Goal: Task Accomplishment & Management: Use online tool/utility

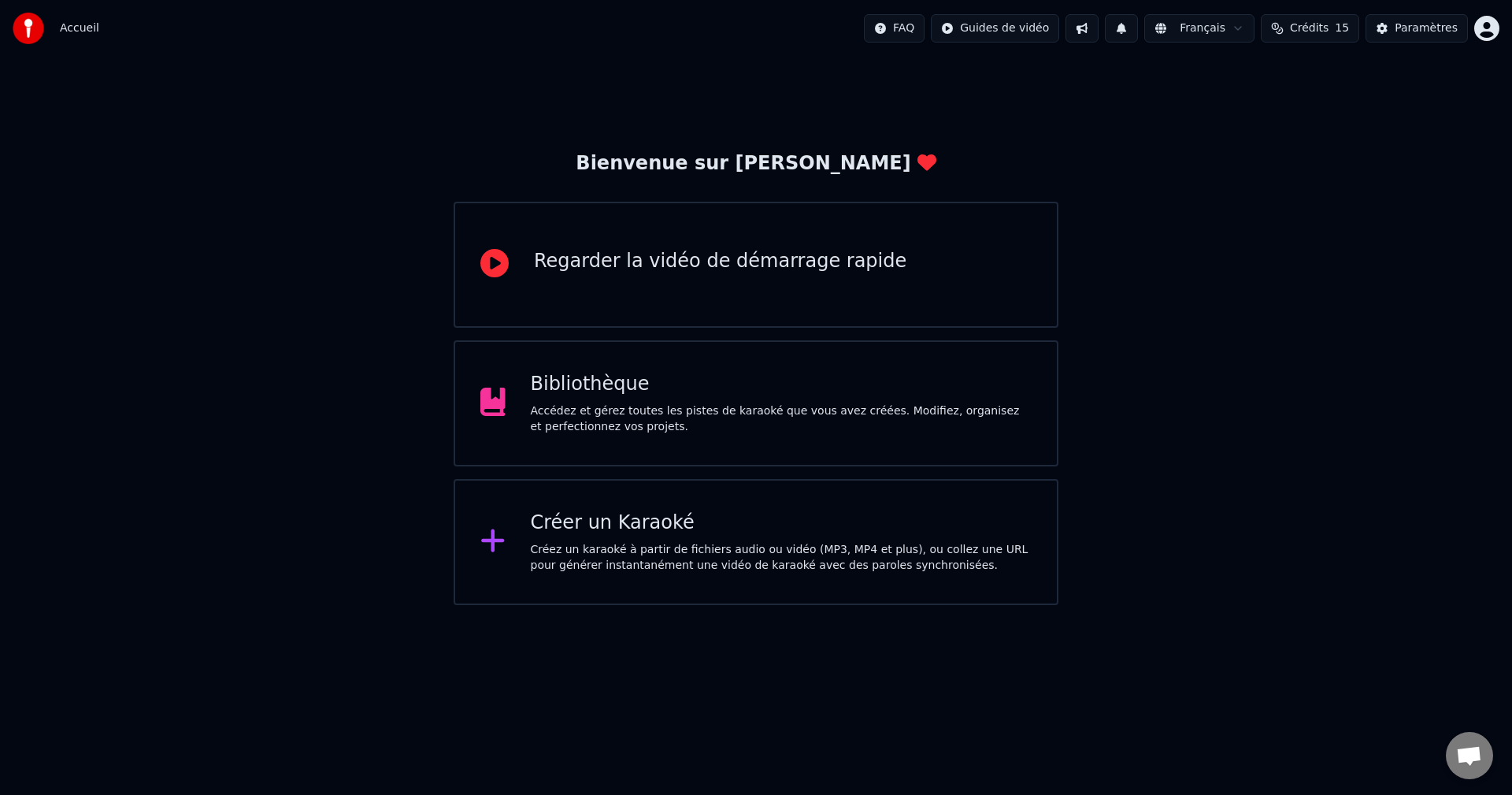
click at [763, 517] on div "Créer un Karaoké" at bounding box center [781, 523] width 502 height 25
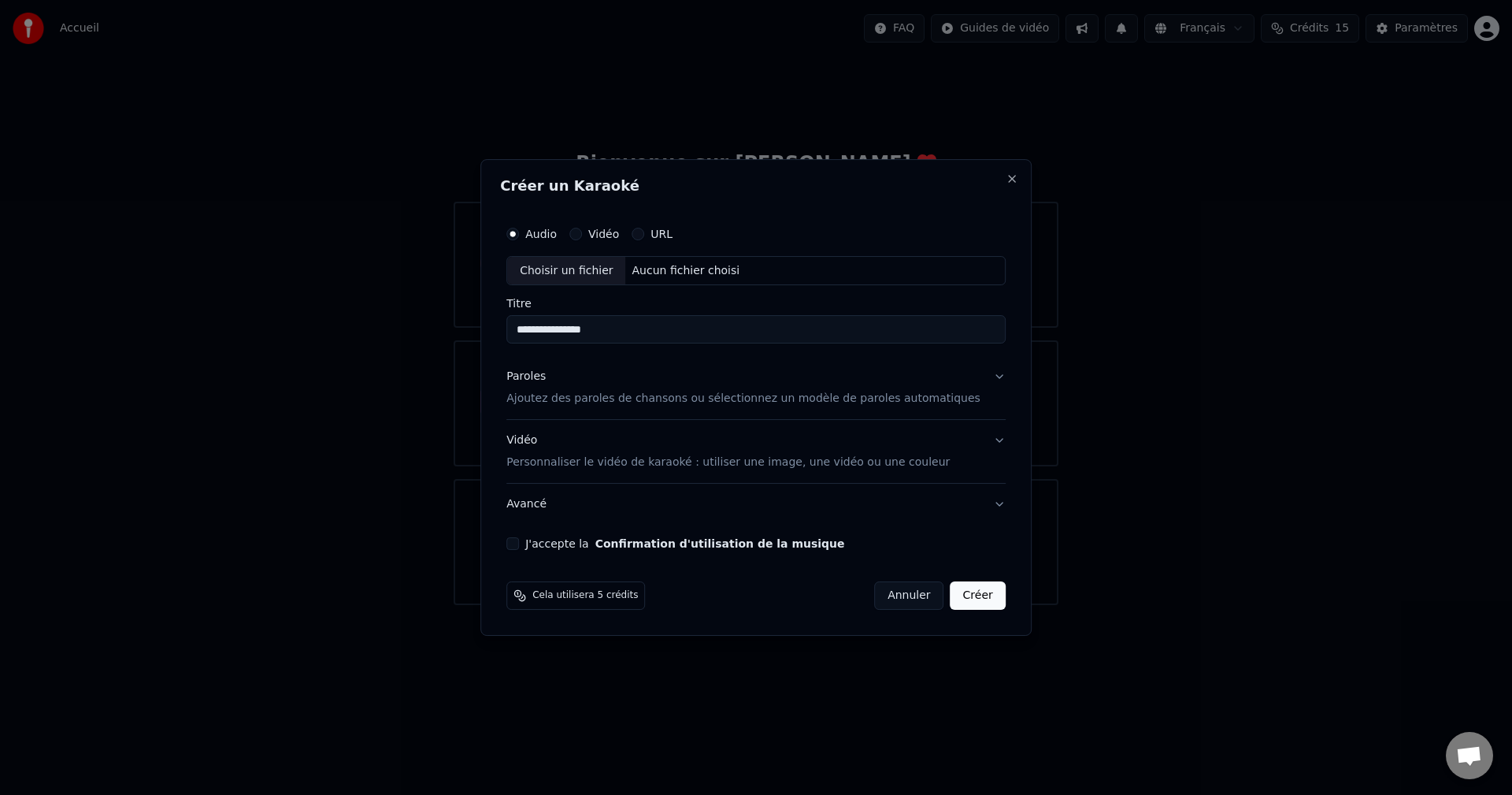
type input "**********"
click at [832, 403] on p "Ajoutez des paroles de chansons ou sélectionnez un modèle de paroles automatiqu…" at bounding box center [743, 399] width 474 height 16
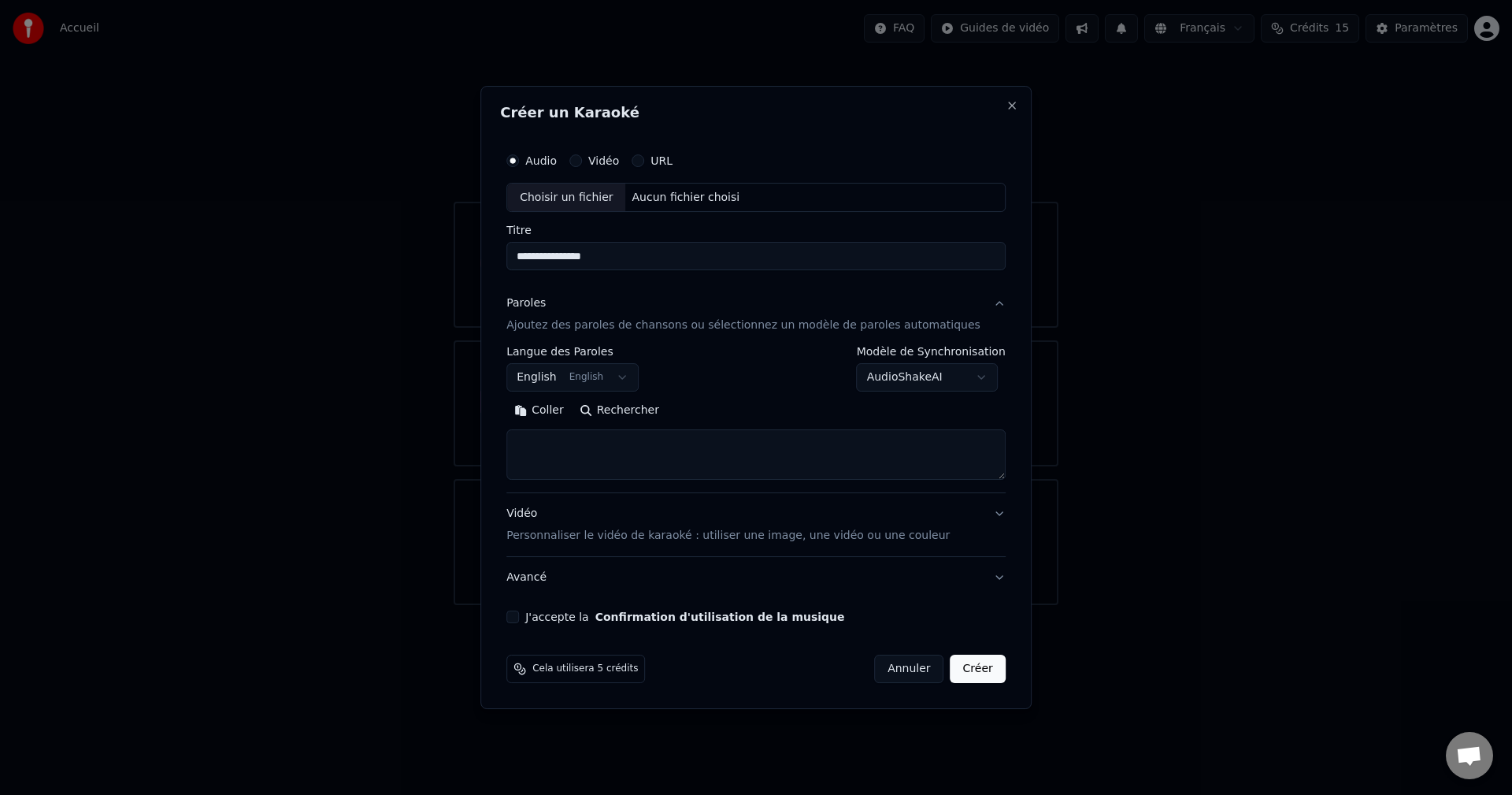
click at [636, 378] on button "English English" at bounding box center [572, 378] width 132 height 28
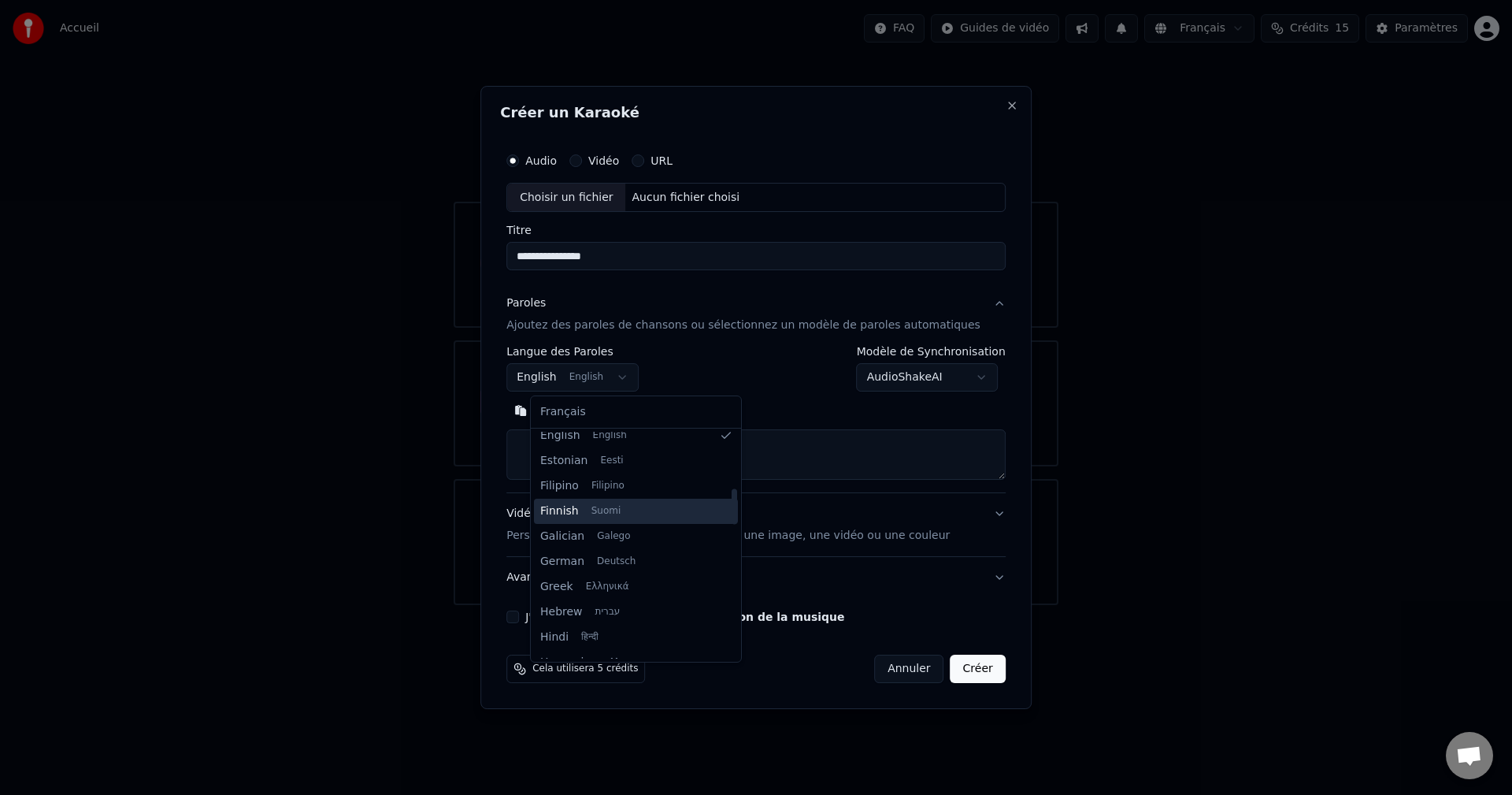
scroll to position [362, 0]
click at [779, 408] on body "**********" at bounding box center [756, 302] width 1512 height 605
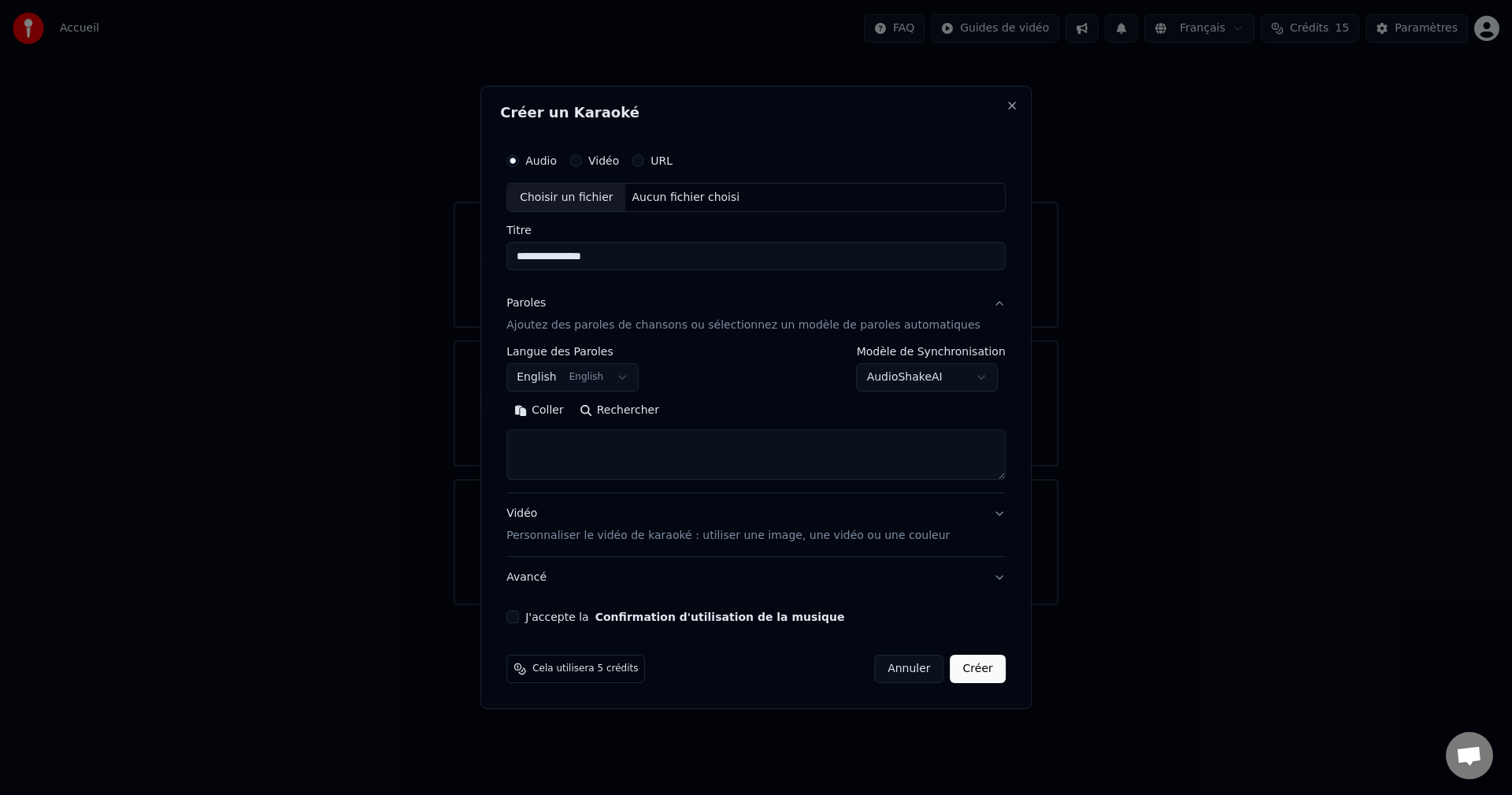
click at [552, 449] on textarea at bounding box center [756, 455] width 499 height 51
click at [519, 620] on button "J'accepte la Confirmation d'utilisation de la musique" at bounding box center [512, 617] width 12 height 12
click at [888, 672] on button "Annuler" at bounding box center [908, 669] width 69 height 28
select select
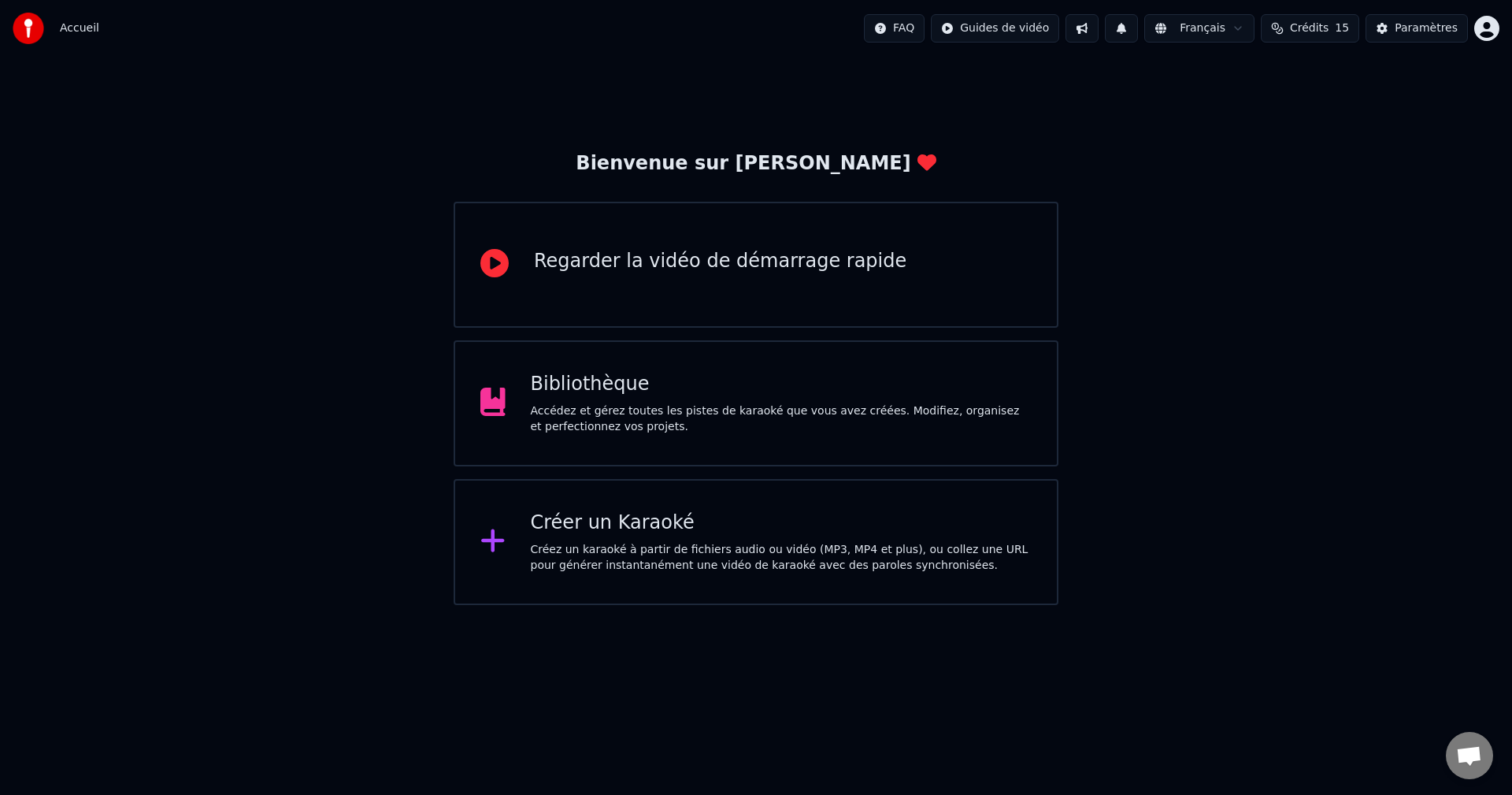
click at [606, 550] on div "Créez un karaoké à partir de fichiers audio ou vidéo (MP3, MP4 et plus), ou col…" at bounding box center [781, 558] width 502 height 32
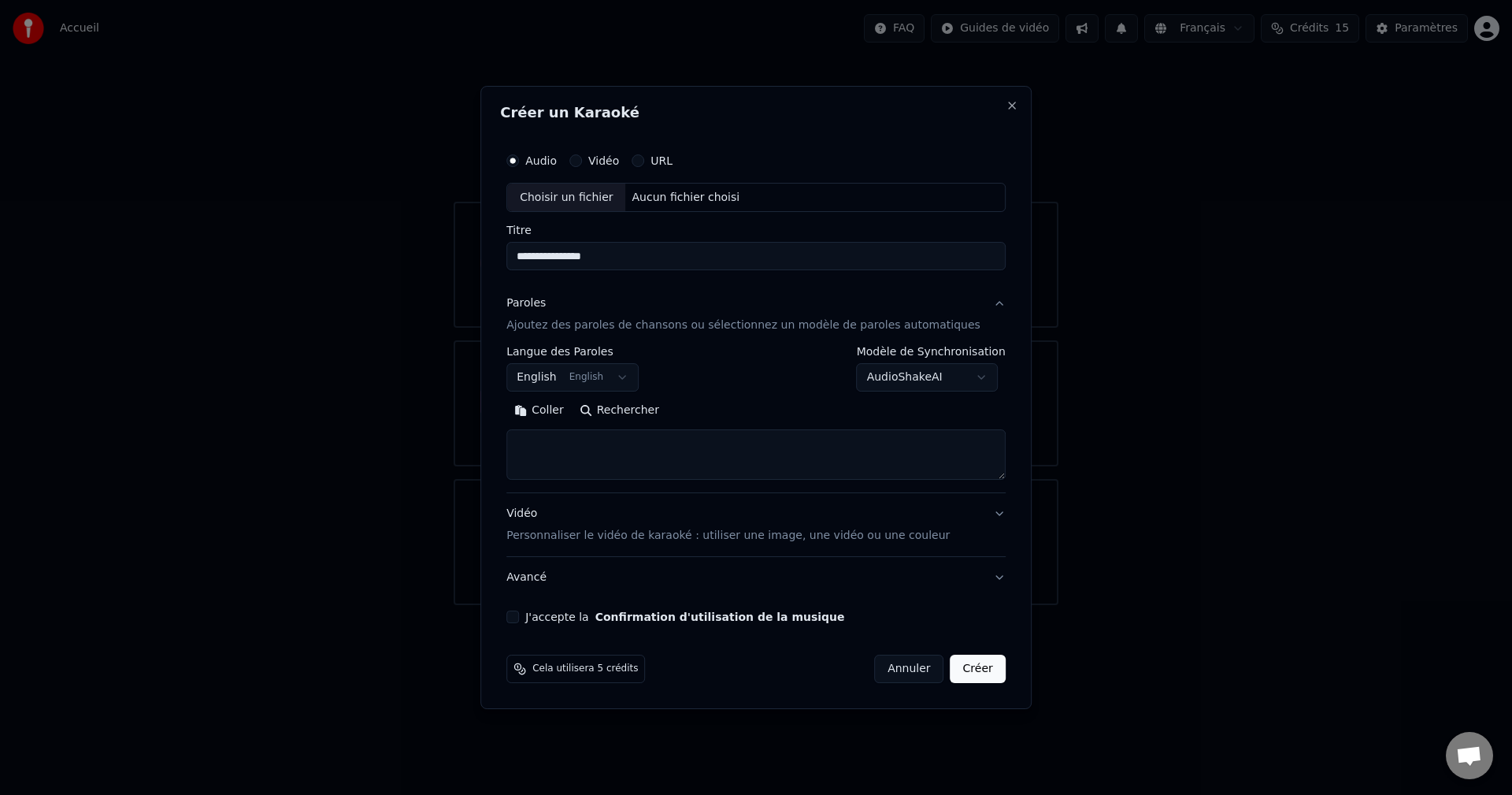
type input "**********"
click at [582, 162] on button "Vidéo" at bounding box center [576, 160] width 12 height 12
click at [519, 162] on button "Audio" at bounding box center [512, 160] width 12 height 12
click at [589, 255] on input "Titre" at bounding box center [756, 257] width 499 height 28
click at [671, 193] on div "Aucun fichier choisi" at bounding box center [686, 198] width 121 height 16
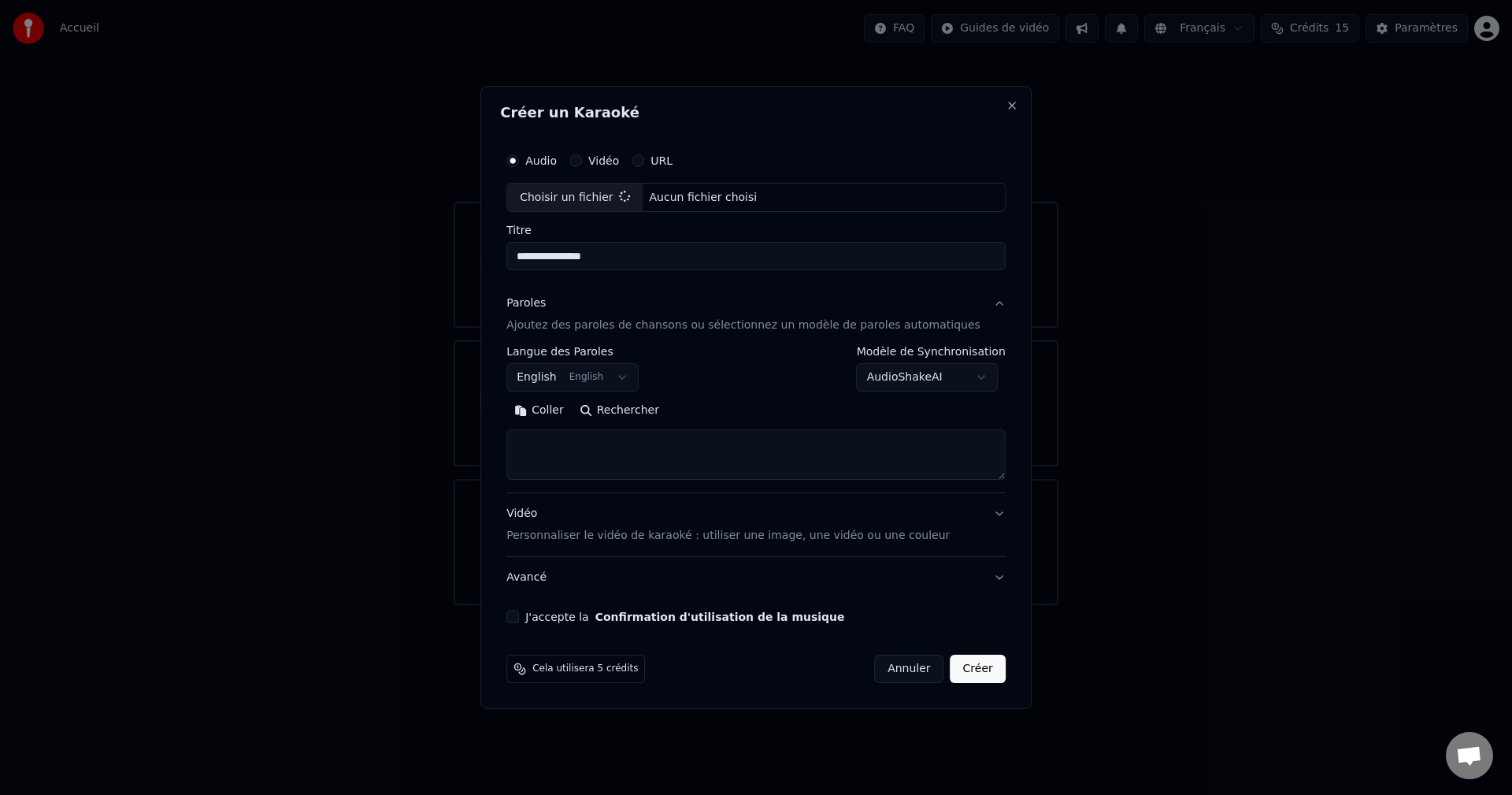
type input "**********"
click at [636, 380] on body "**********" at bounding box center [756, 302] width 1512 height 605
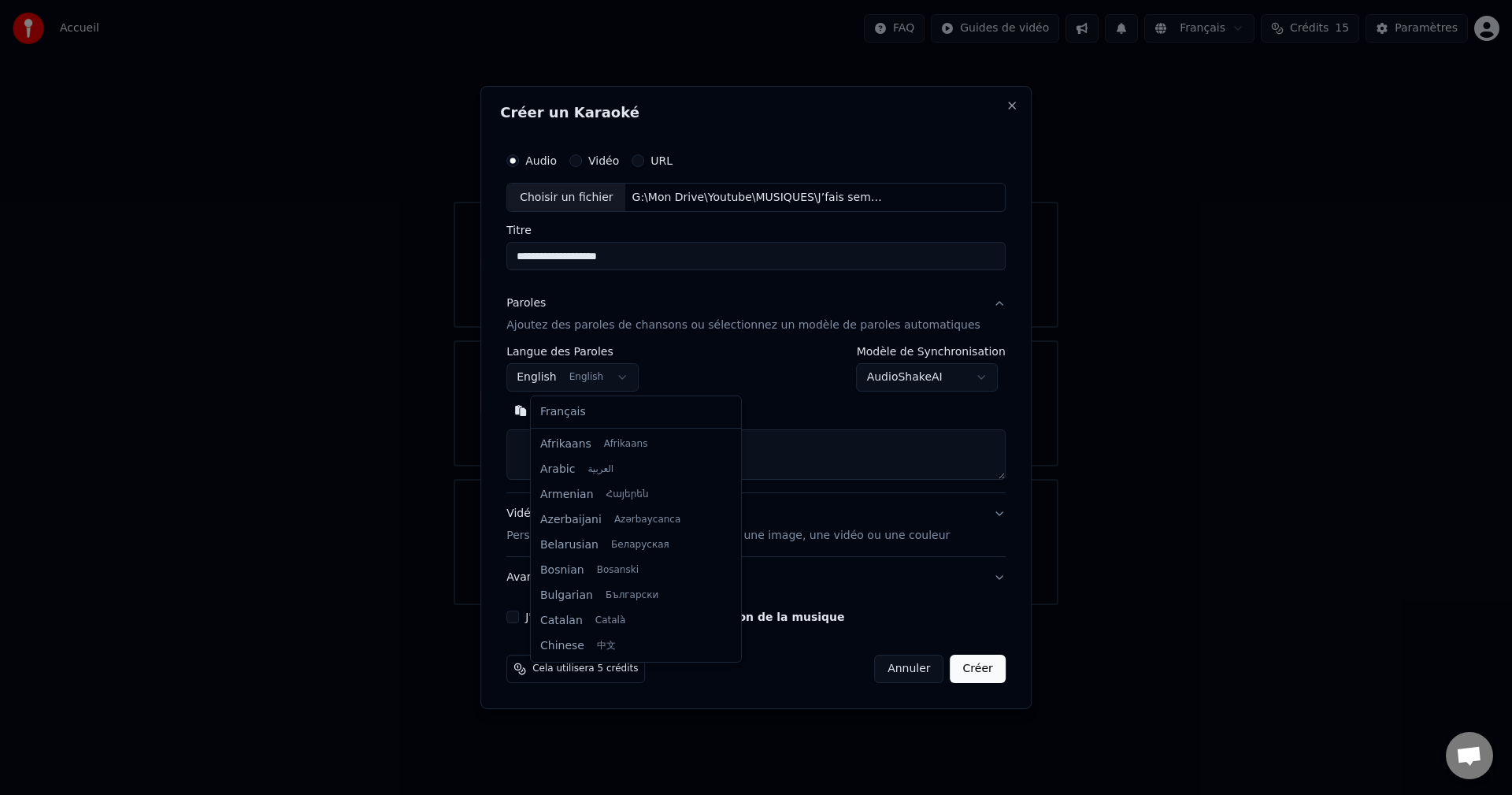
scroll to position [126, 0]
select select "**"
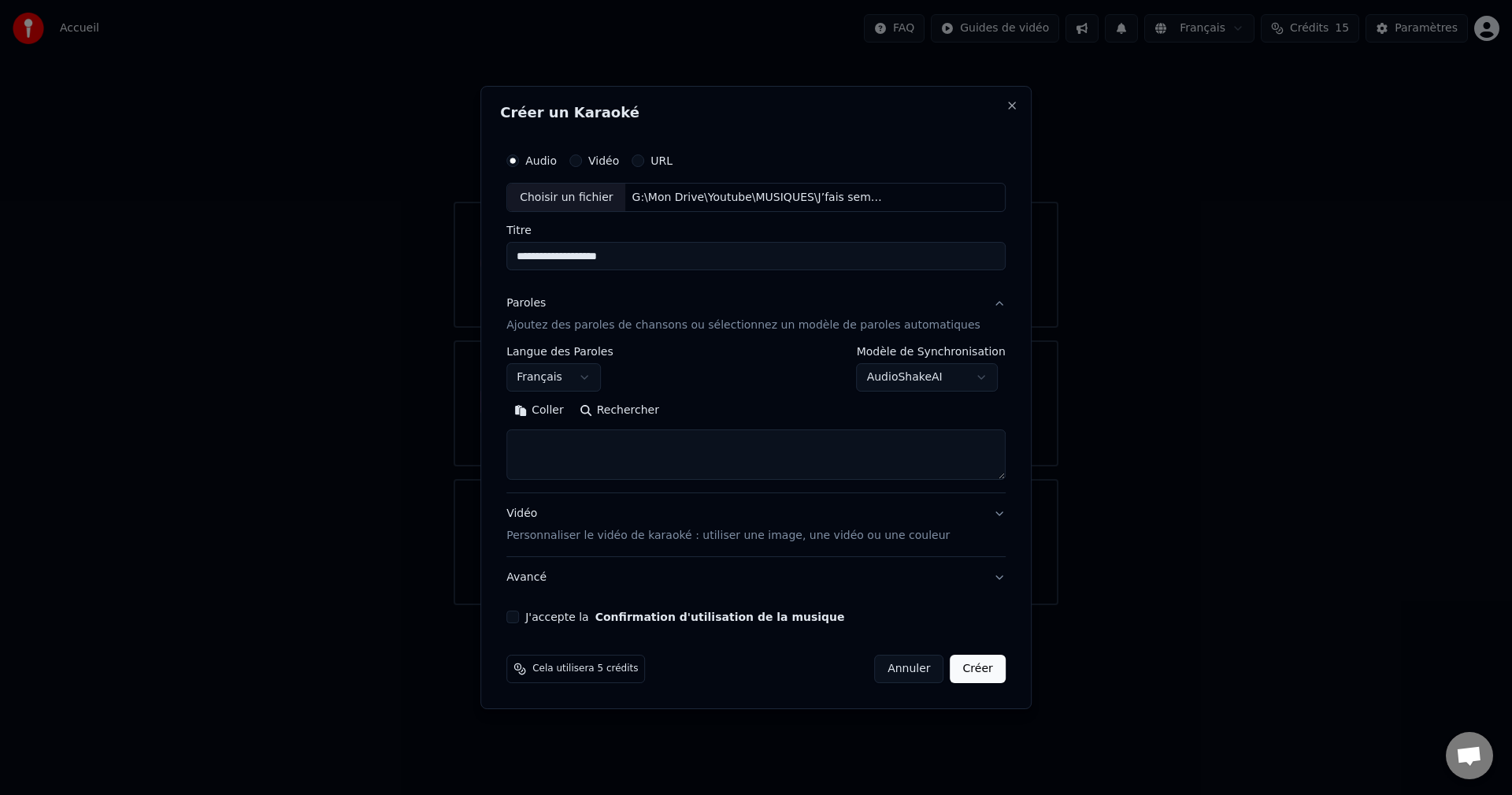
click at [647, 410] on button "Rechercher" at bounding box center [619, 411] width 95 height 25
click at [647, 327] on p "Ajoutez des paroles de chansons ou sélectionnez un modèle de paroles automatiqu…" at bounding box center [743, 326] width 474 height 16
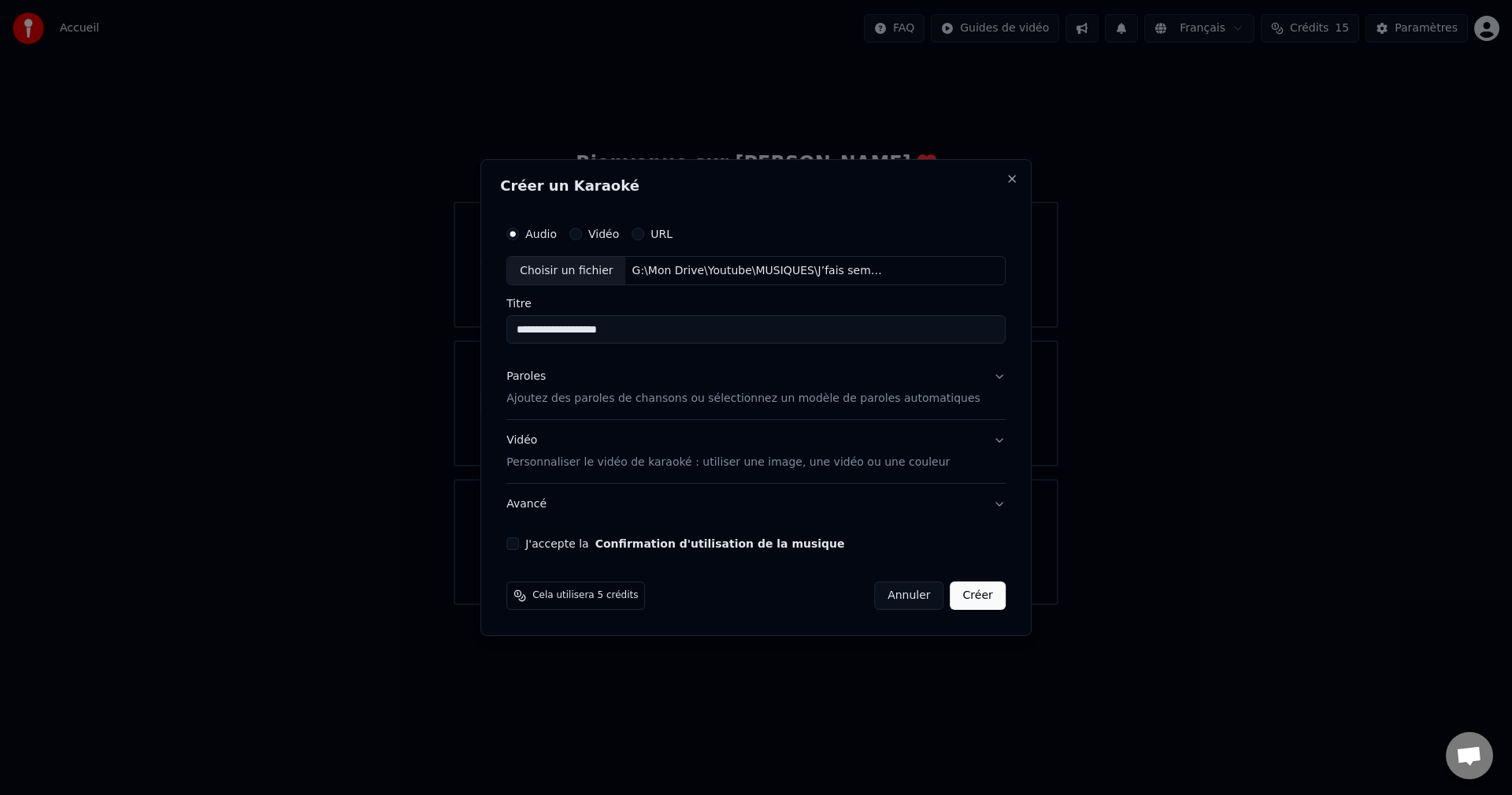
click at [519, 547] on button "J'accepte la Confirmation d'utilisation de la musique" at bounding box center [512, 543] width 12 height 12
click at [975, 378] on button "Paroles Ajoutez des paroles de chansons ou sélectionnez un modèle de paroles au…" at bounding box center [756, 388] width 499 height 63
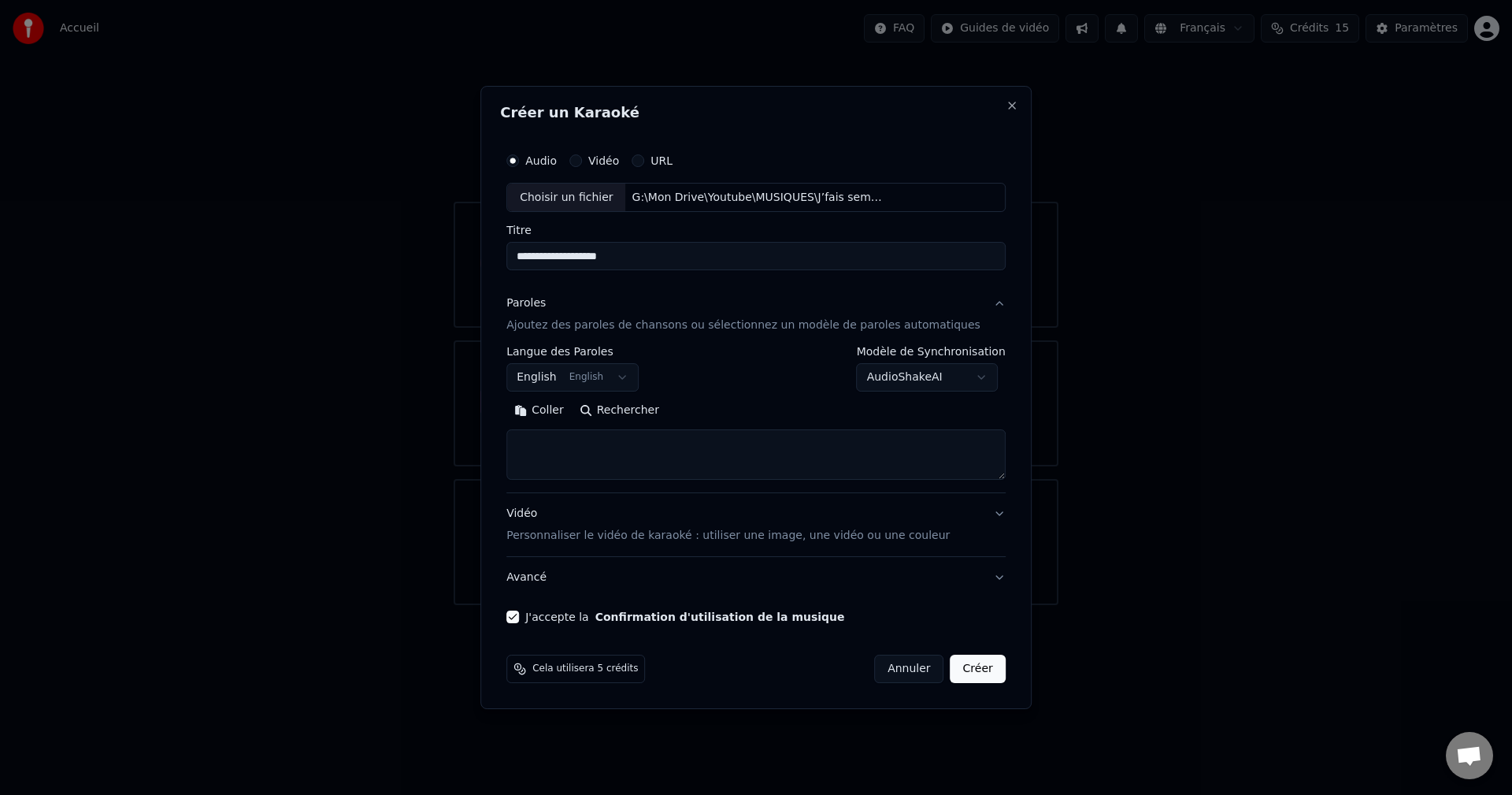
click at [975, 515] on button "Vidéo Personnaliser le vidéo de karaoké : utiliser une image, une vidéo ou une …" at bounding box center [756, 526] width 499 height 63
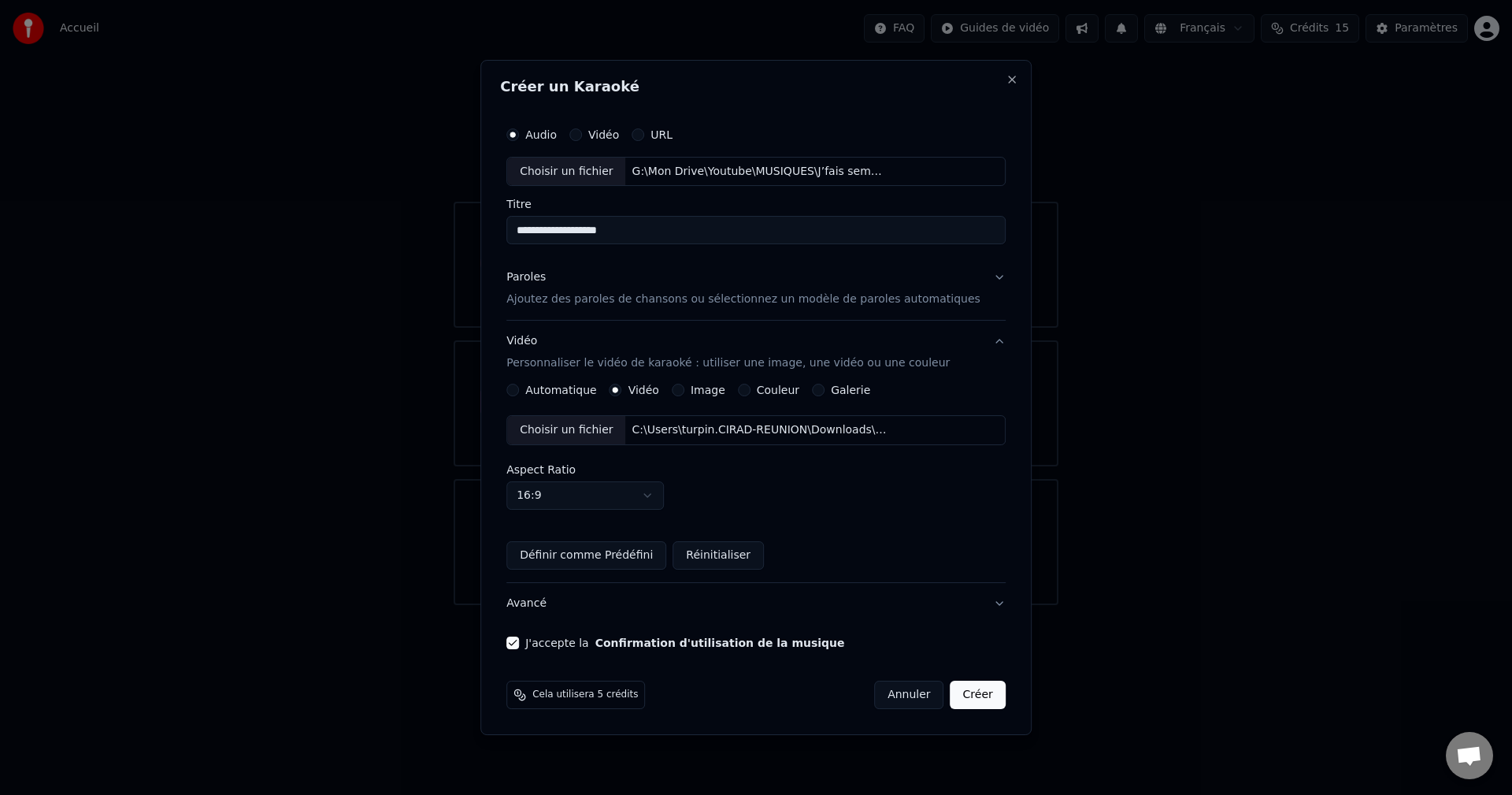
click at [596, 433] on div "Choisir un fichier" at bounding box center [566, 430] width 118 height 28
click at [590, 429] on div "Choisir un fichier" at bounding box center [566, 430] width 118 height 28
click at [685, 390] on button "Image" at bounding box center [677, 389] width 12 height 12
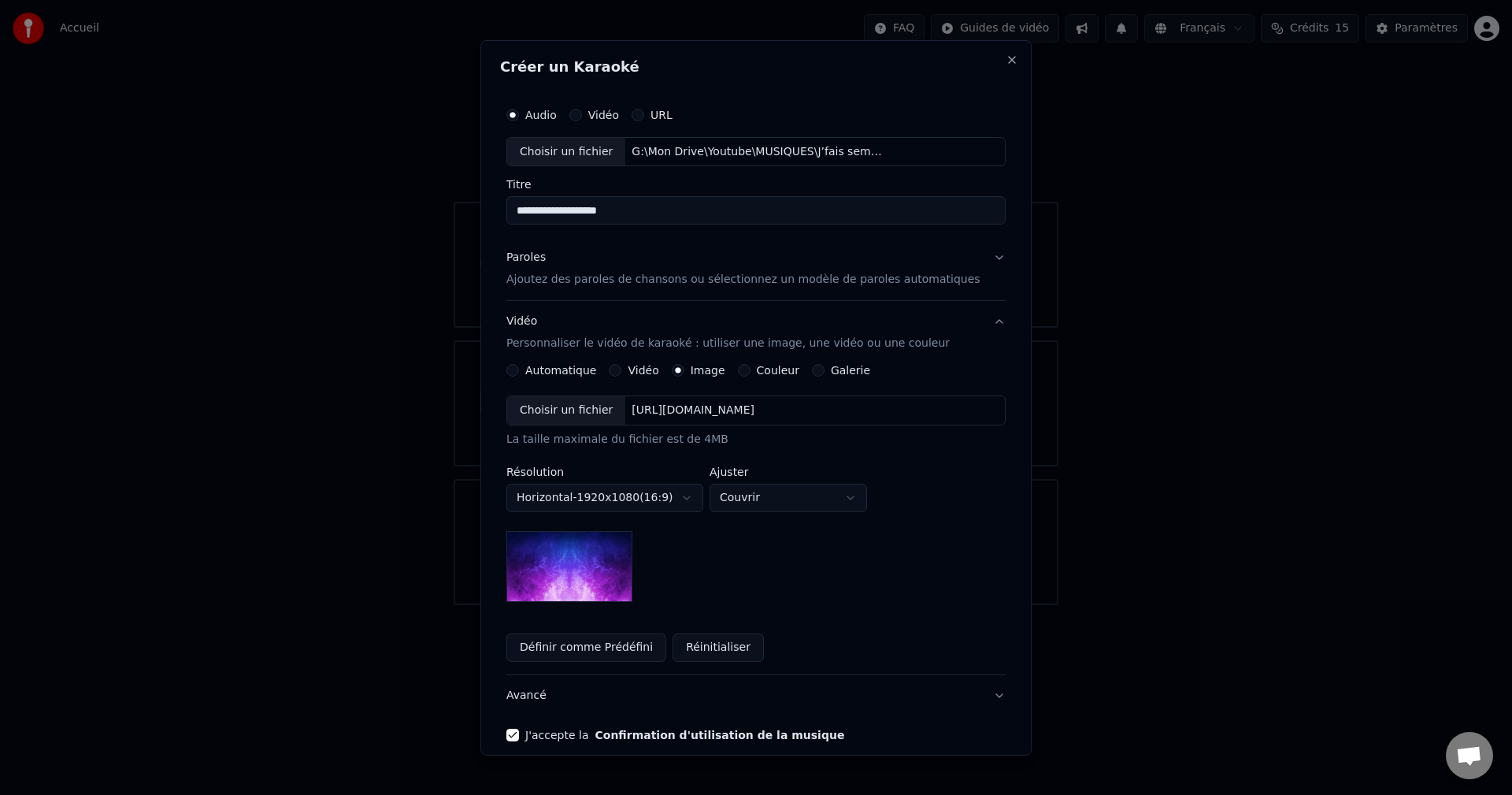
click at [823, 372] on button "Galerie" at bounding box center [818, 370] width 12 height 12
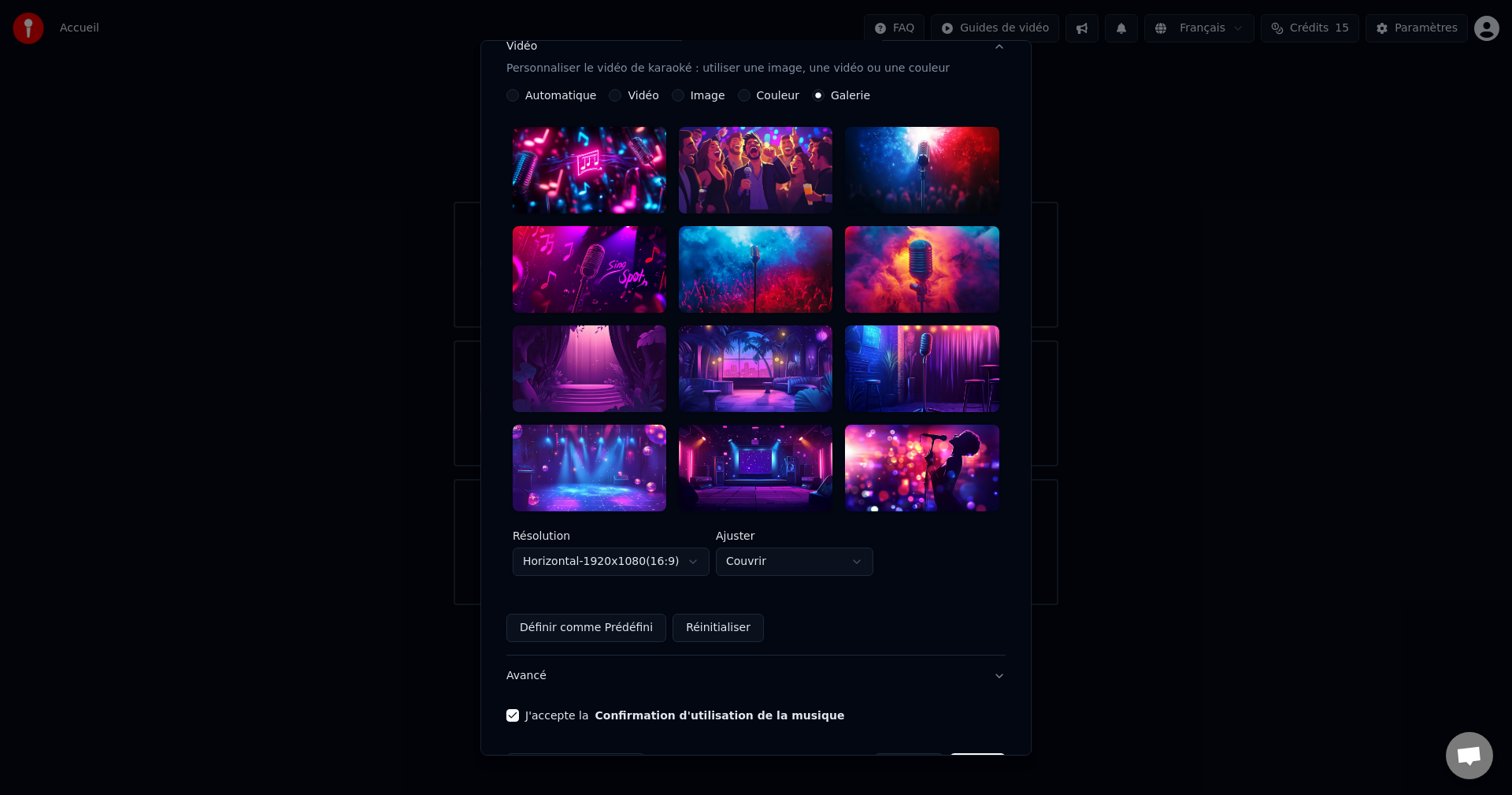
scroll to position [292, 0]
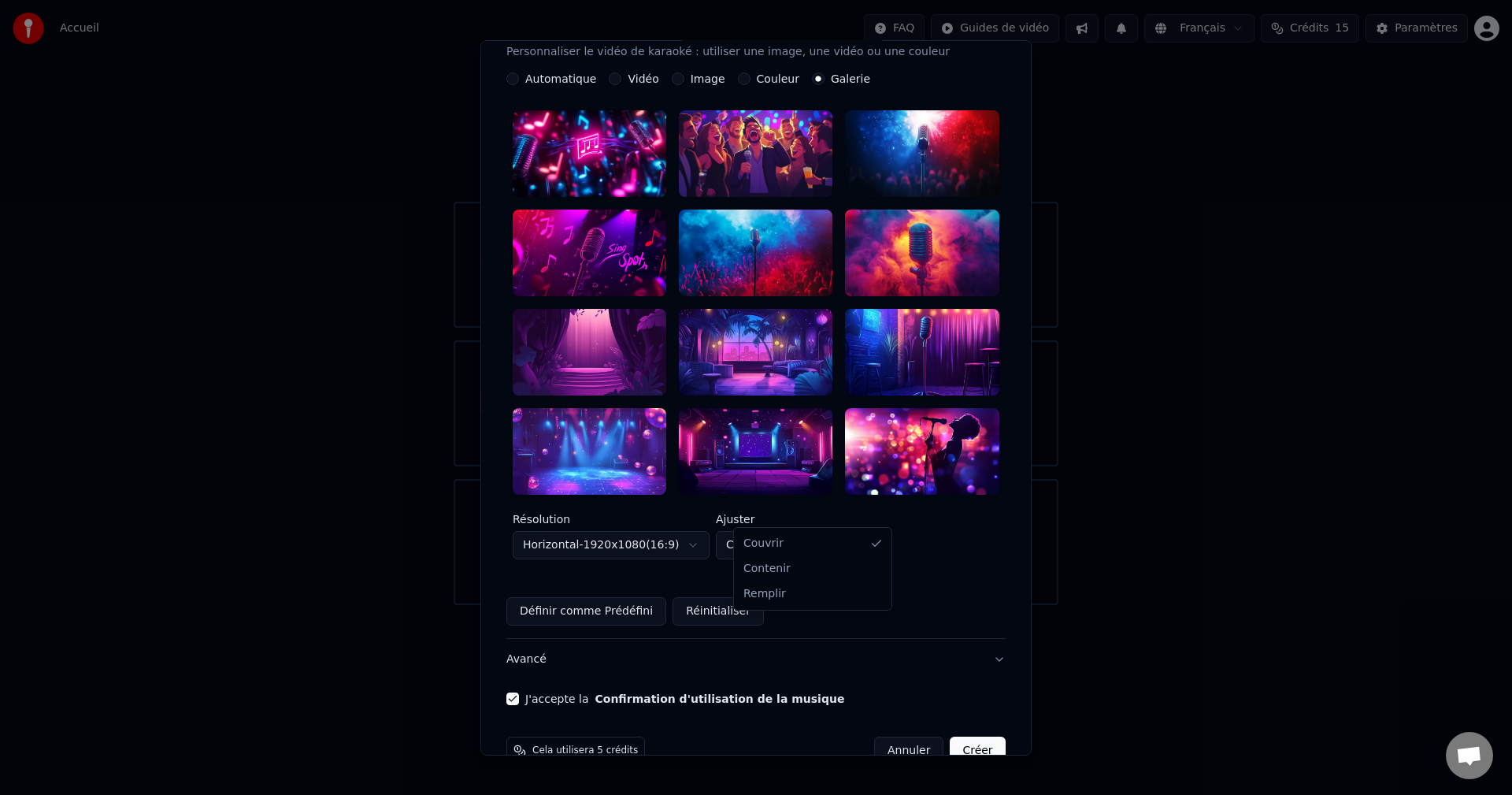
click at [796, 512] on body "**********" at bounding box center [756, 302] width 1512 height 605
click at [966, 518] on body "**********" at bounding box center [756, 302] width 1512 height 605
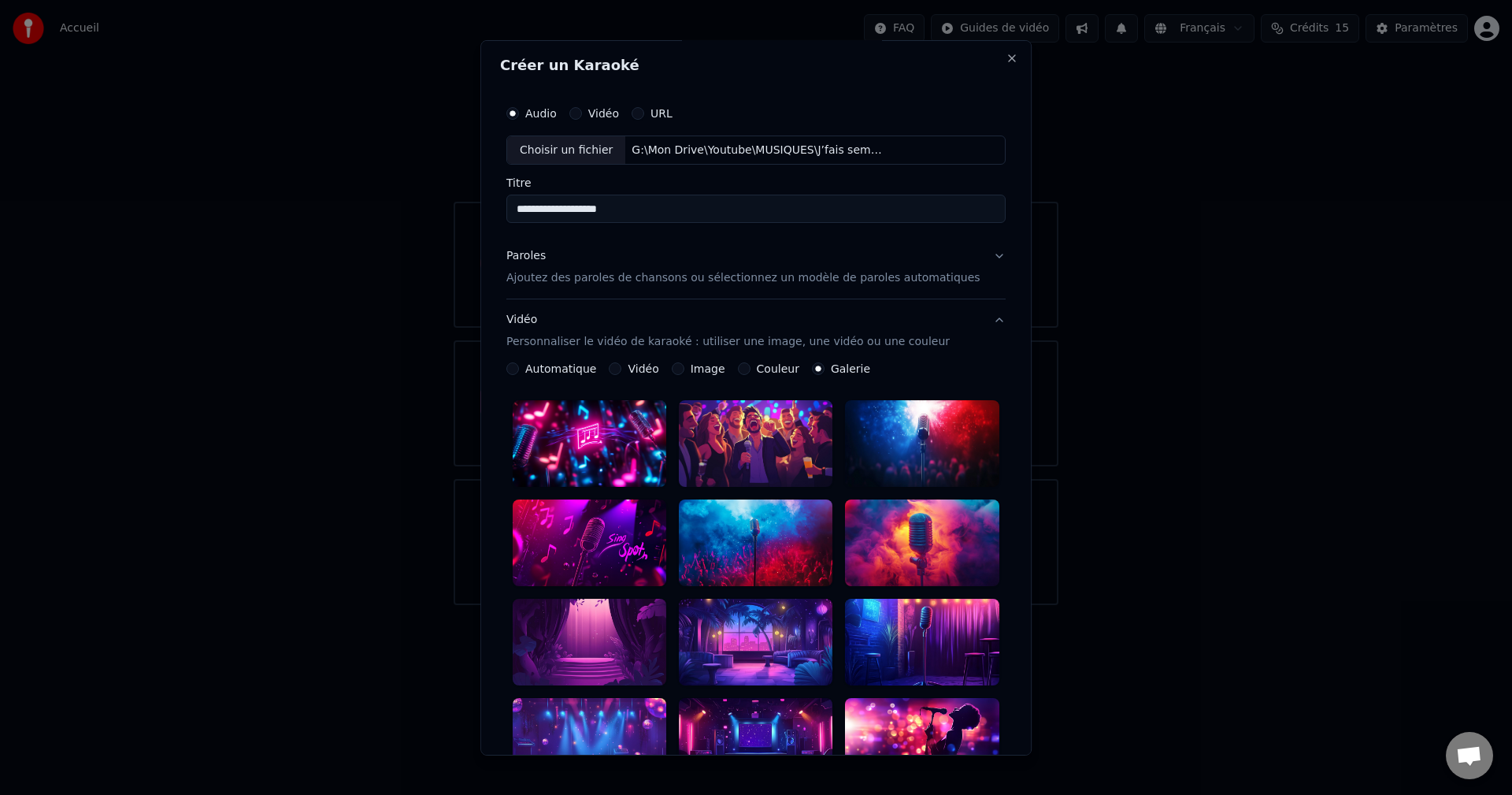
scroll to position [0, 0]
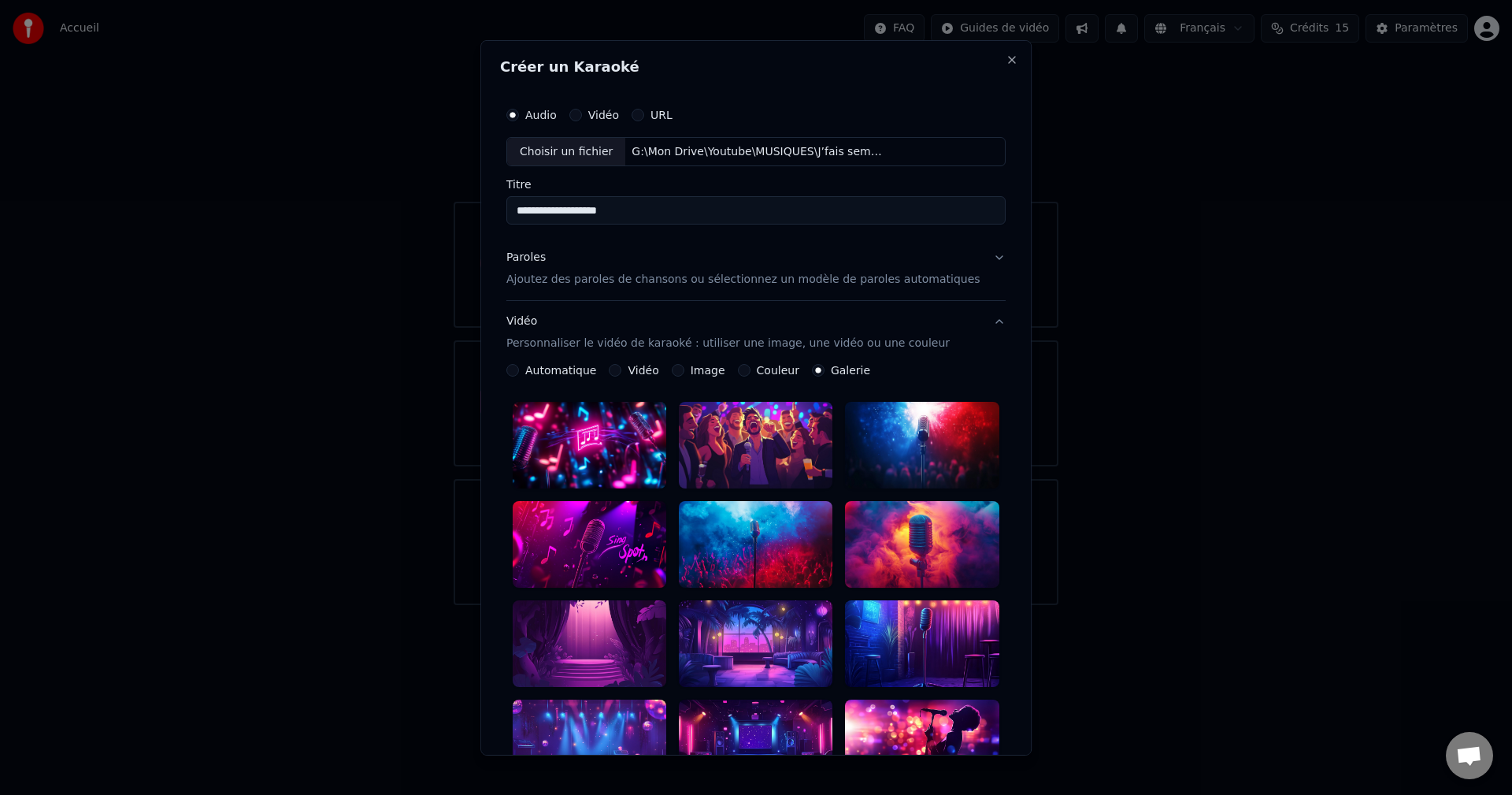
click at [685, 371] on button "Image" at bounding box center [677, 370] width 12 height 12
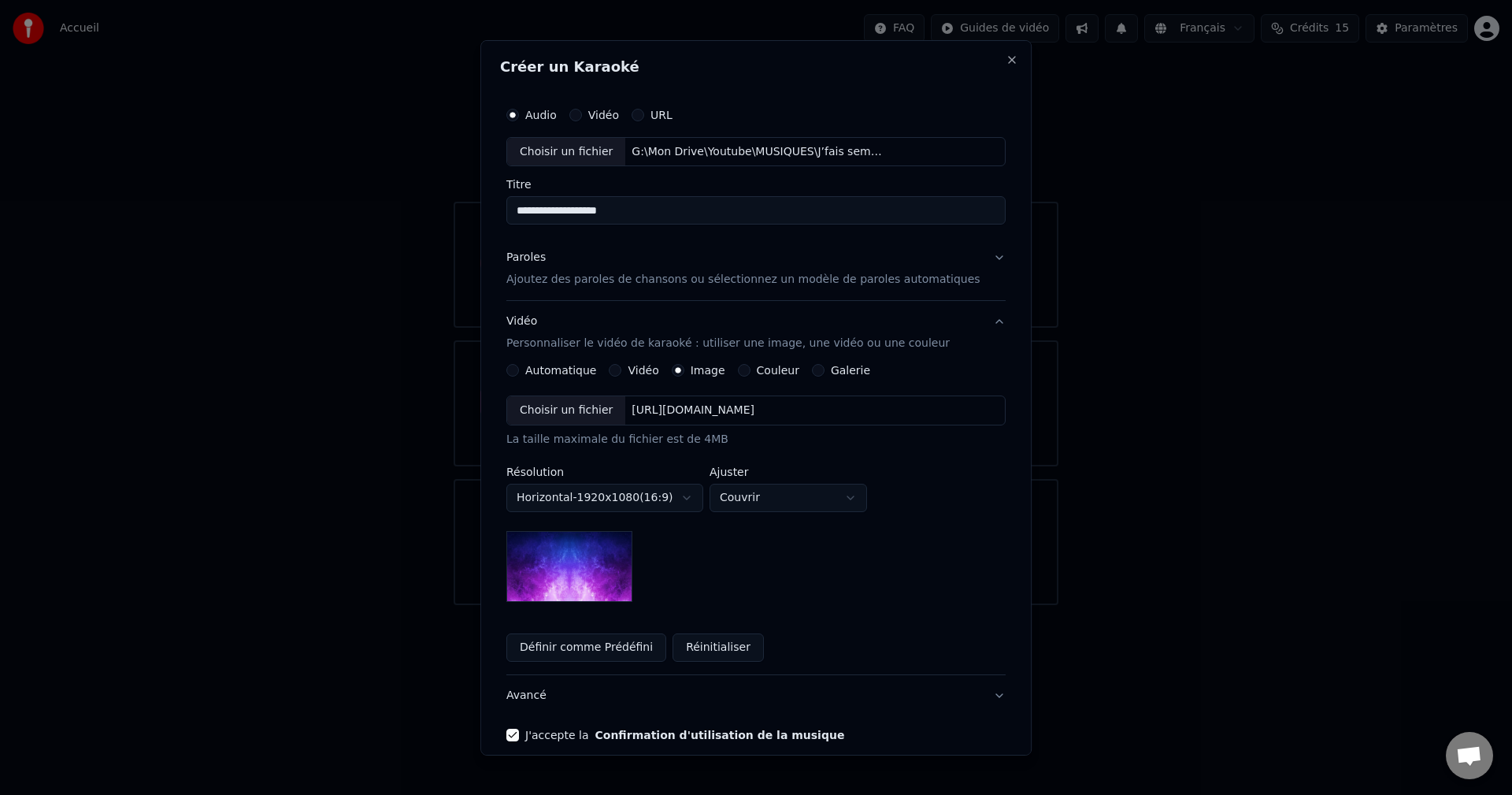
click at [601, 571] on img at bounding box center [569, 566] width 126 height 71
click at [729, 645] on button "Réinitialiser" at bounding box center [718, 648] width 92 height 28
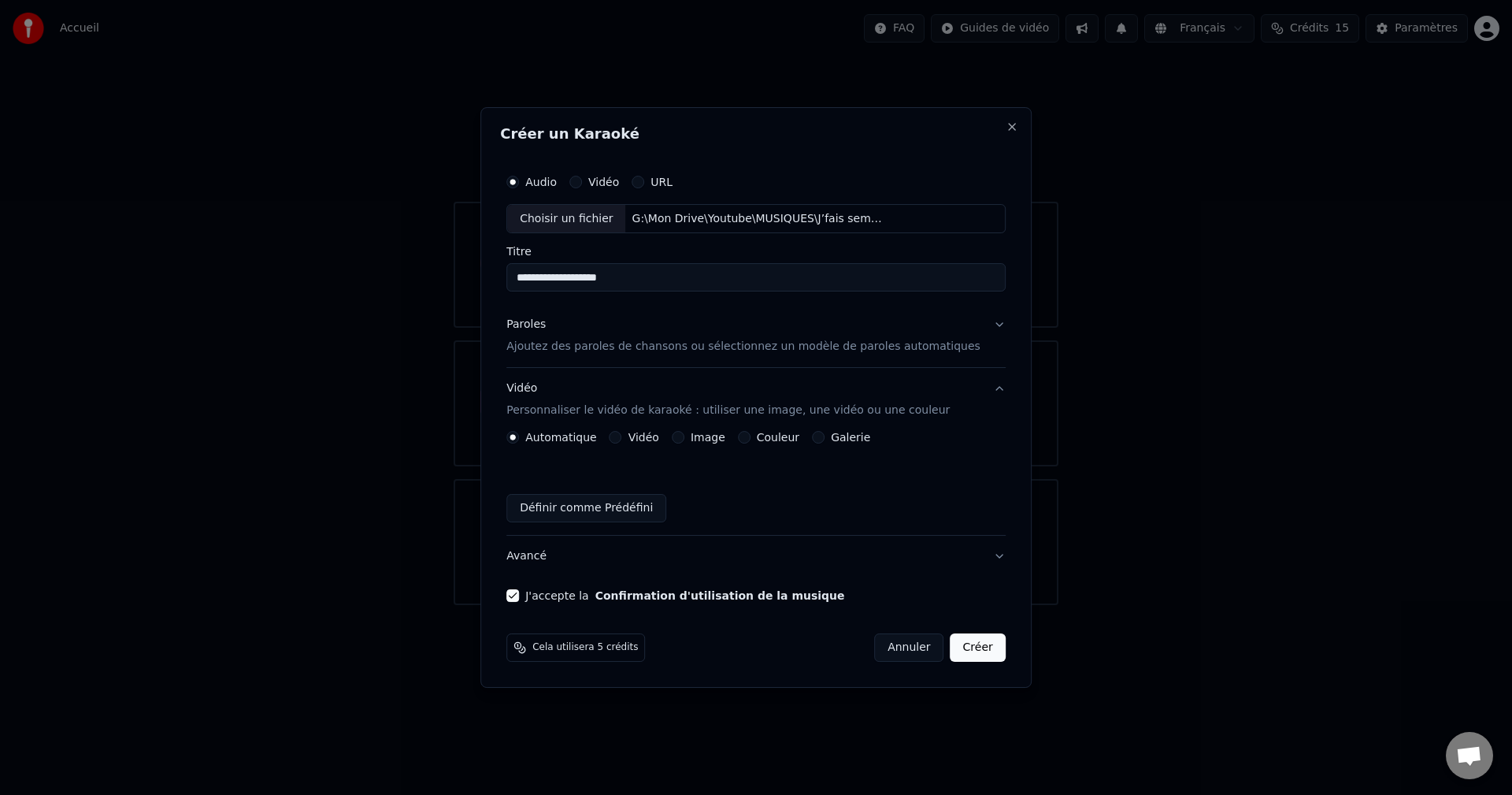
click at [706, 441] on label "Image" at bounding box center [708, 437] width 35 height 11
click at [685, 441] on button "Image" at bounding box center [677, 437] width 12 height 12
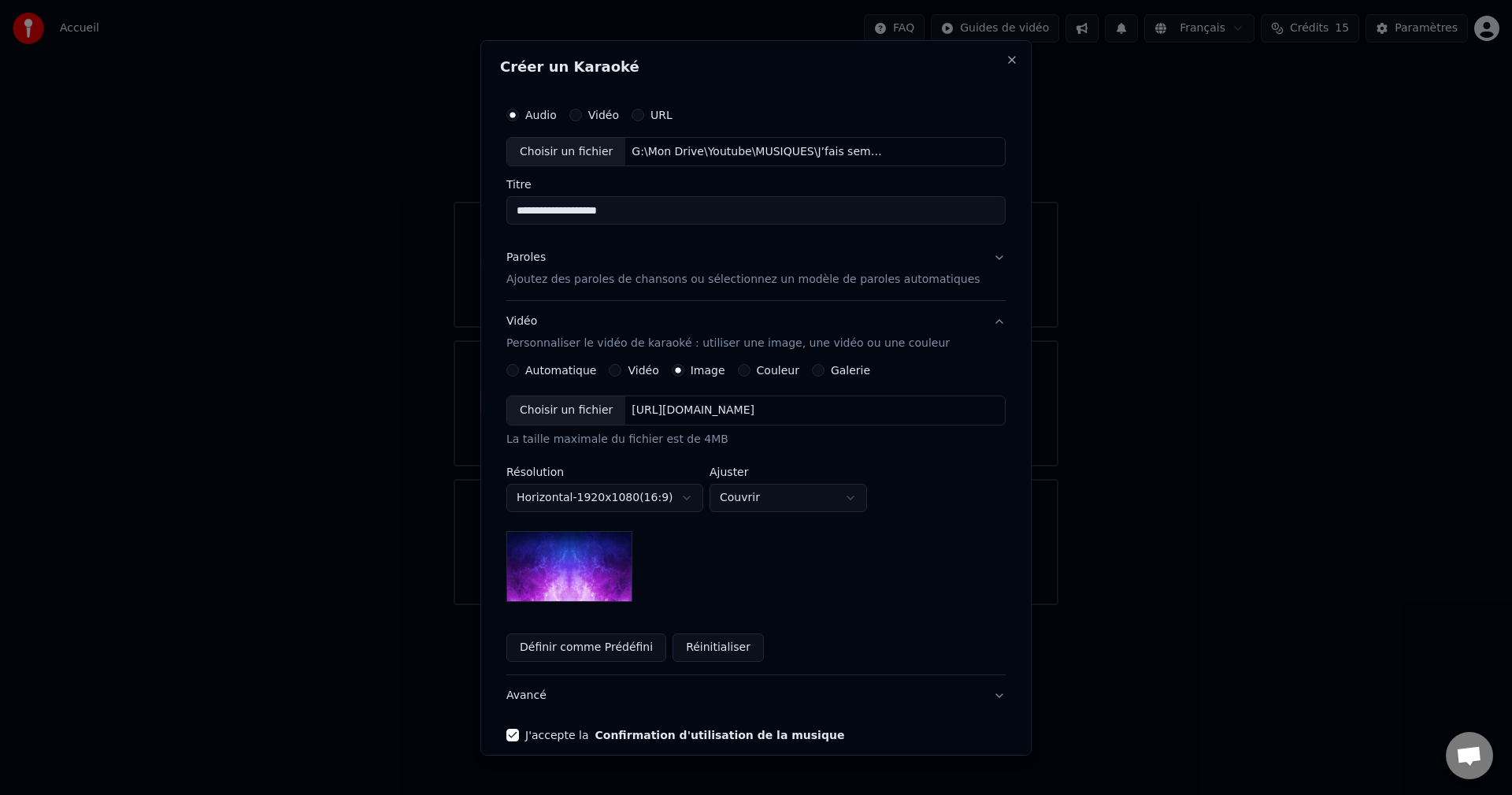
click at [569, 409] on div "Choisir un fichier" at bounding box center [566, 411] width 118 height 28
click at [761, 416] on div "[URL][DOMAIN_NAME]" at bounding box center [694, 410] width 136 height 16
click at [699, 502] on body "**********" at bounding box center [756, 302] width 1512 height 605
click at [802, 498] on body "**********" at bounding box center [756, 302] width 1512 height 605
select select "*******"
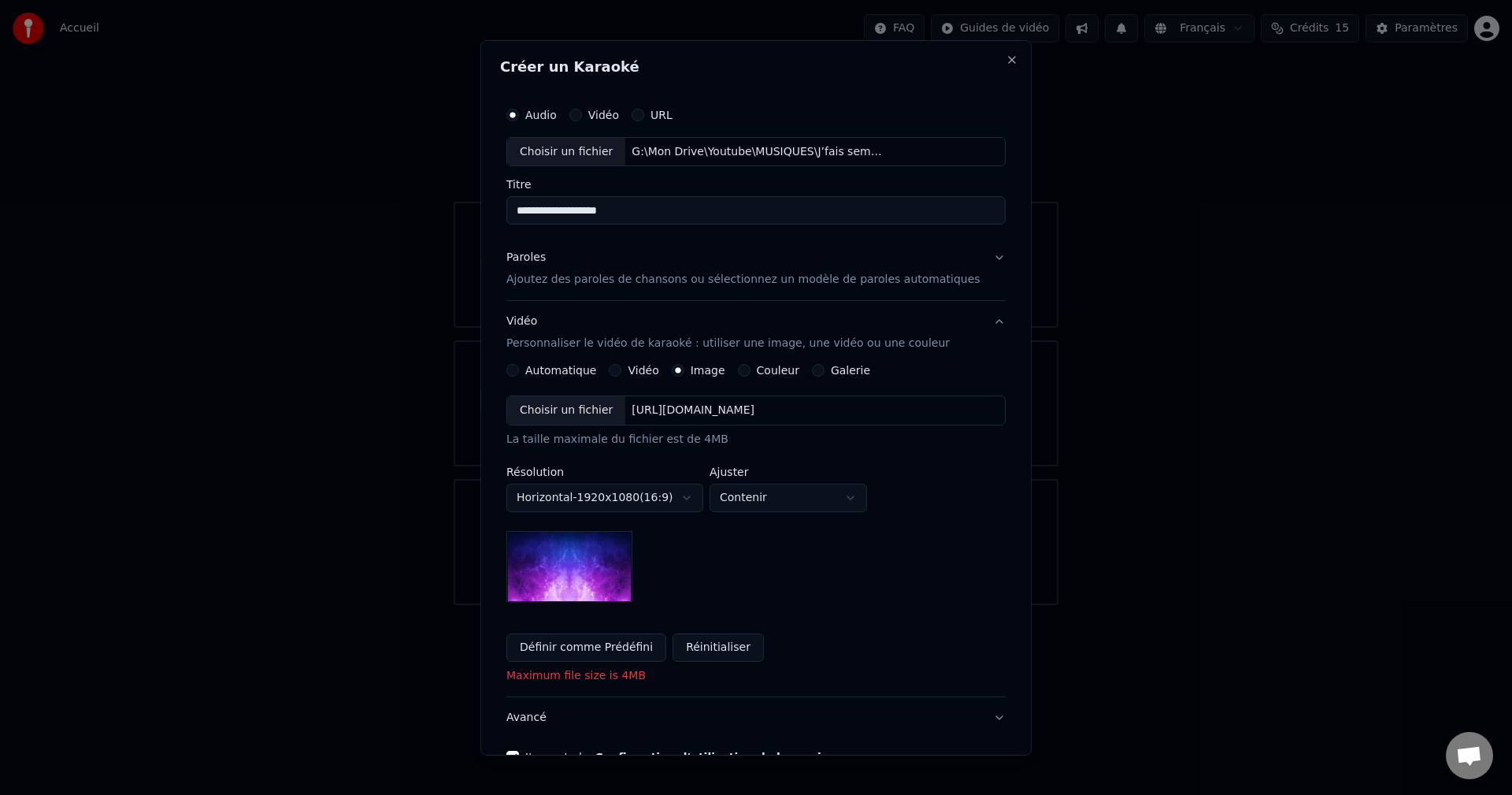
click at [589, 570] on img at bounding box center [569, 566] width 126 height 71
click at [736, 650] on button "Réinitialiser" at bounding box center [718, 648] width 92 height 28
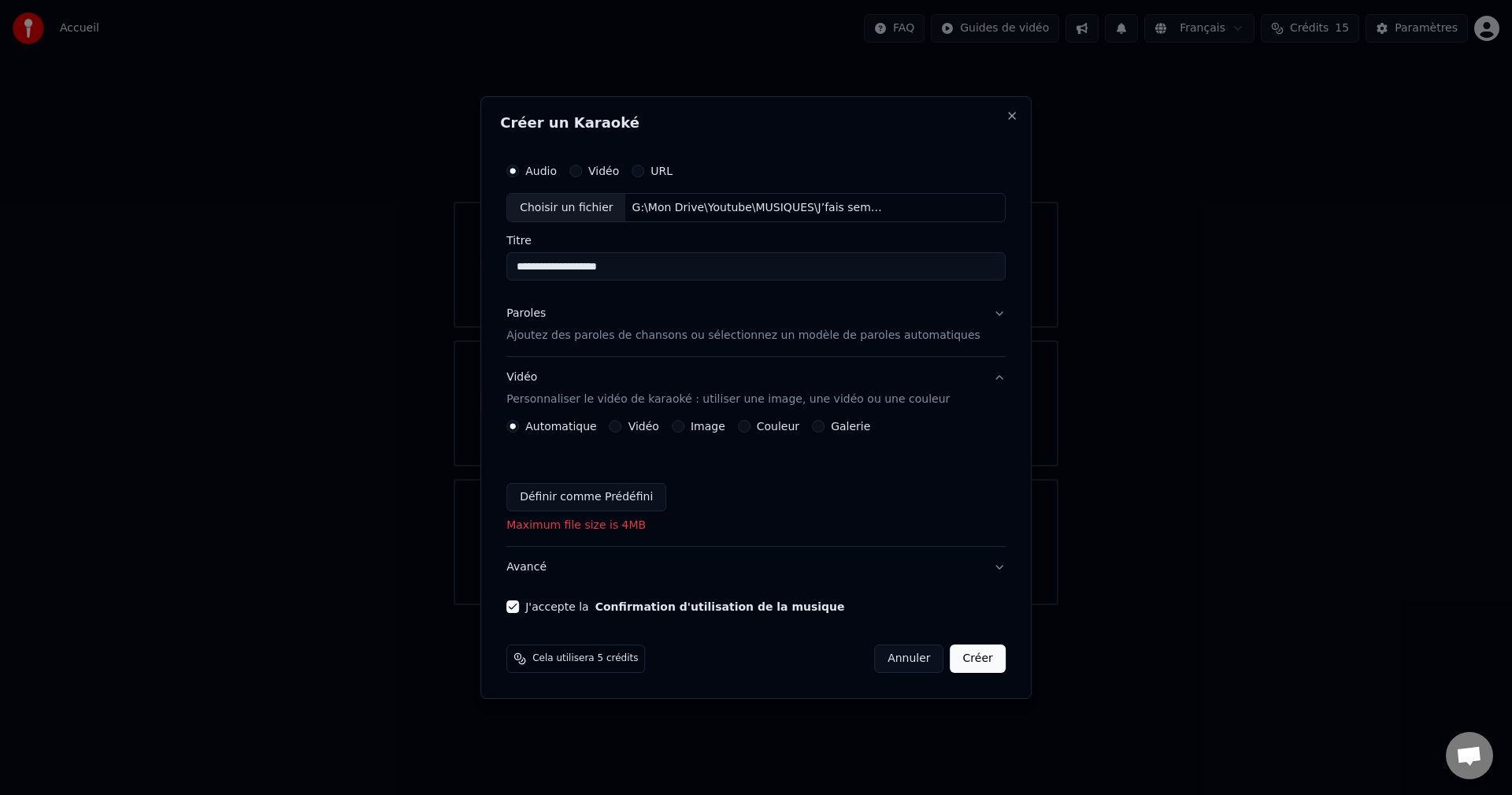
click at [622, 425] on button "Vidéo" at bounding box center [616, 426] width 12 height 12
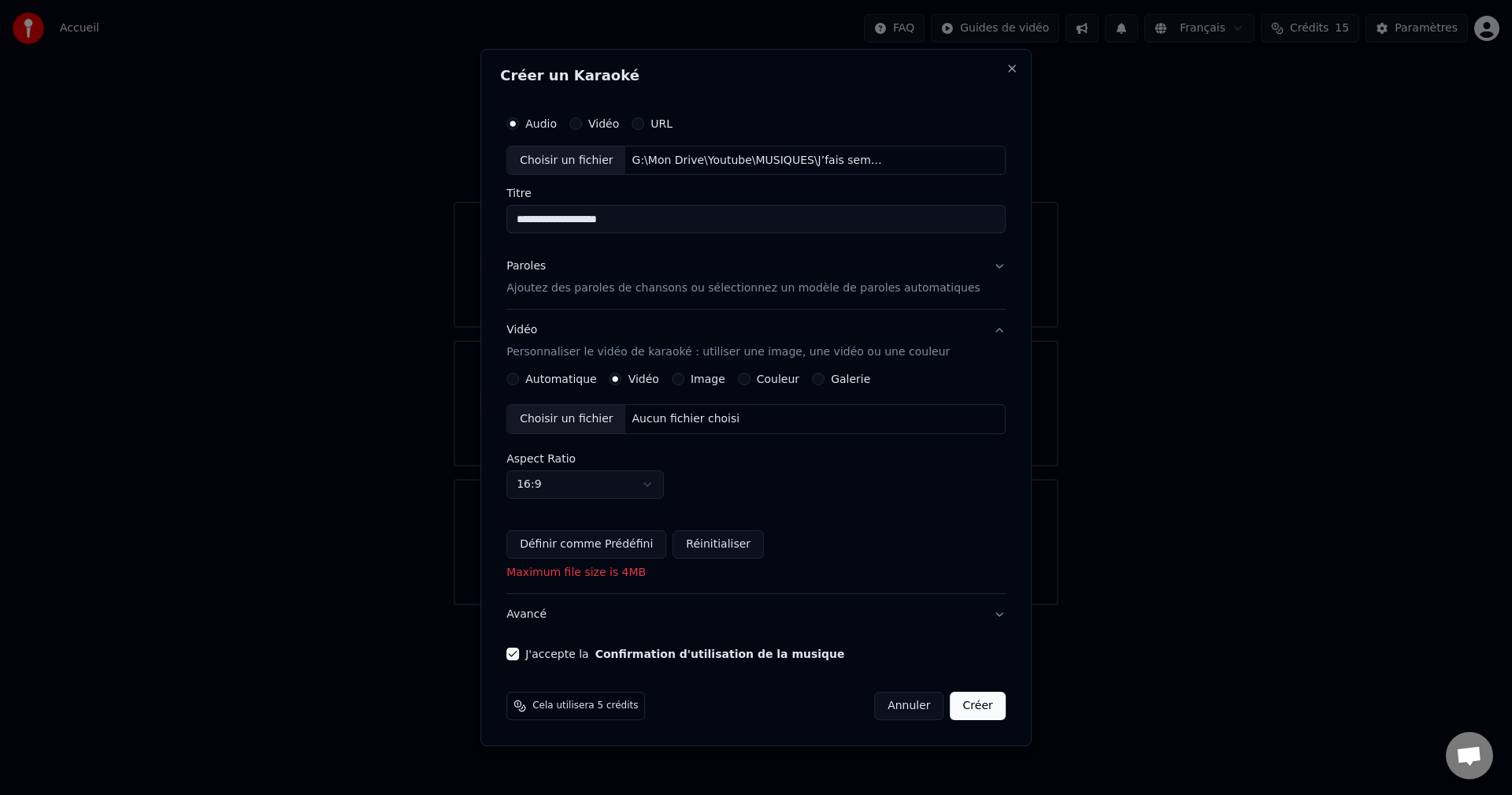
click at [519, 380] on button "Automatique" at bounding box center [512, 378] width 12 height 12
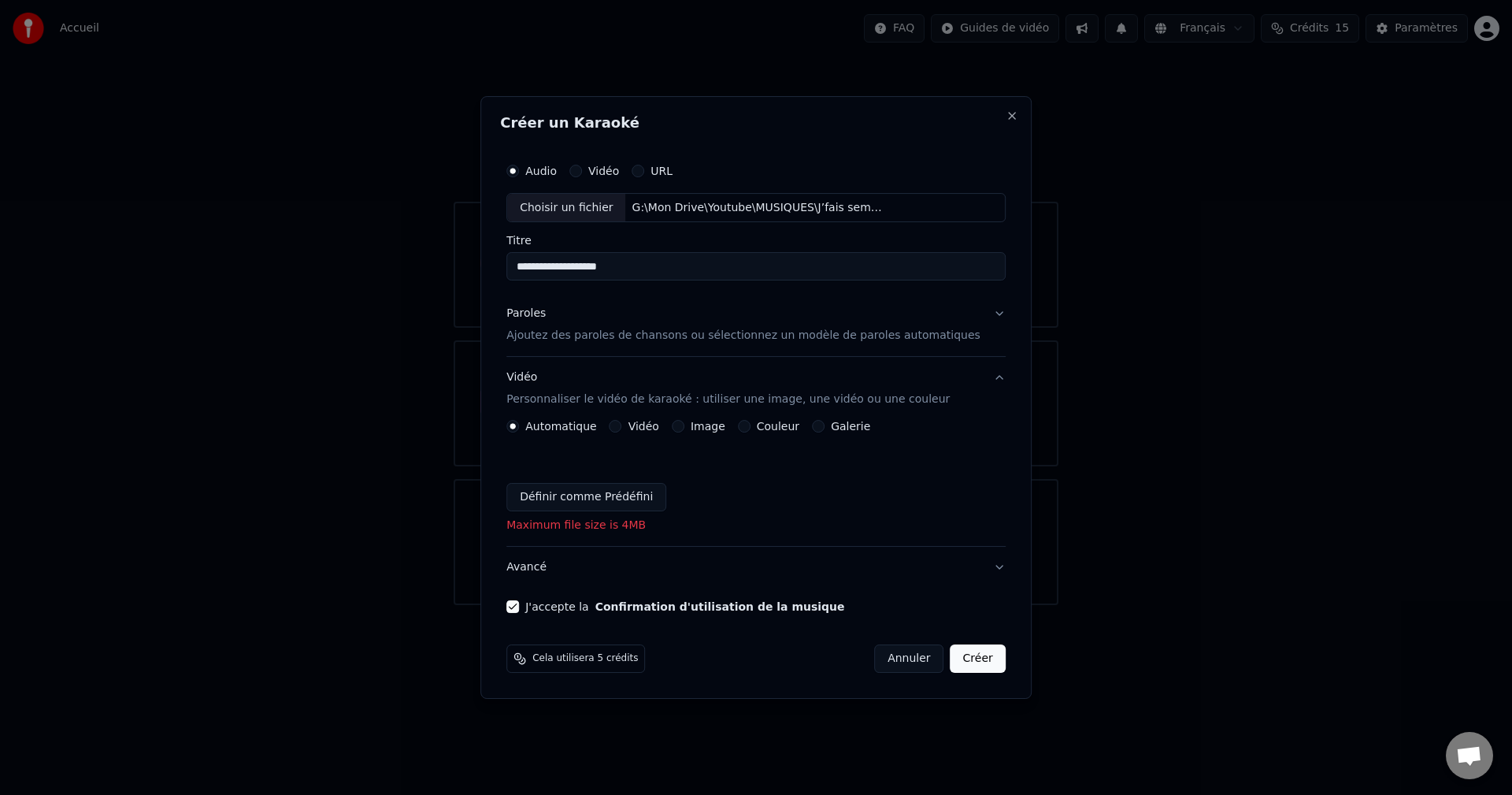
click at [961, 654] on button "Créer" at bounding box center [978, 658] width 55 height 28
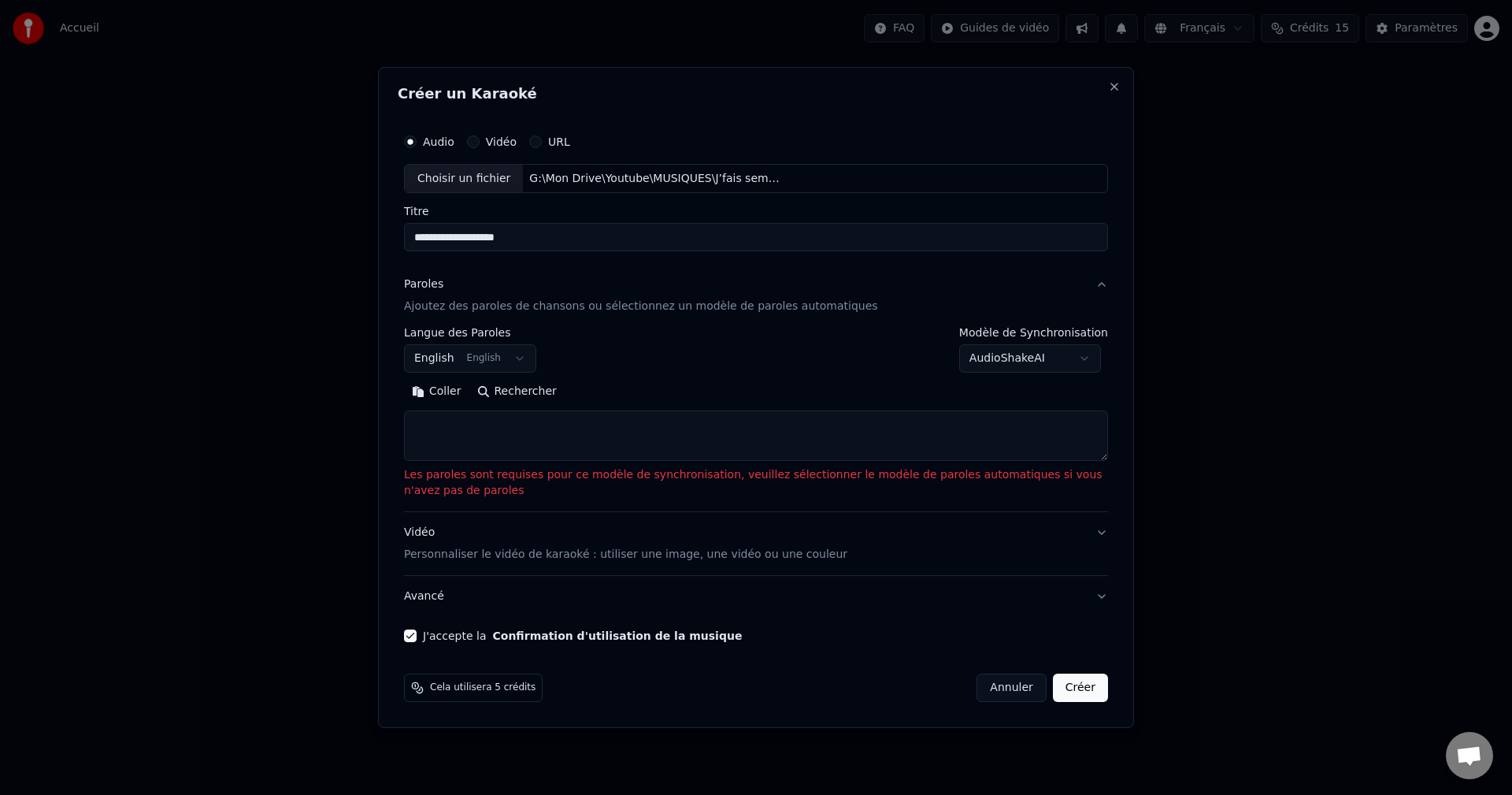
click at [437, 432] on textarea at bounding box center [756, 437] width 704 height 51
click at [506, 360] on body "**********" at bounding box center [756, 302] width 1512 height 605
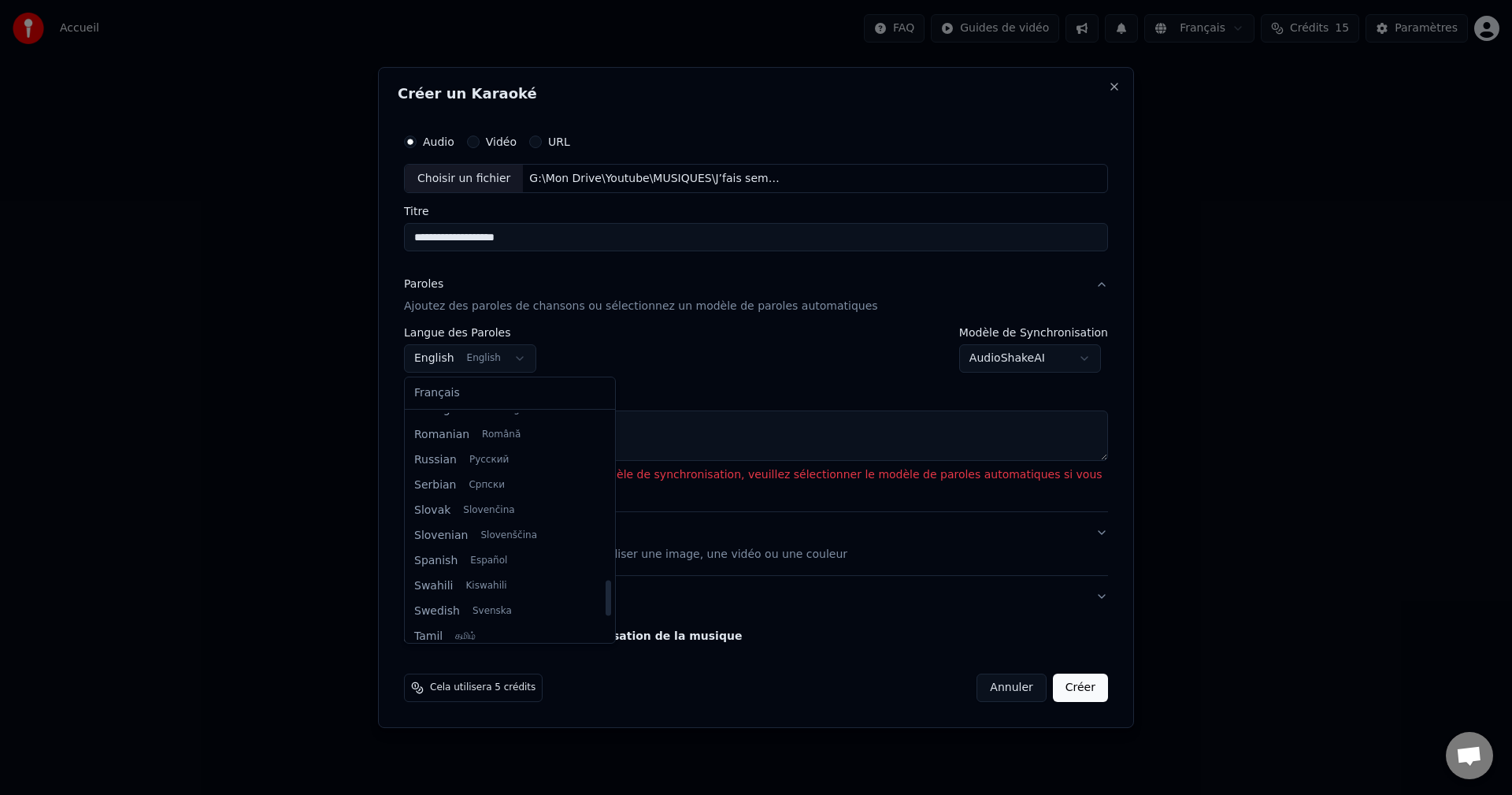
scroll to position [1072, 0]
select select "**"
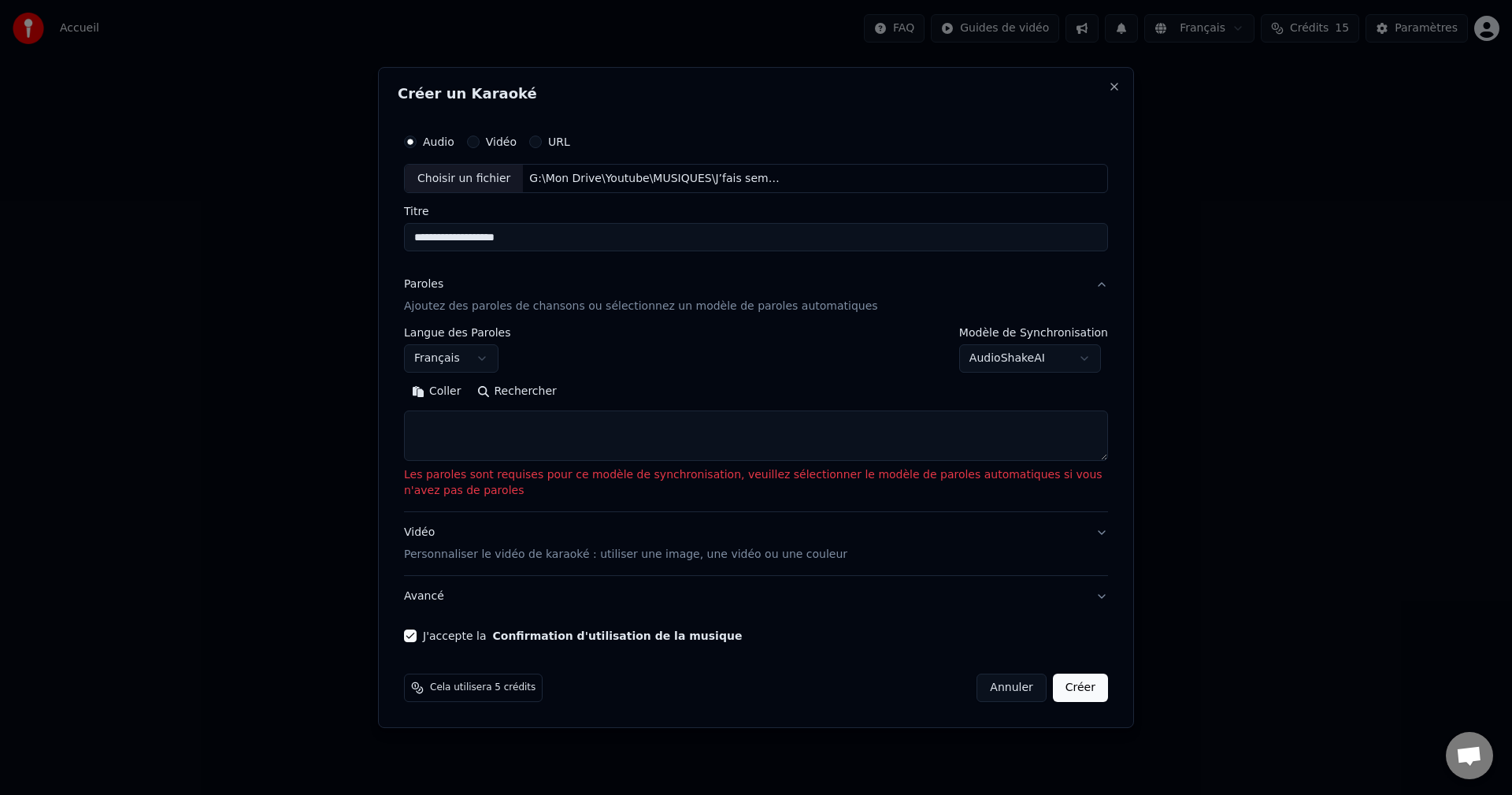
click at [452, 426] on textarea at bounding box center [756, 437] width 704 height 51
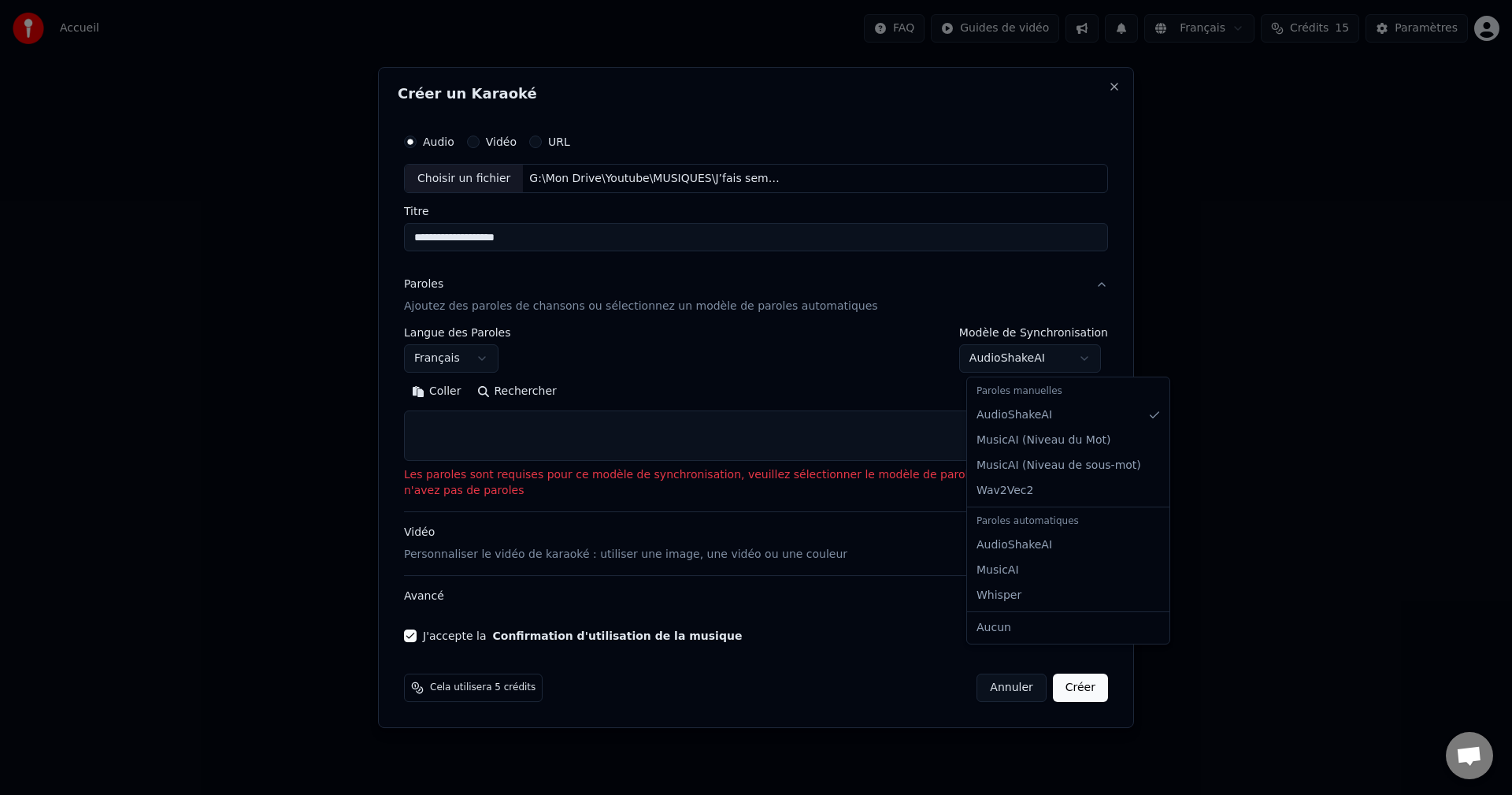
click at [1025, 364] on body "**********" at bounding box center [756, 302] width 1512 height 605
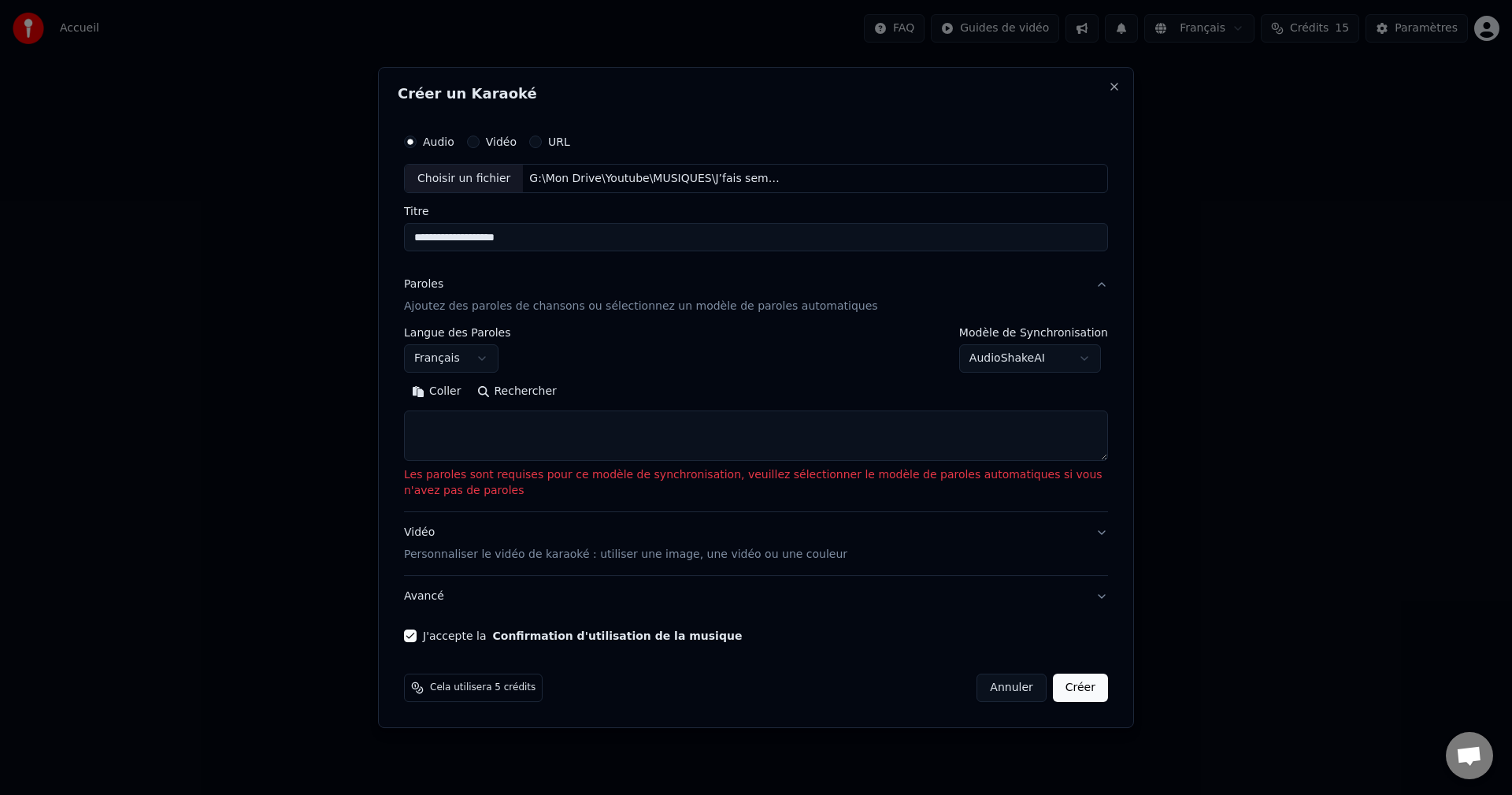
click at [516, 395] on button "Rechercher" at bounding box center [517, 392] width 95 height 25
click at [448, 428] on textarea at bounding box center [756, 437] width 704 height 51
paste textarea "**********"
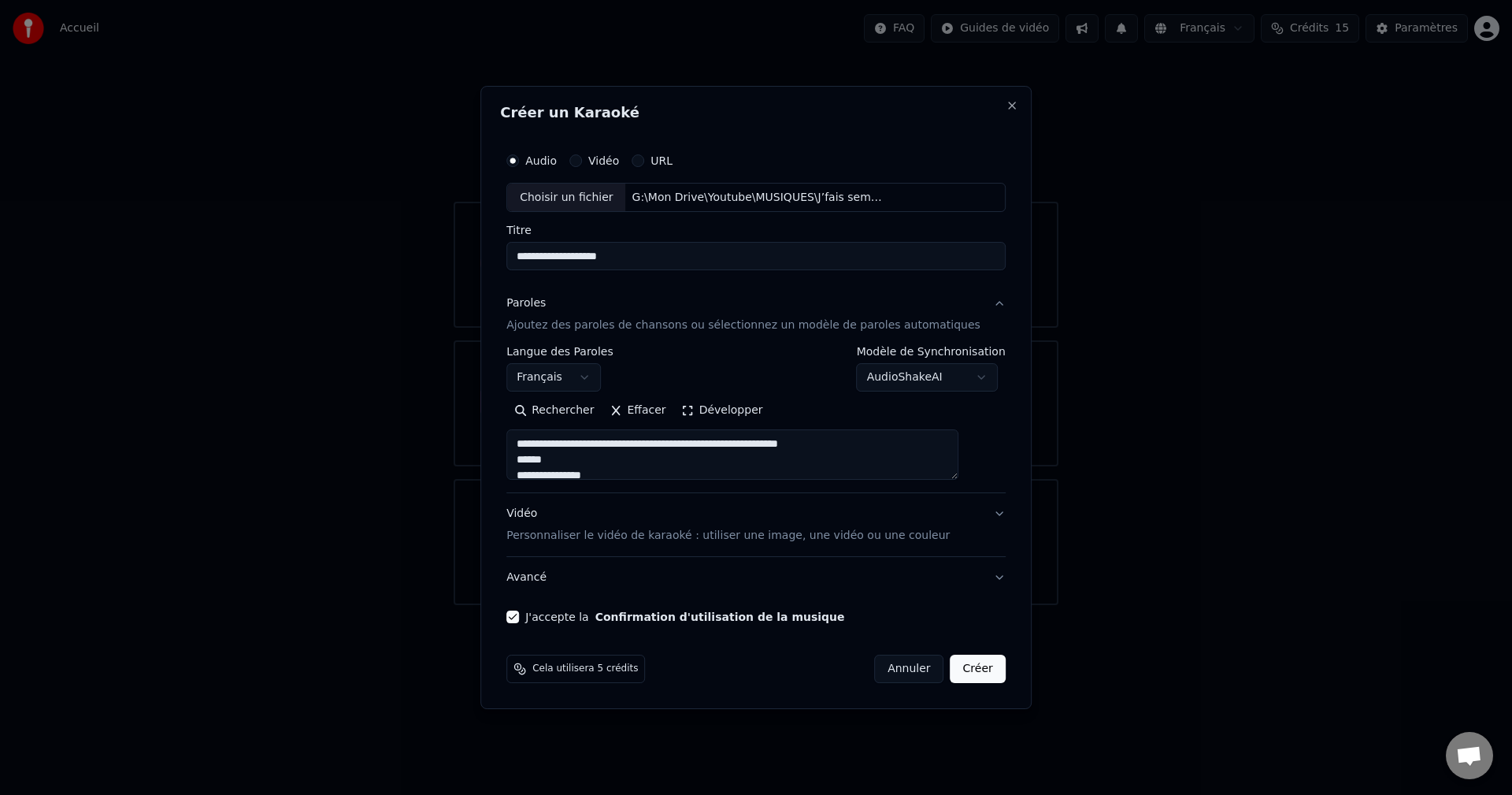
scroll to position [1091, 0]
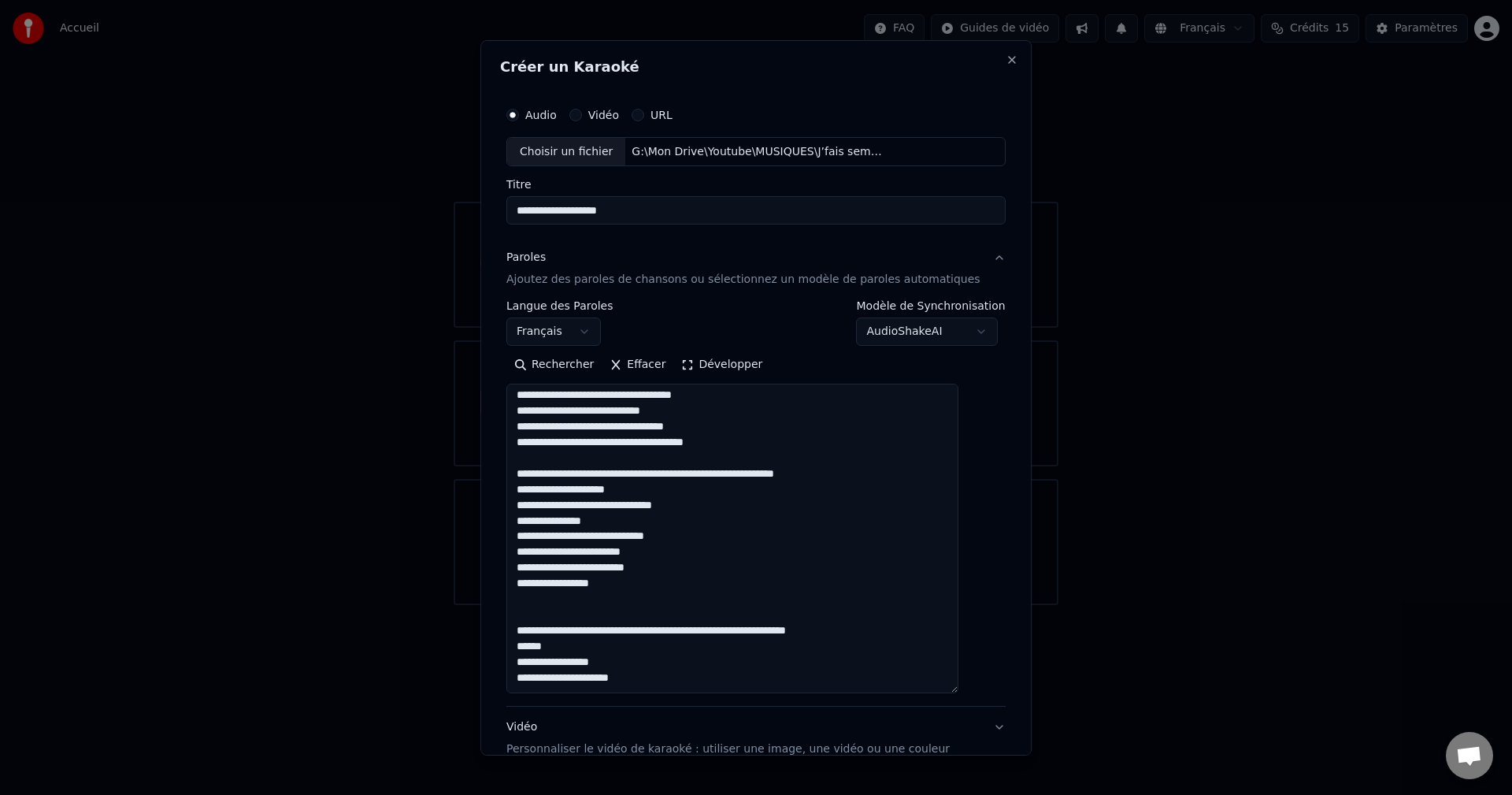
drag, startPoint x: 977, startPoint y: 477, endPoint x: 986, endPoint y: 690, distance: 213.2
click at [986, 690] on div "**********" at bounding box center [756, 397] width 551 height 715
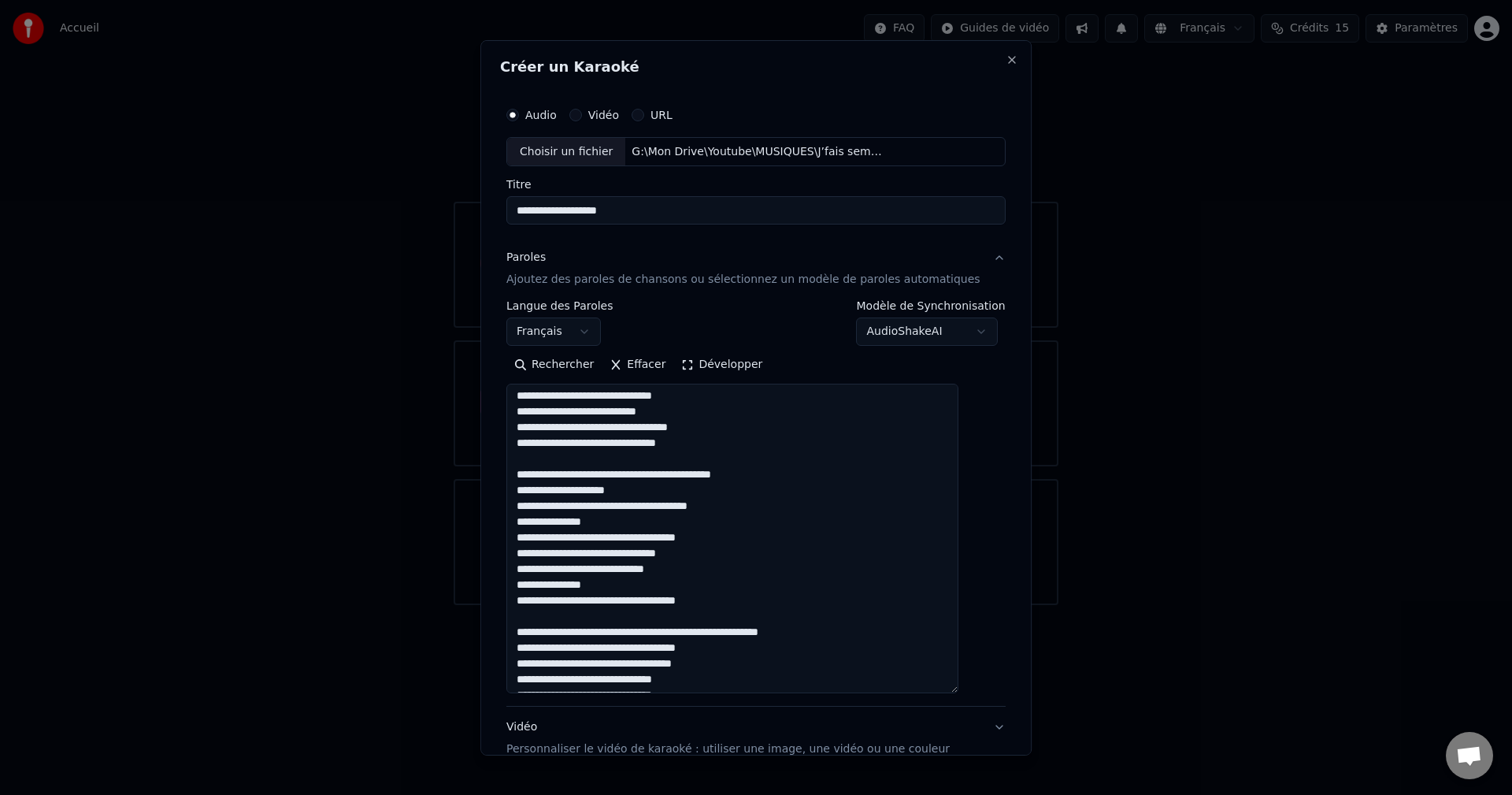
scroll to position [0, 0]
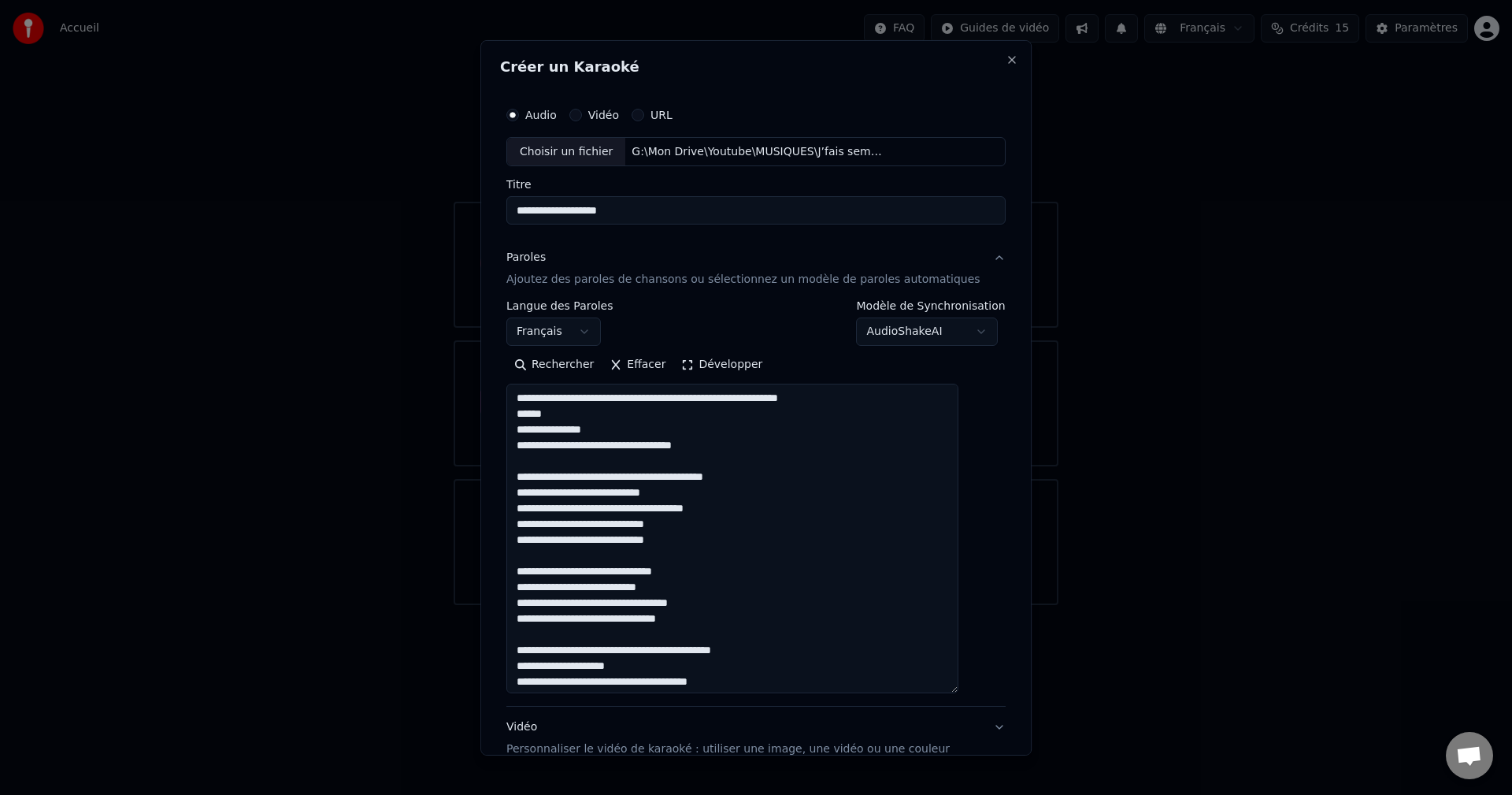
drag, startPoint x: 856, startPoint y: 400, endPoint x: 502, endPoint y: 406, distance: 354.1
click at [502, 406] on div "**********" at bounding box center [756, 397] width 551 height 715
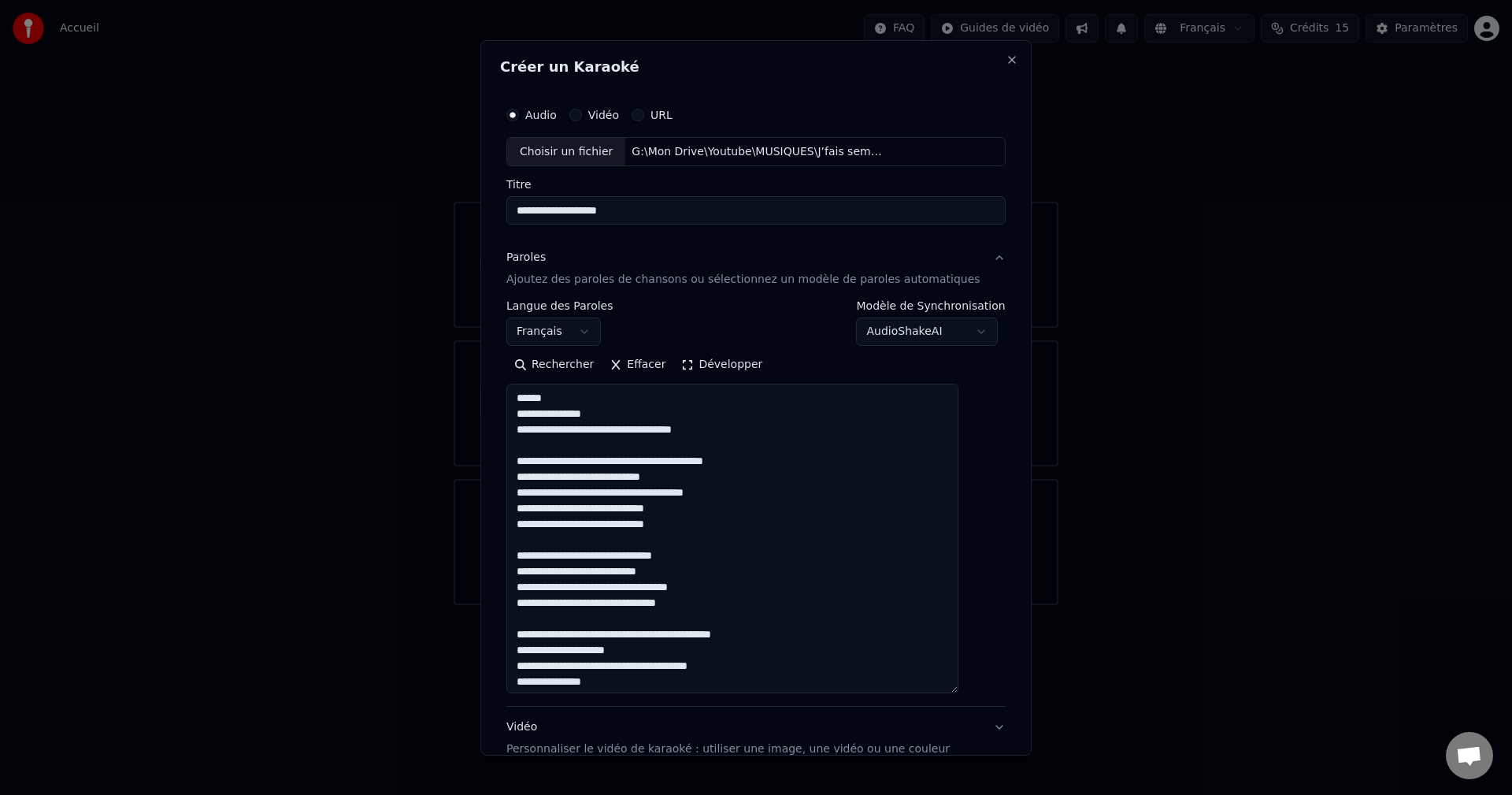
drag, startPoint x: 786, startPoint y: 464, endPoint x: 520, endPoint y: 461, distance: 266.0
click at [520, 461] on div "**********" at bounding box center [756, 468] width 512 height 751
drag, startPoint x: 772, startPoint y: 634, endPoint x: 508, endPoint y: 639, distance: 264.0
click at [508, 639] on div "**********" at bounding box center [756, 397] width 551 height 715
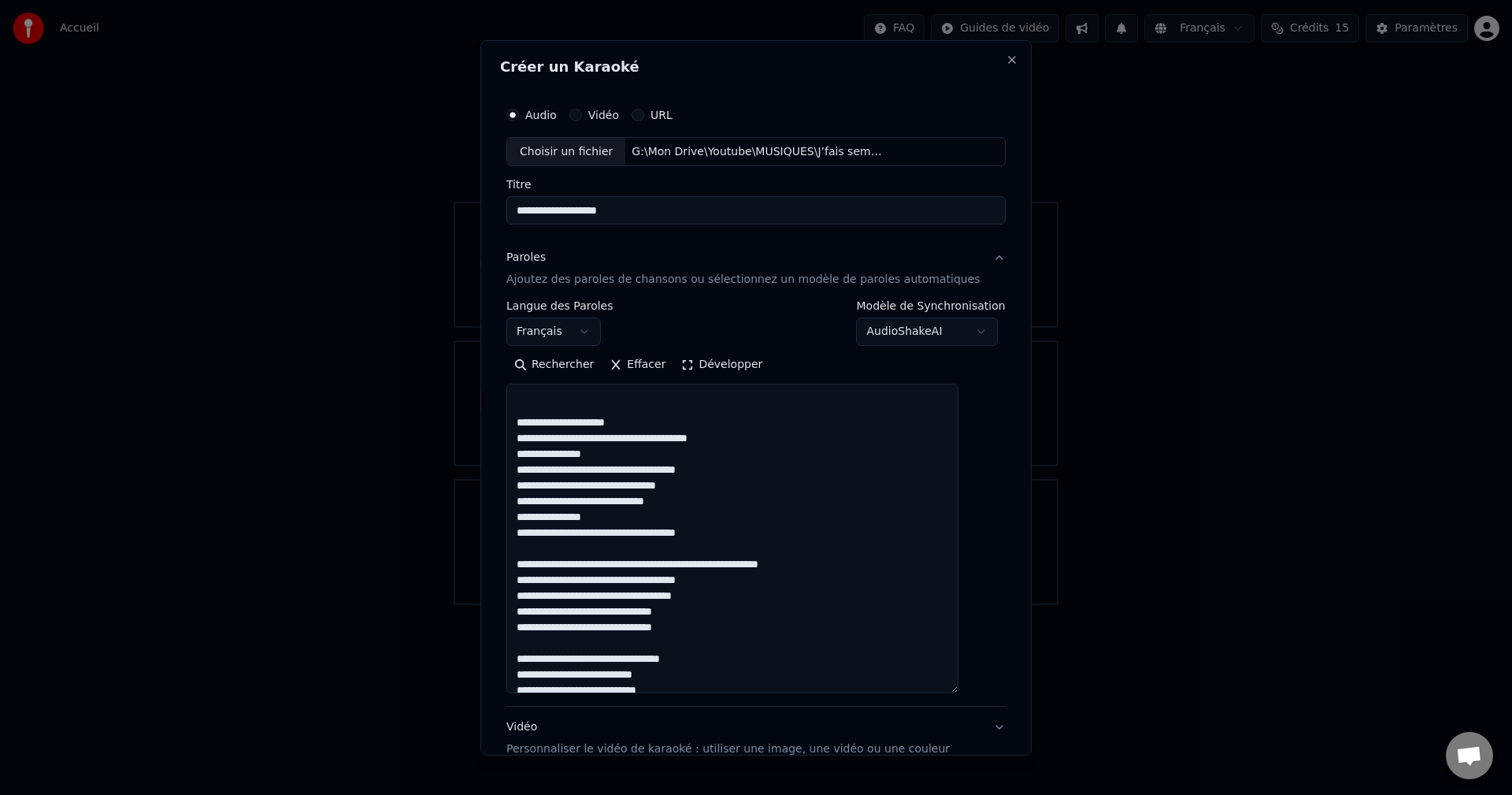
scroll to position [237, 0]
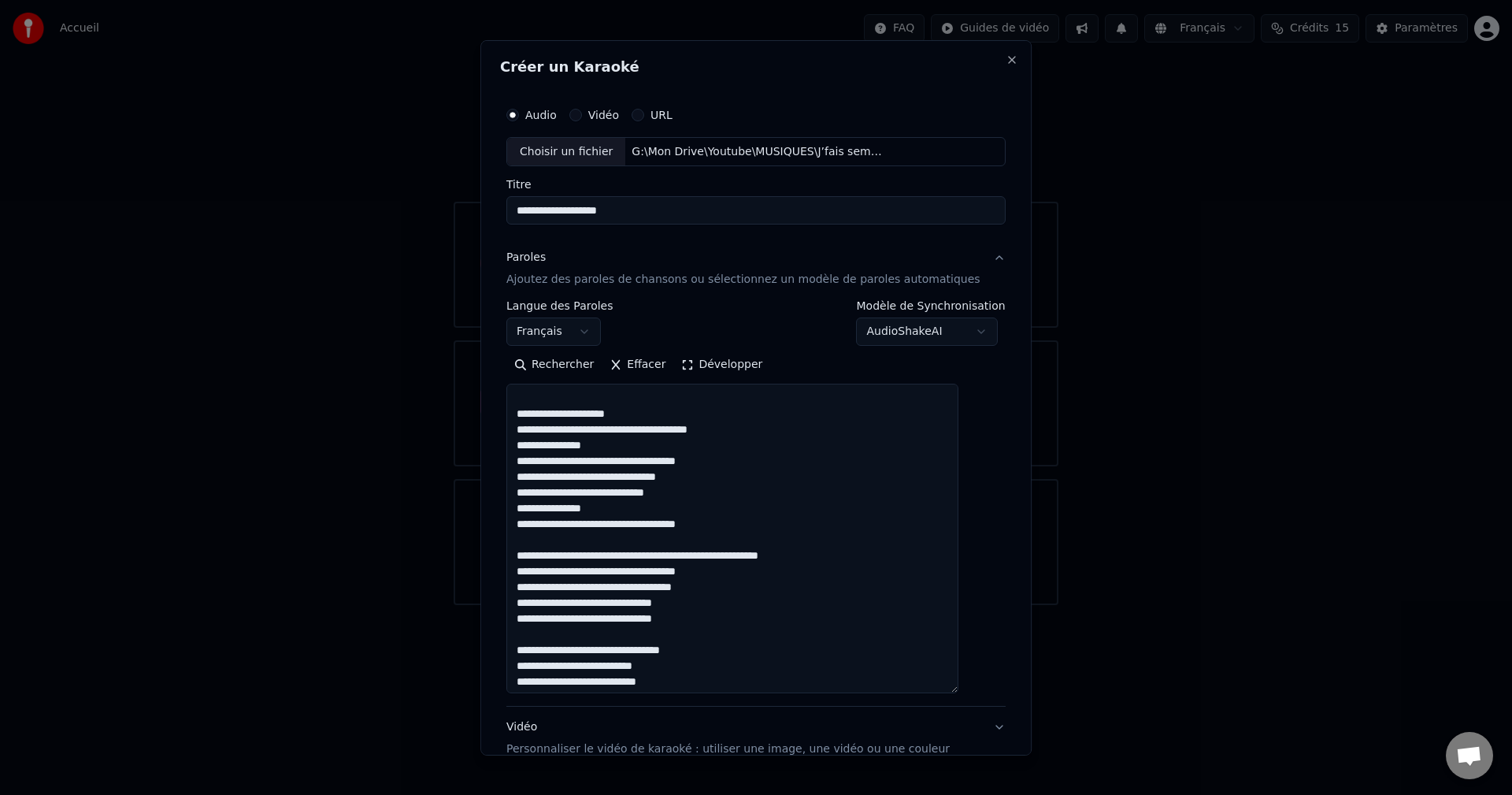
drag, startPoint x: 833, startPoint y: 555, endPoint x: 502, endPoint y: 556, distance: 331.0
click at [502, 556] on div "**********" at bounding box center [756, 397] width 551 height 715
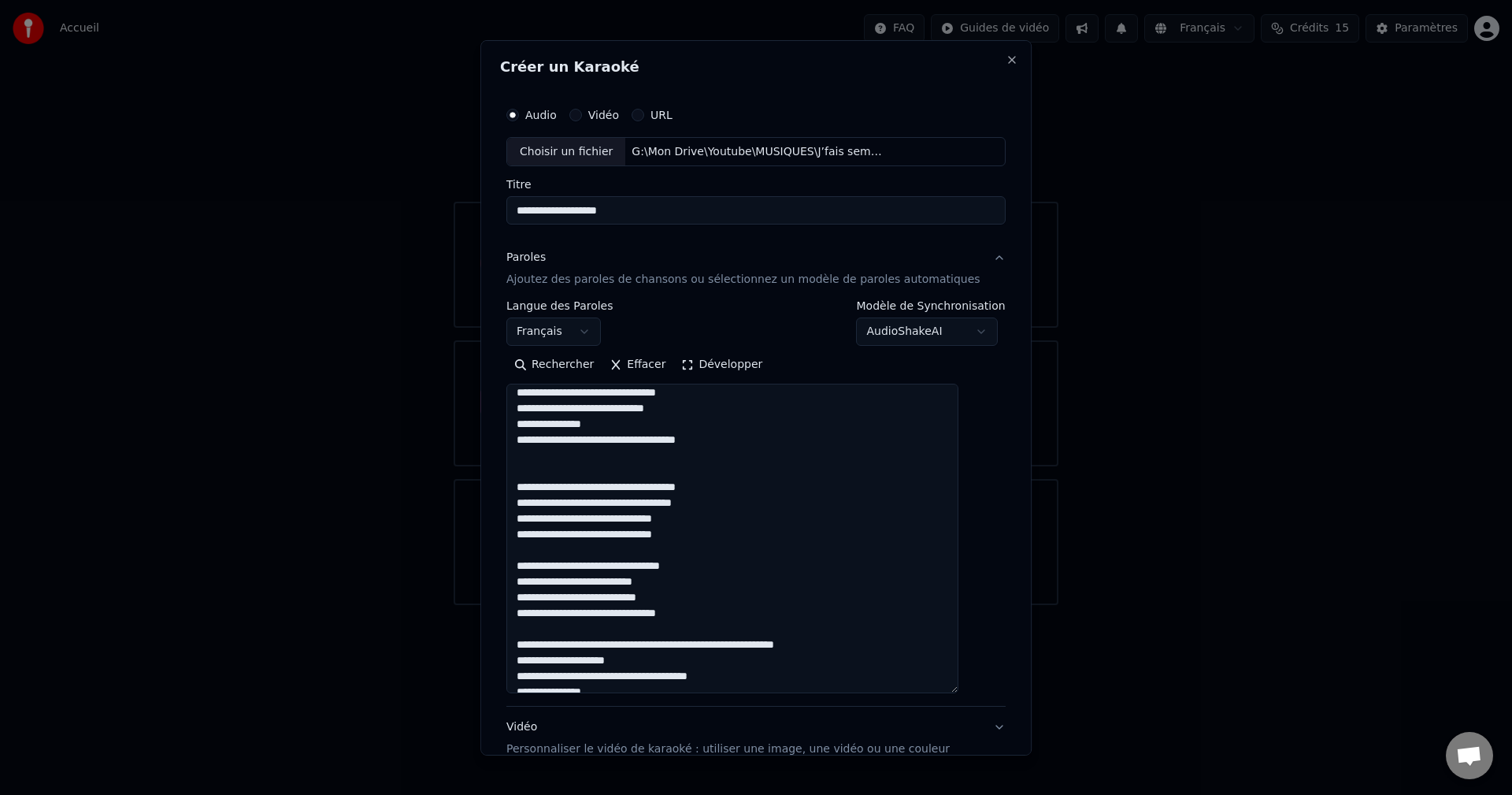
scroll to position [394, 0]
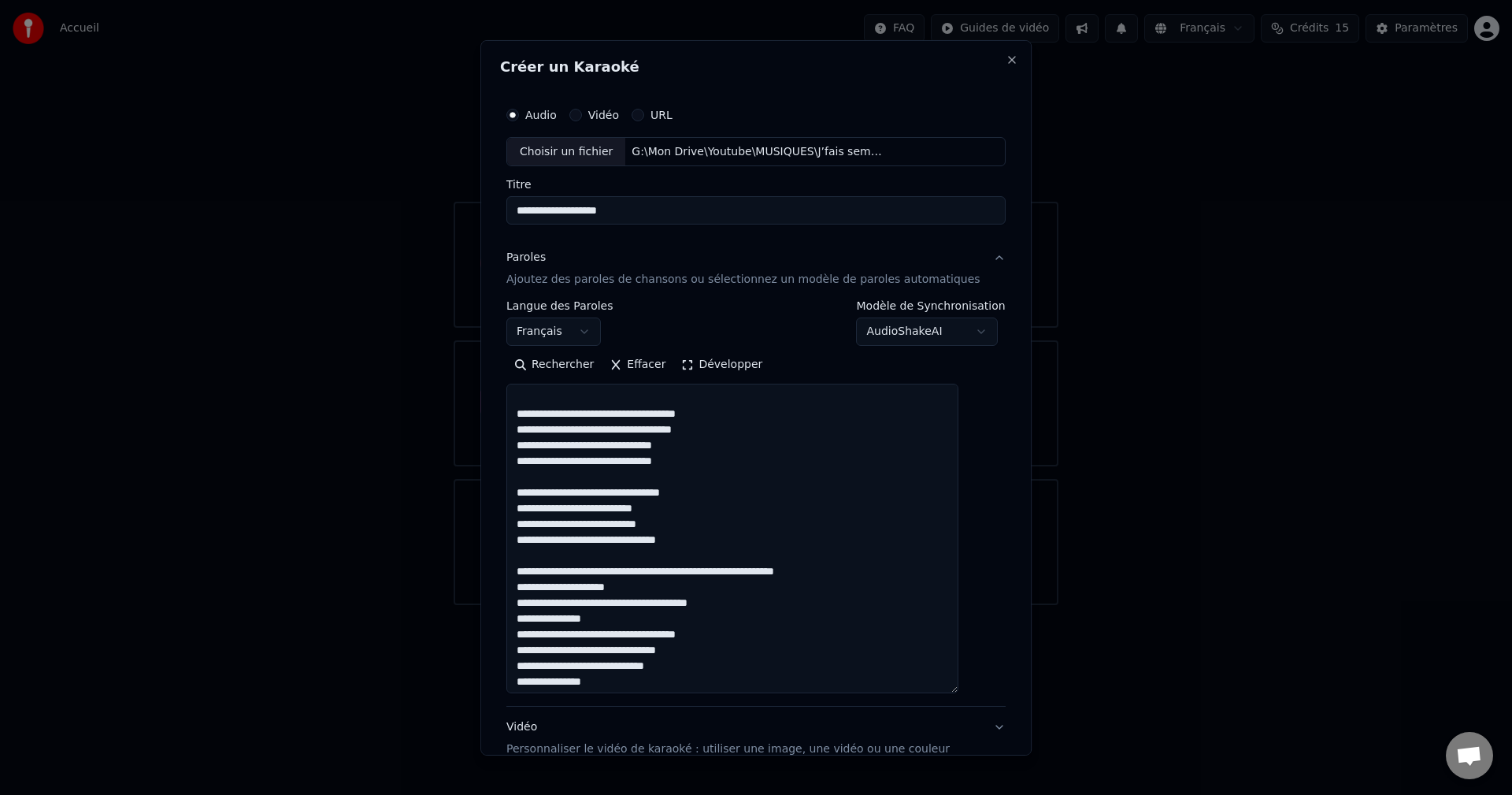
drag, startPoint x: 860, startPoint y: 576, endPoint x: 522, endPoint y: 572, distance: 338.0
click at [522, 572] on div "**********" at bounding box center [756, 468] width 512 height 751
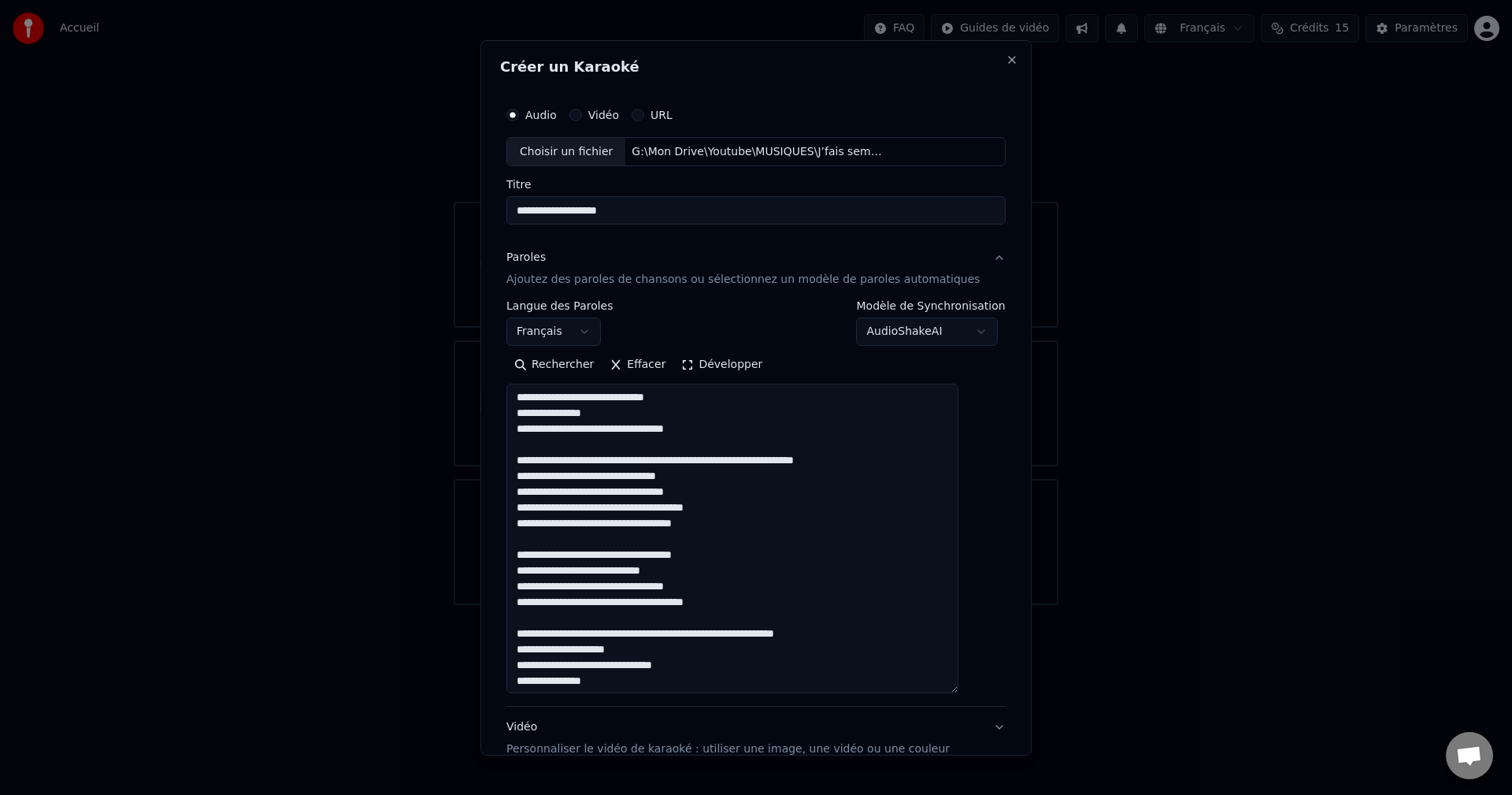
scroll to position [709, 0]
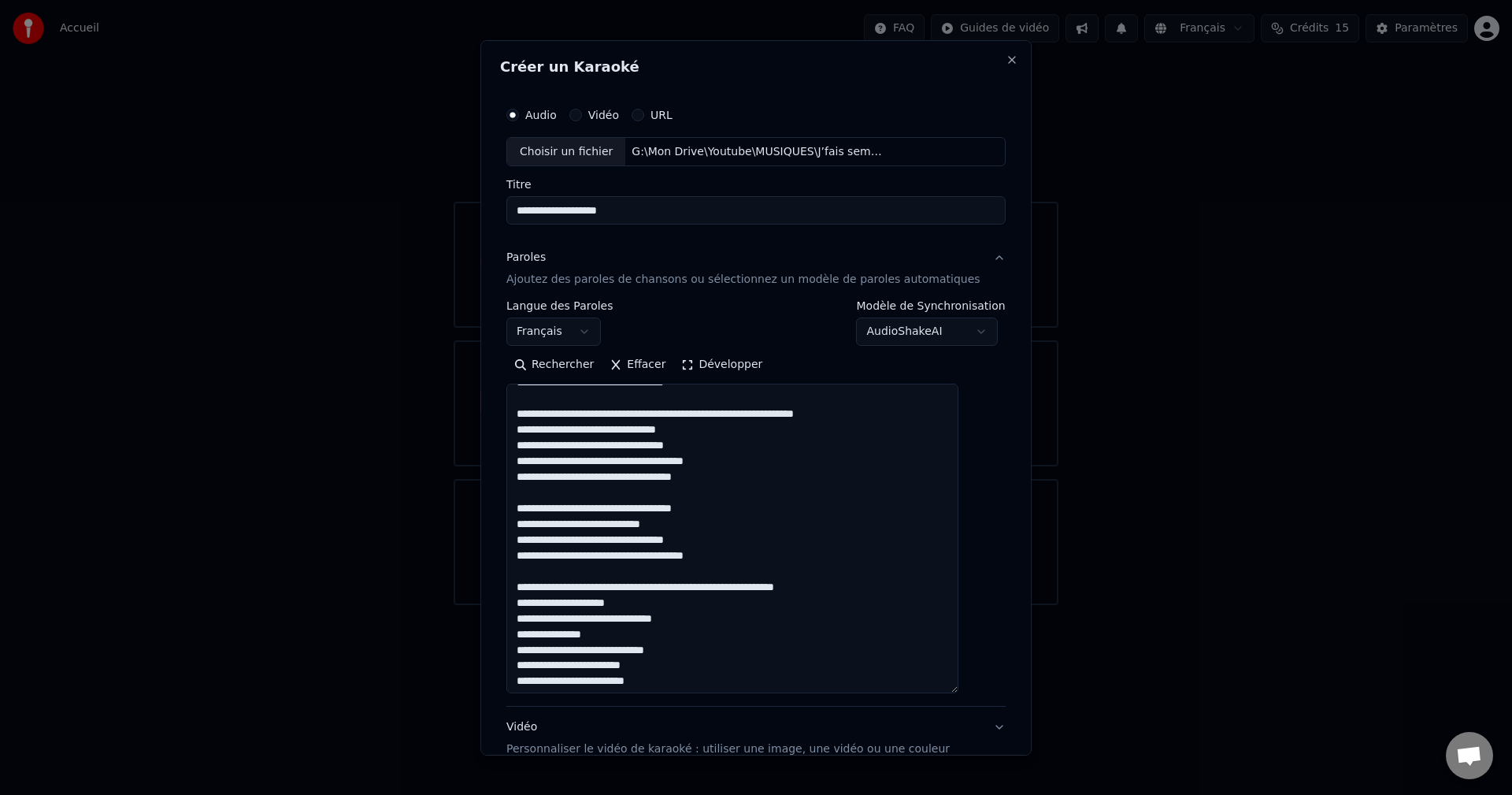
drag, startPoint x: 889, startPoint y: 414, endPoint x: 511, endPoint y: 418, distance: 378.0
click at [511, 418] on div "**********" at bounding box center [756, 397] width 551 height 715
drag, startPoint x: 863, startPoint y: 588, endPoint x: 498, endPoint y: 584, distance: 365.0
click at [498, 584] on div "**********" at bounding box center [756, 397] width 551 height 715
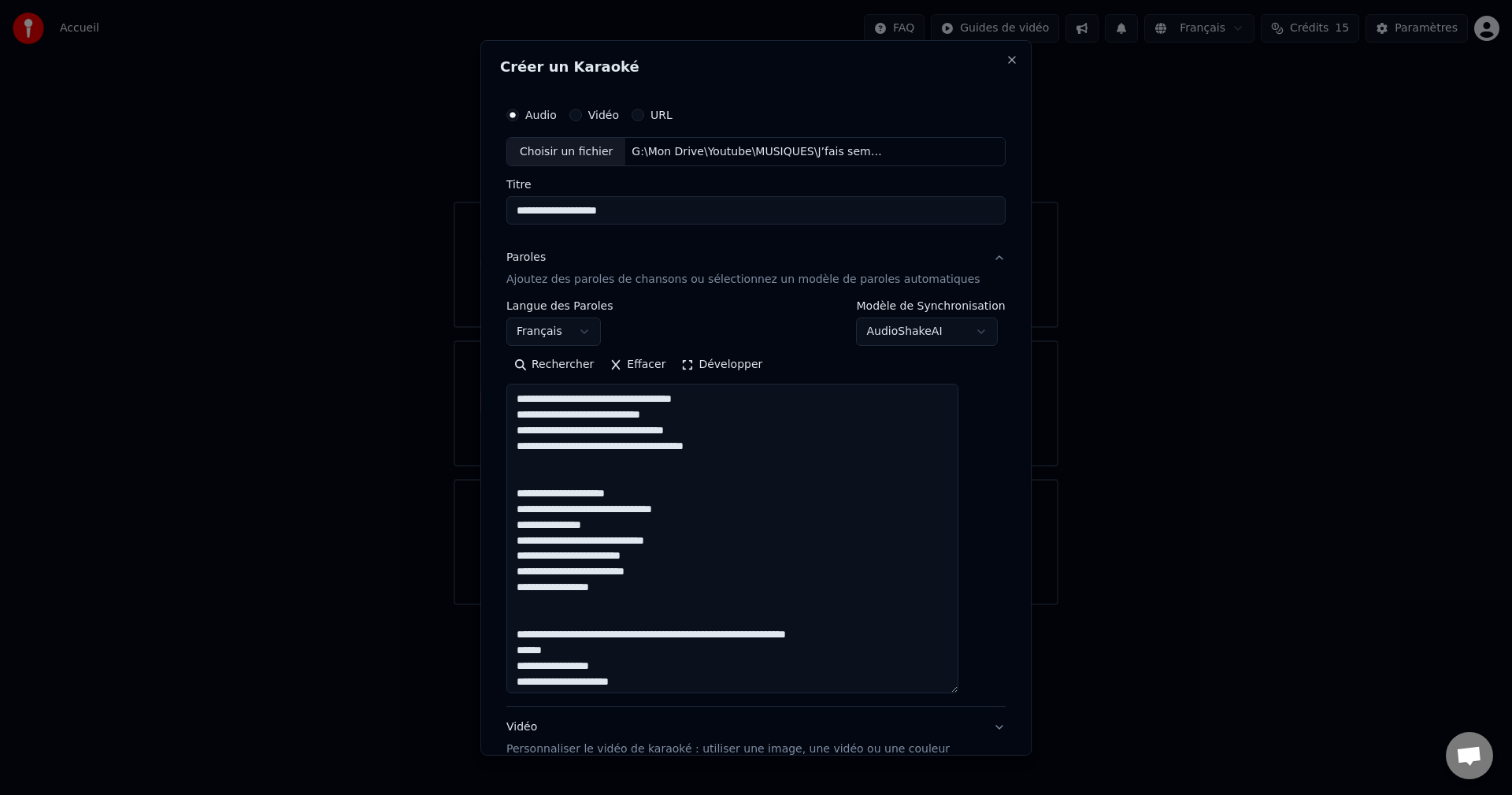
scroll to position [822, 0]
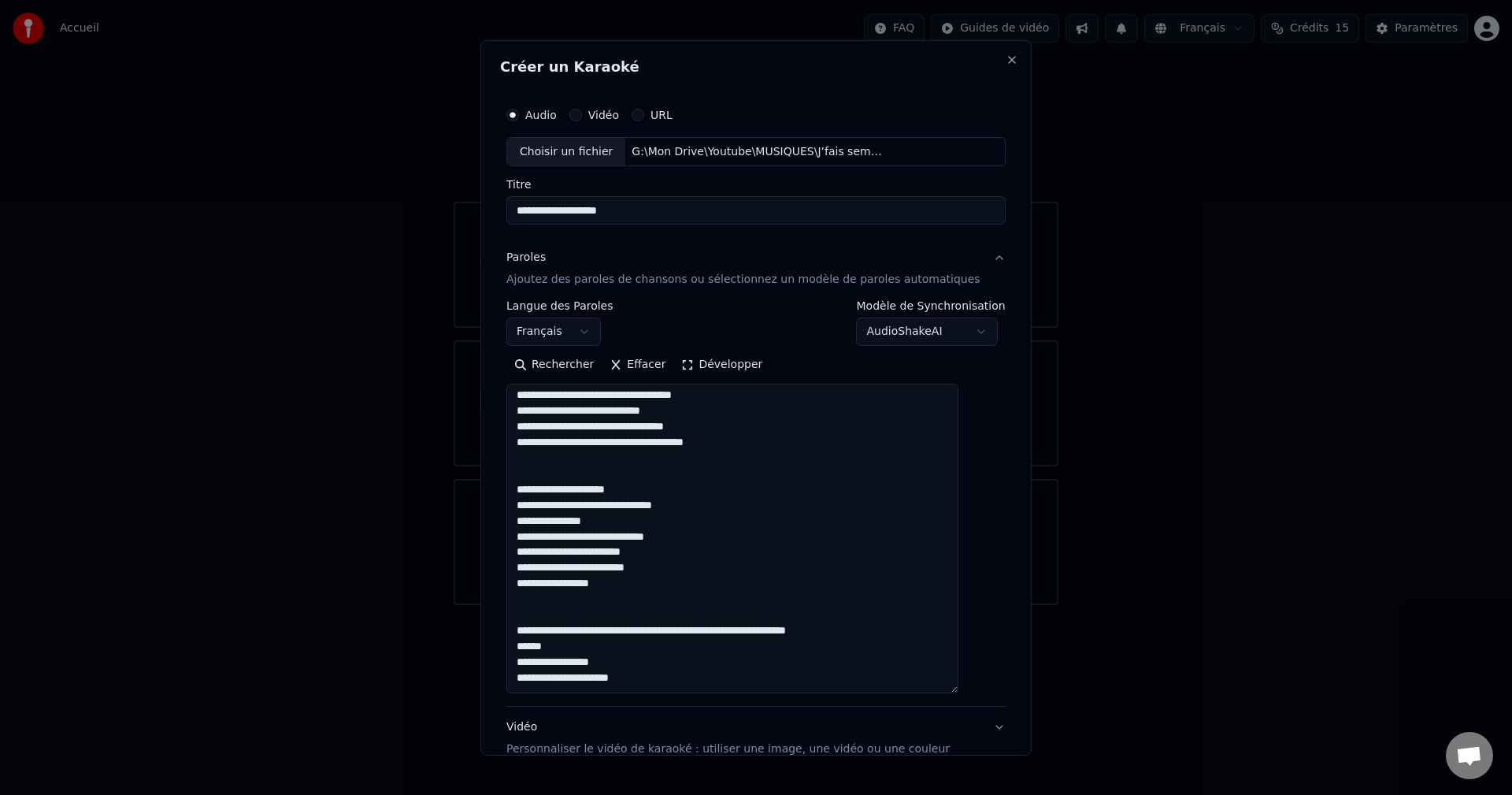
drag, startPoint x: 872, startPoint y: 631, endPoint x: 518, endPoint y: 628, distance: 354.0
click at [518, 628] on div "**********" at bounding box center [756, 468] width 512 height 751
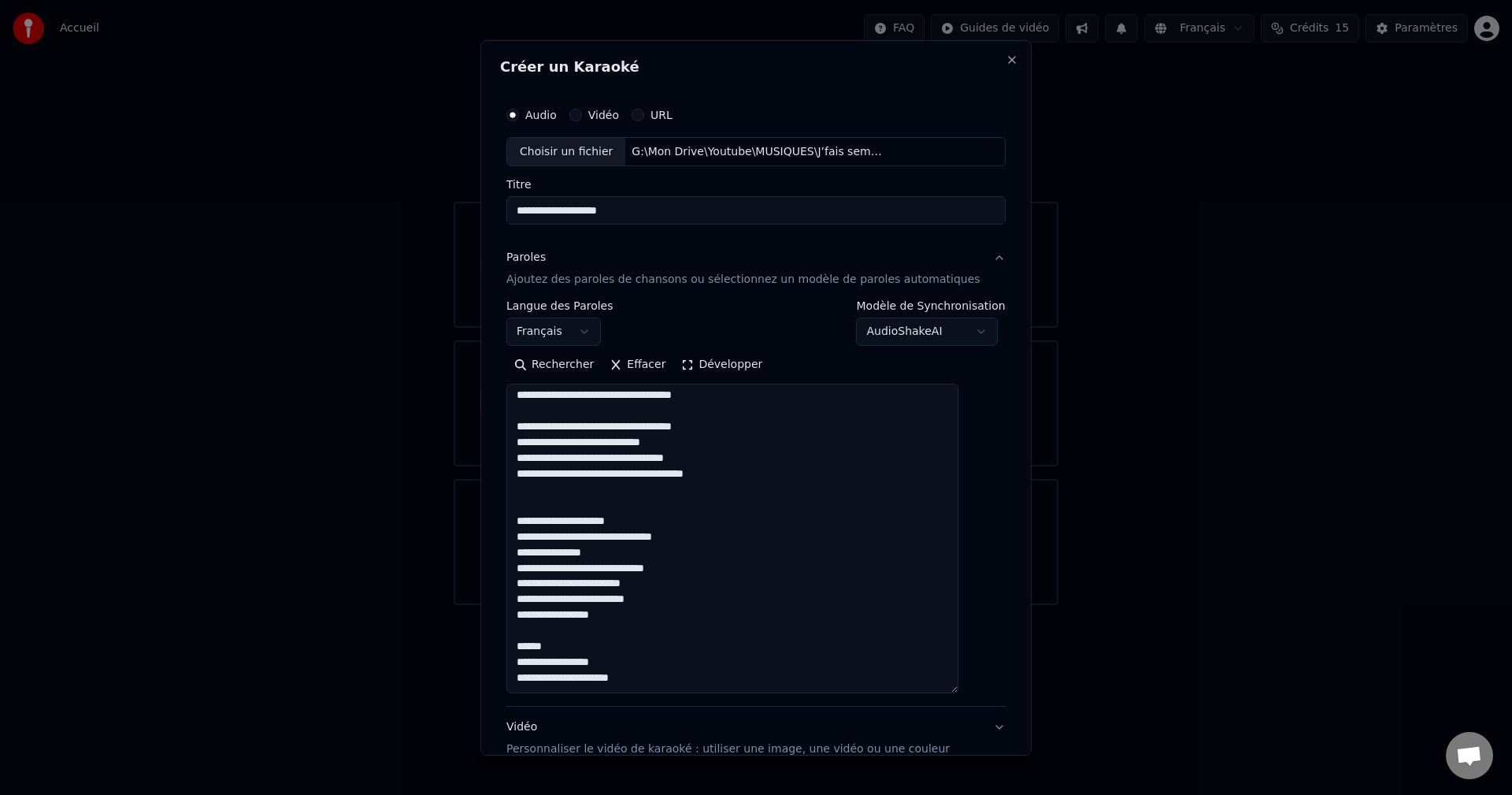
scroll to position [158, 0]
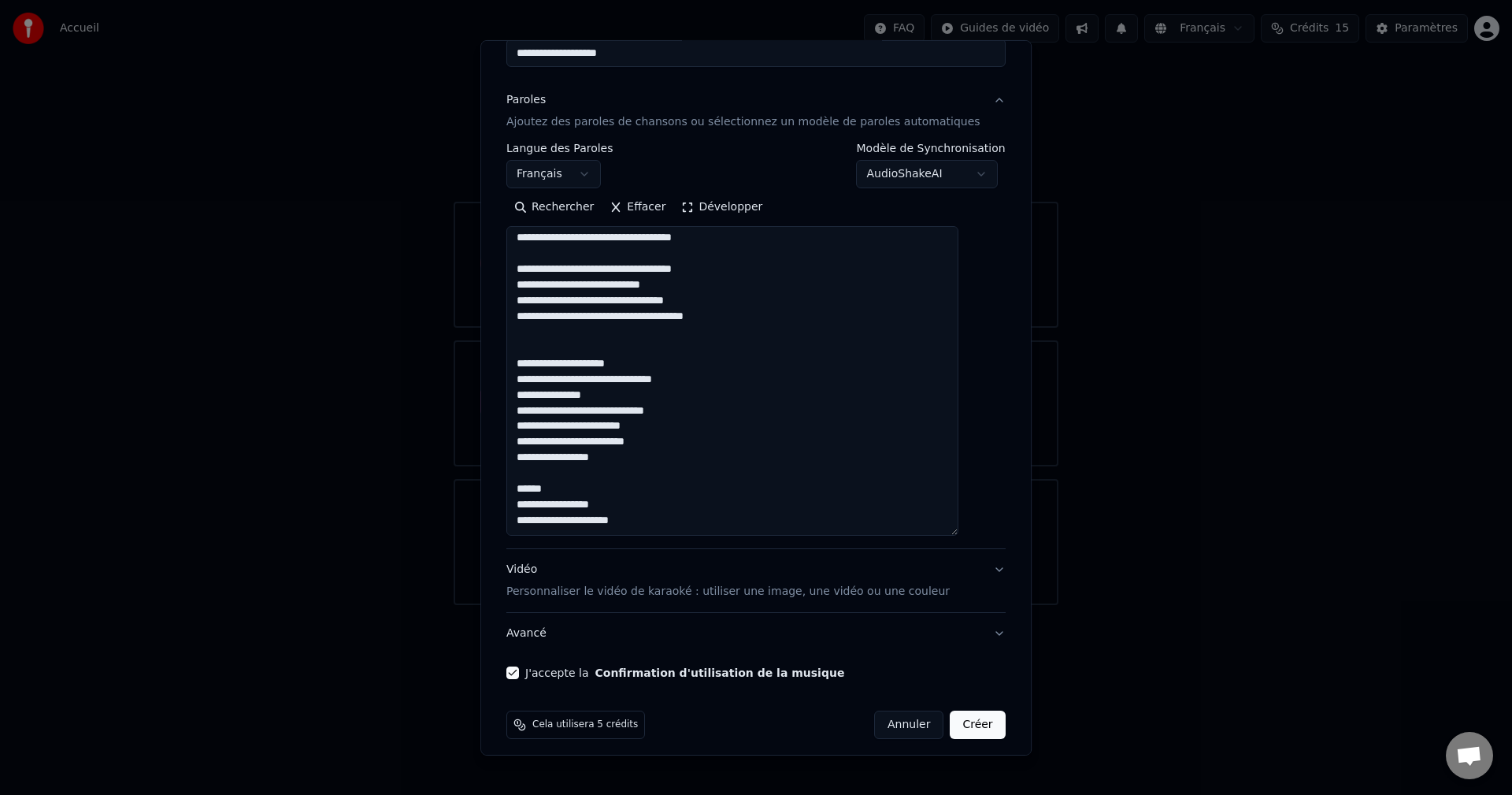
type textarea "**********"
click at [956, 728] on button "Créer" at bounding box center [978, 725] width 55 height 28
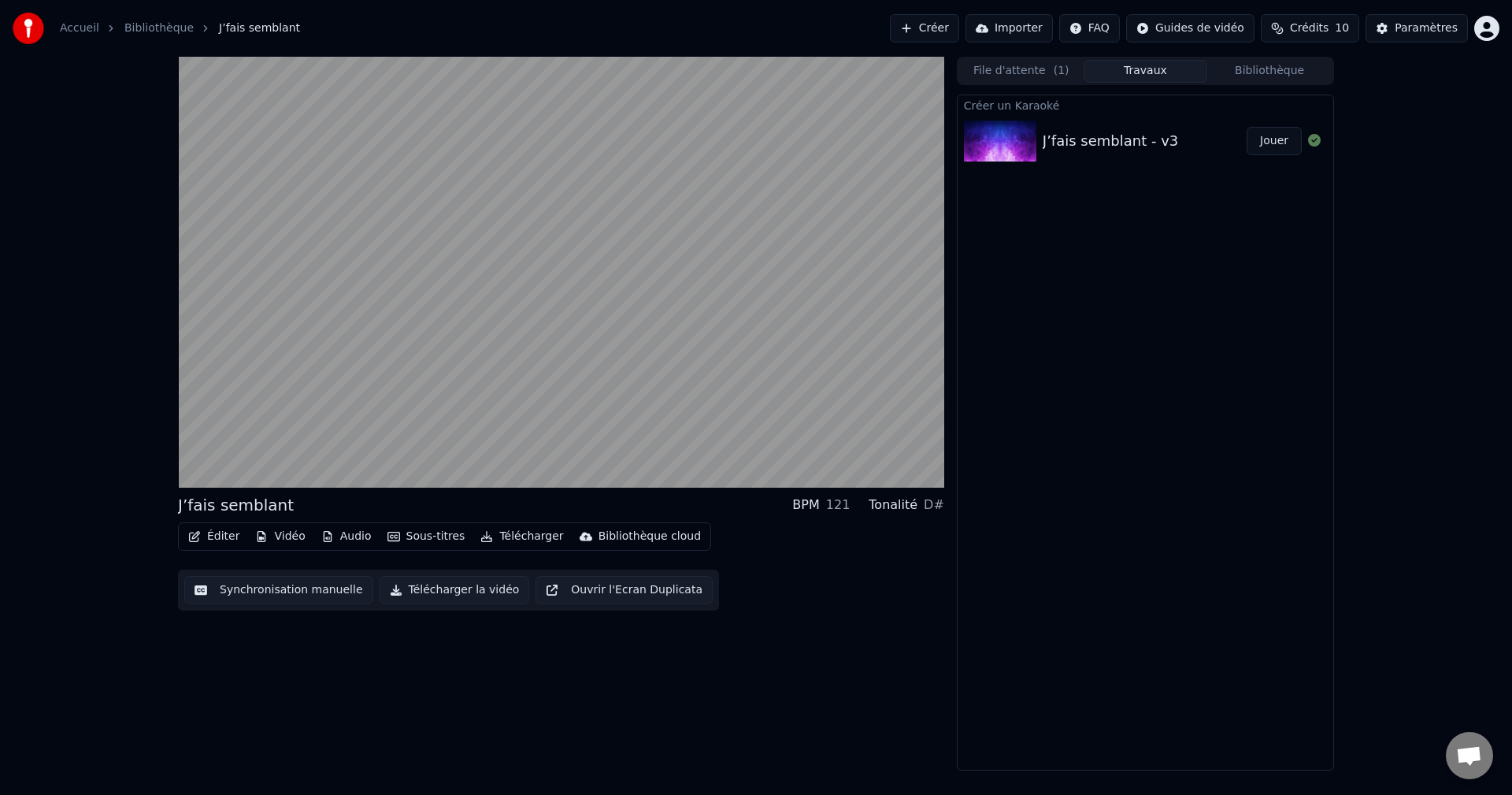
click at [342, 535] on button "Audio" at bounding box center [347, 537] width 63 height 22
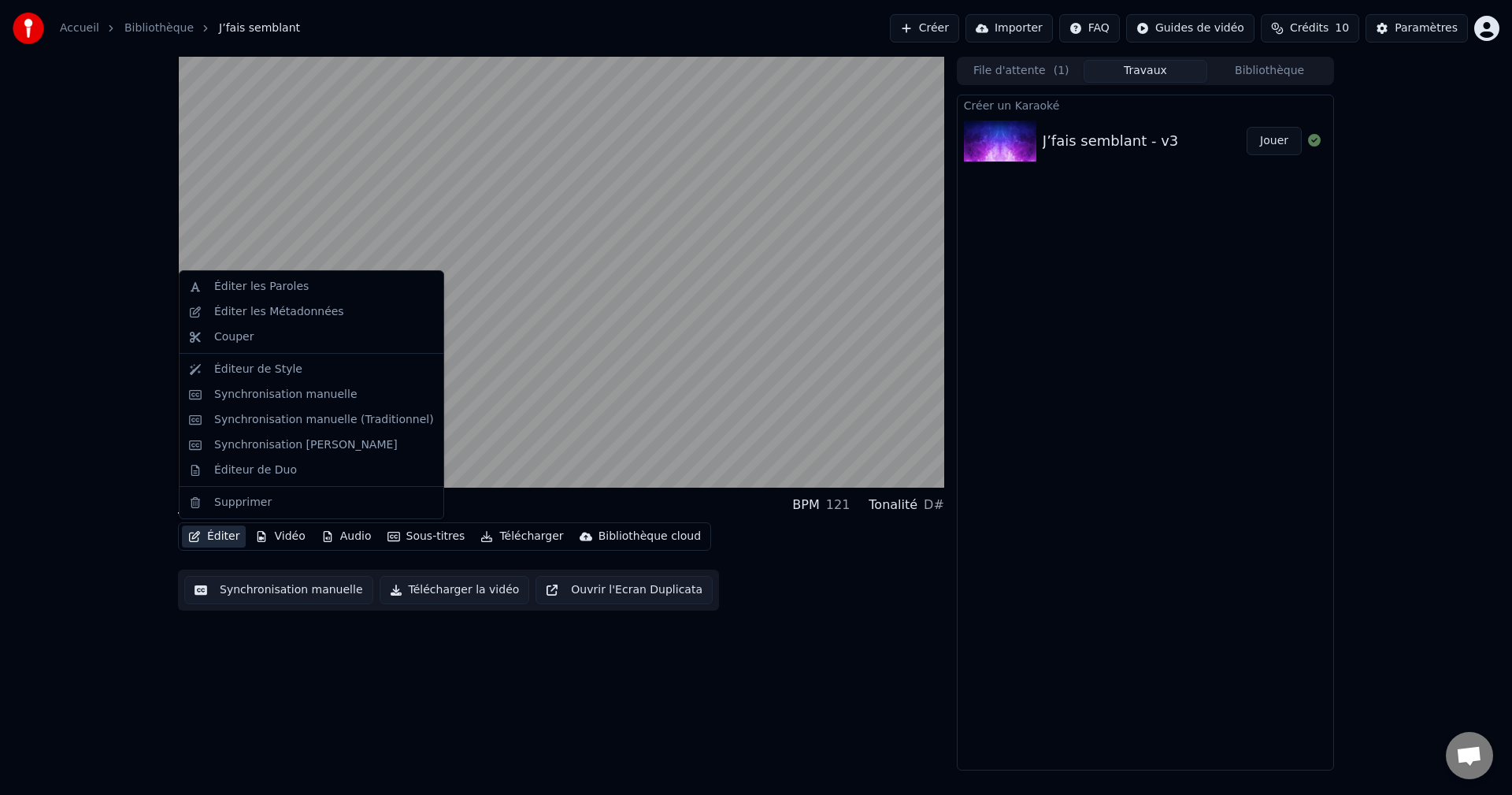
click at [222, 532] on button "Éditer" at bounding box center [213, 537] width 64 height 22
click at [1090, 294] on div "Créer un Karaoké J’fais semblant - v3 Jouer" at bounding box center [1145, 432] width 377 height 676
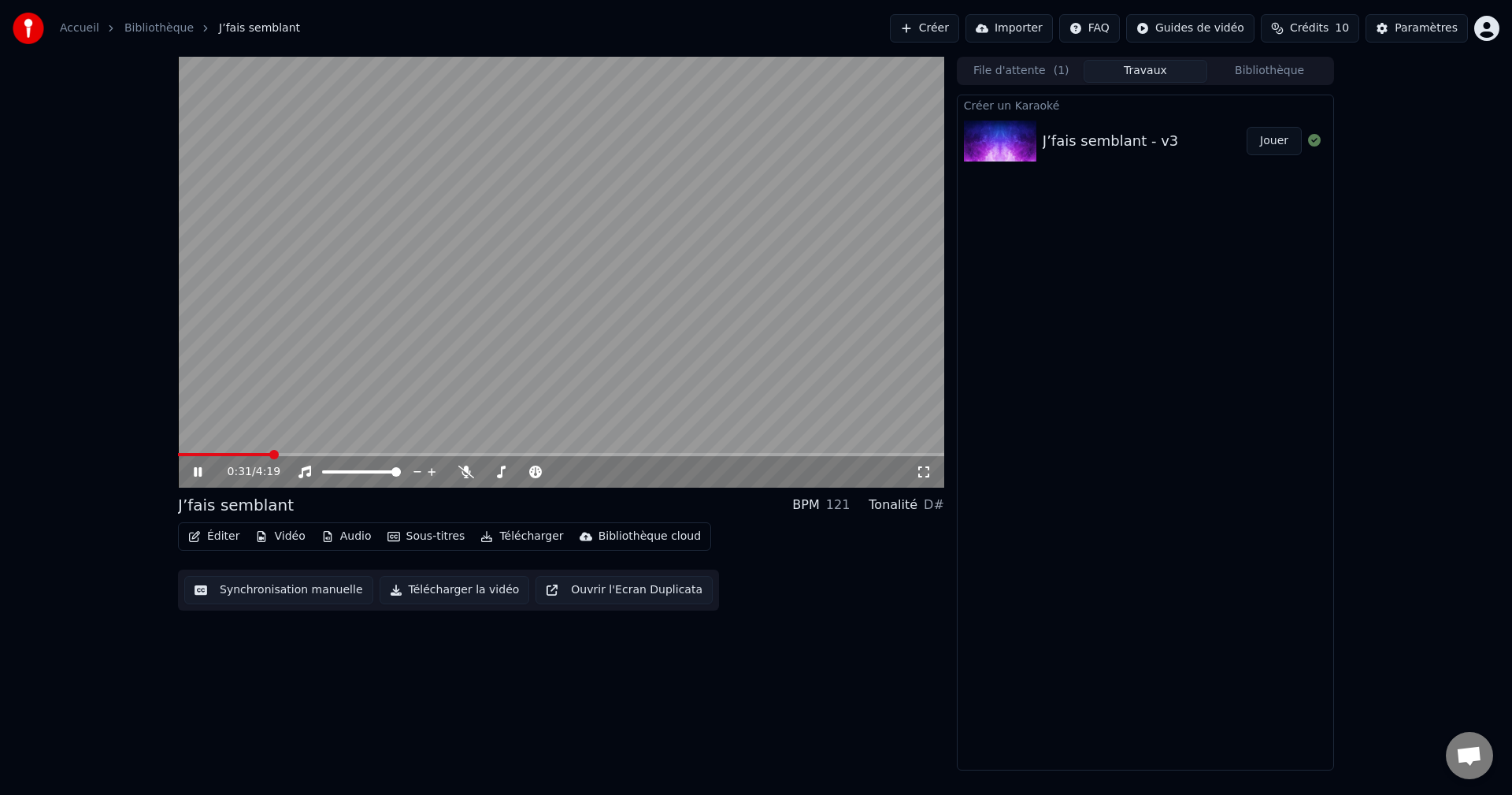
click at [1009, 137] on img at bounding box center [1000, 141] width 72 height 41
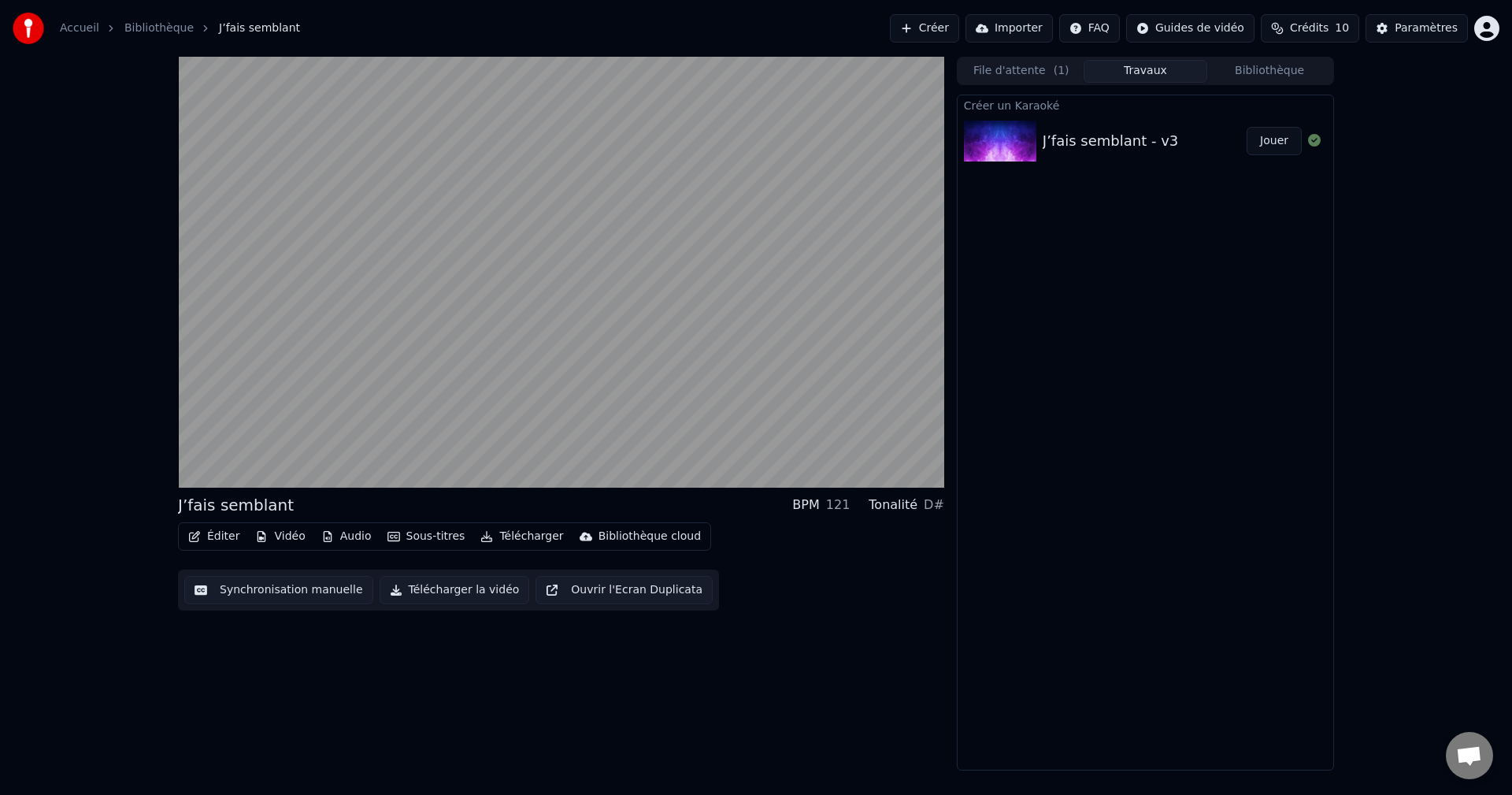
click at [1105, 146] on div "J’fais semblant - v3" at bounding box center [1110, 141] width 136 height 22
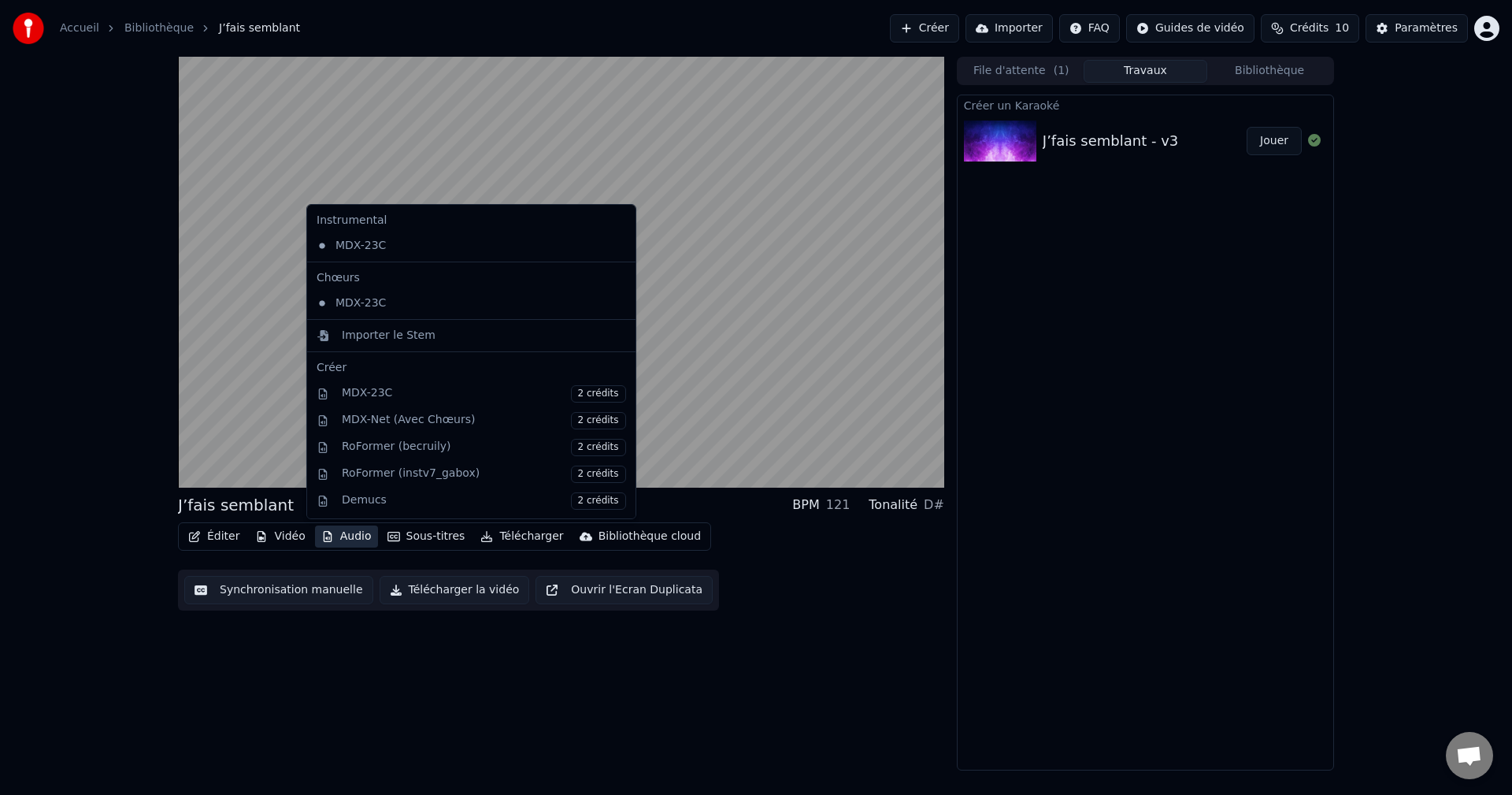
click at [327, 528] on button "Audio" at bounding box center [347, 537] width 63 height 22
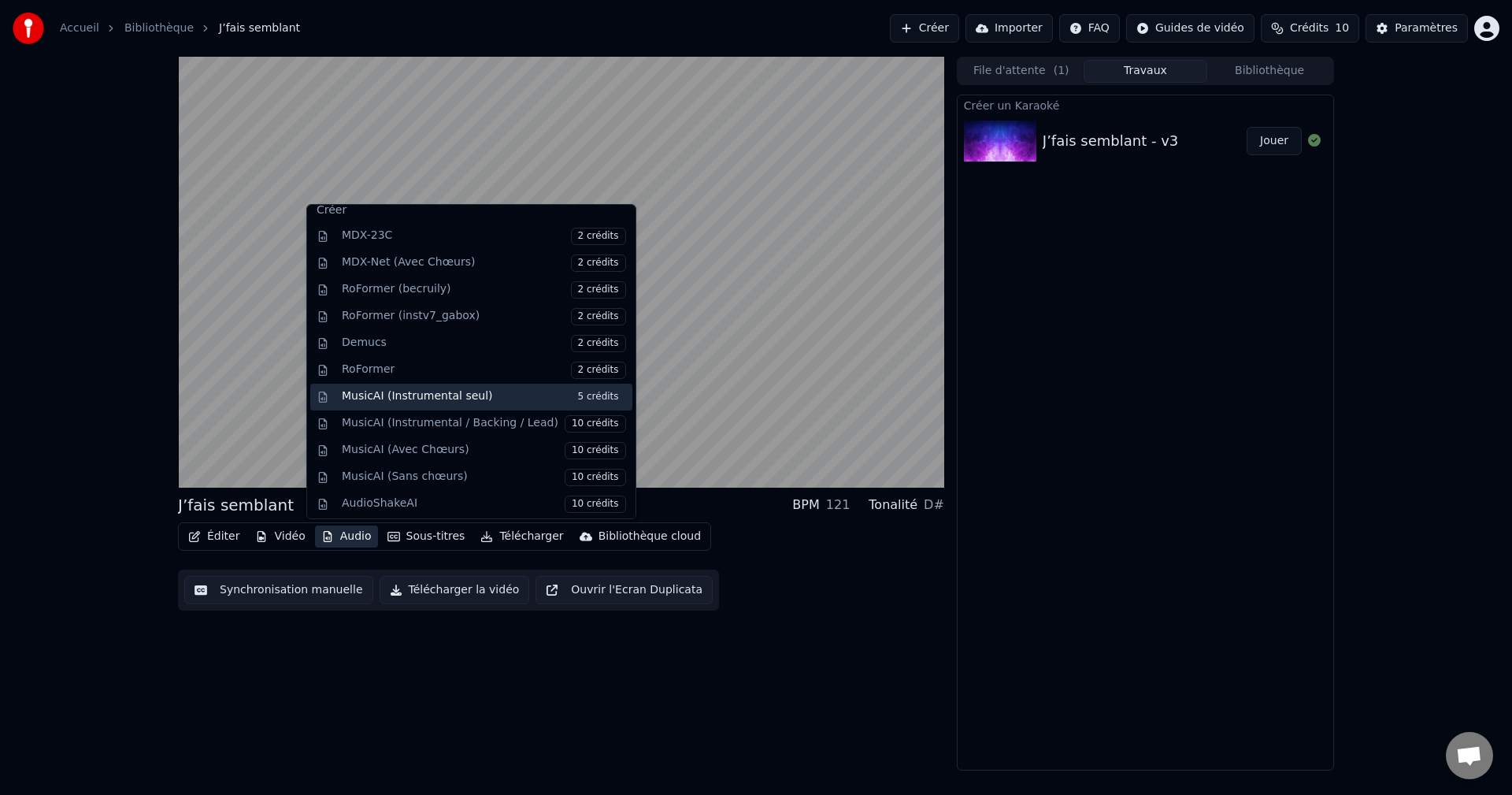
scroll to position [160, 0]
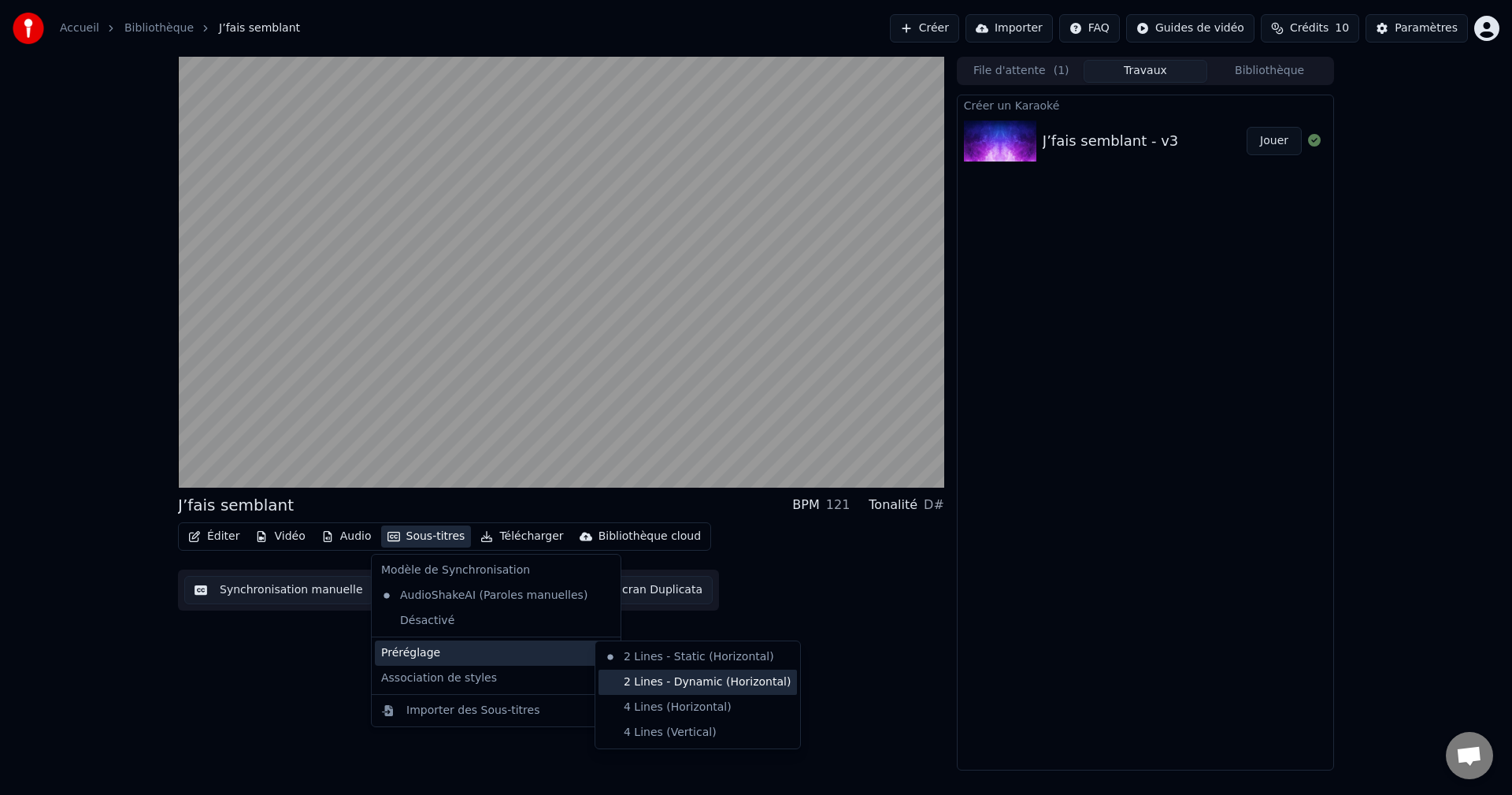
click at [643, 684] on div "2 Lines - Dynamic (Horizontal)" at bounding box center [698, 682] width 198 height 25
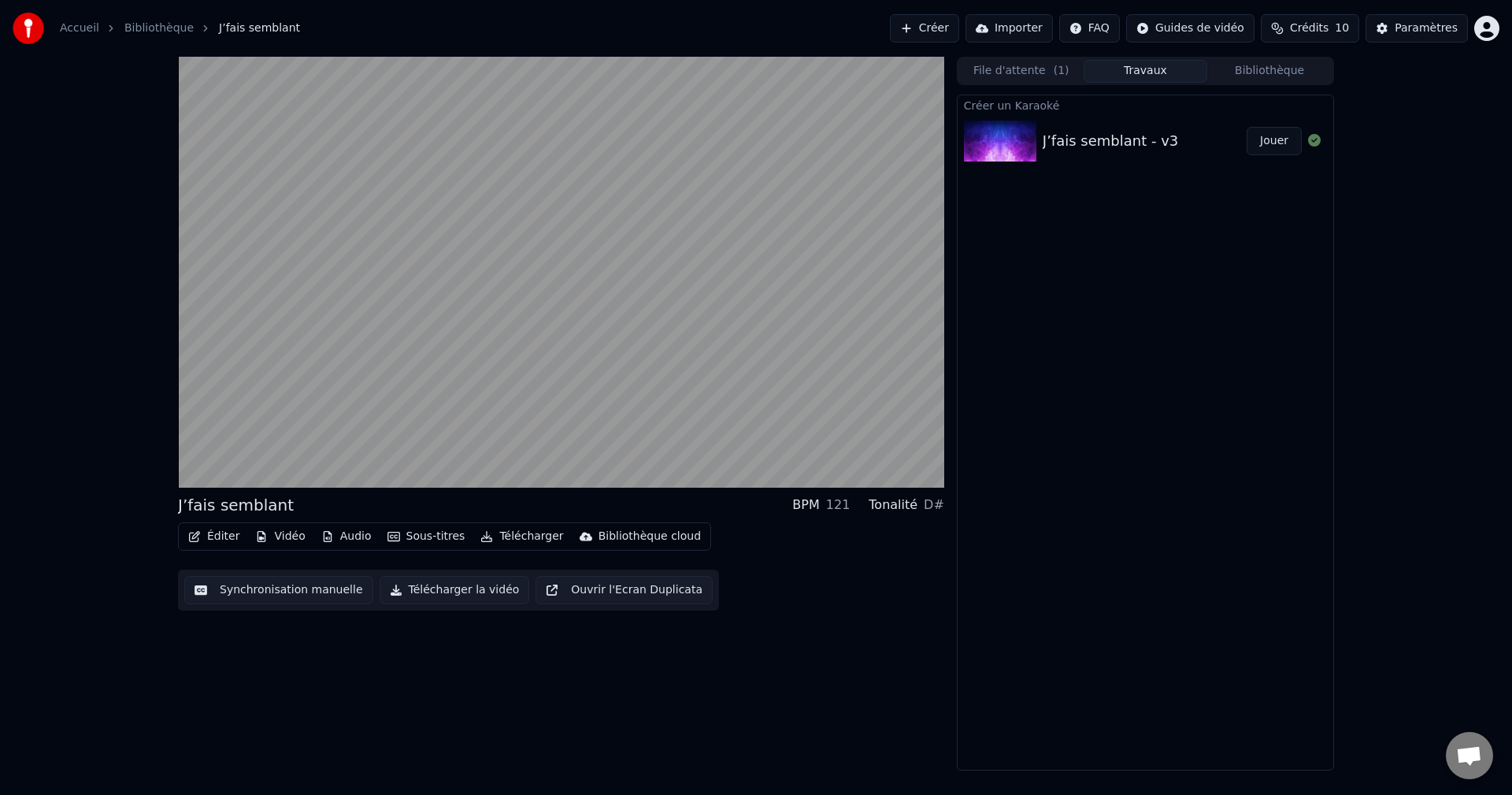
click at [590, 592] on button "Ouvrir l'Ecran Duplicata" at bounding box center [624, 590] width 177 height 28
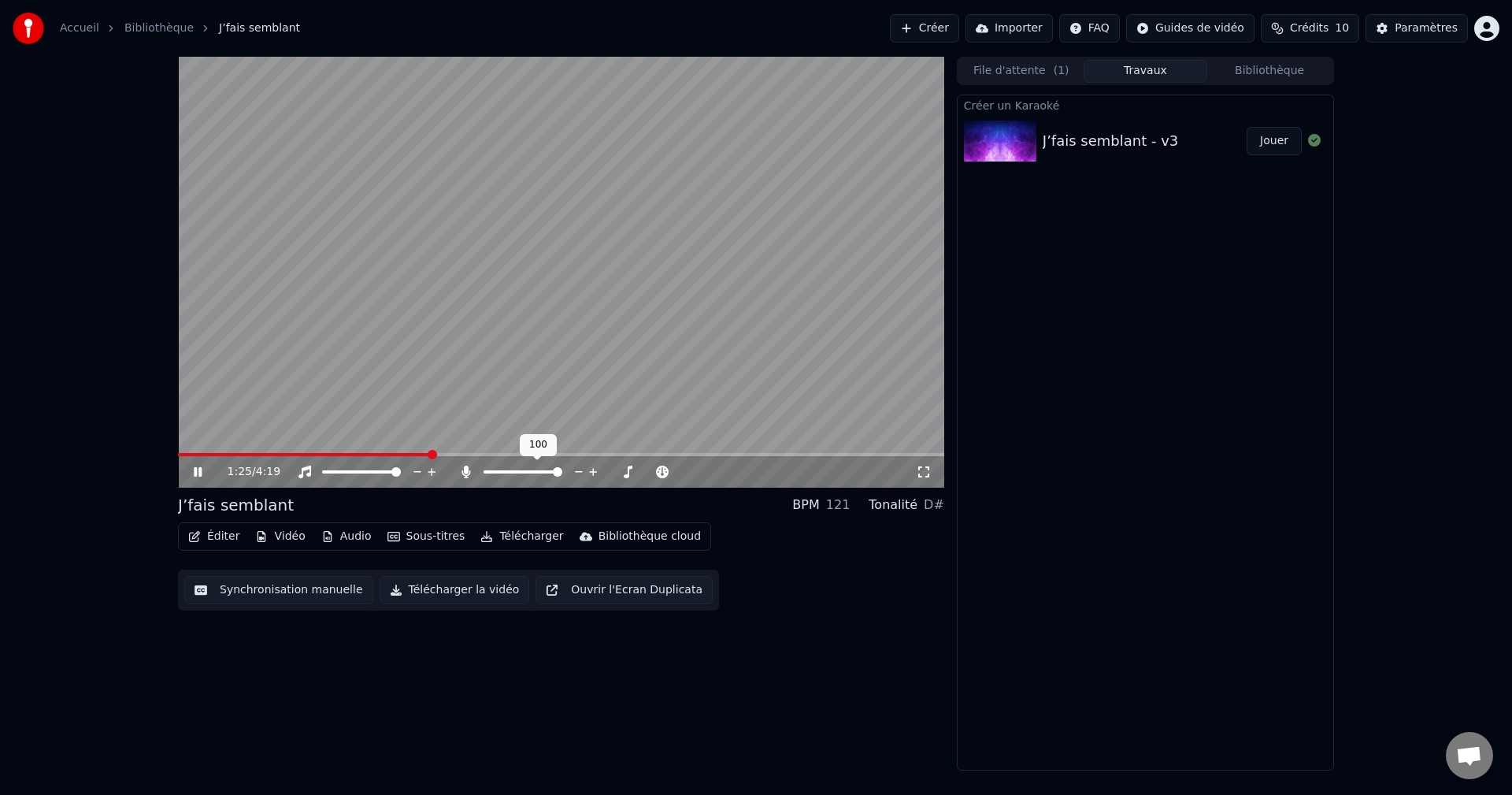
click at [562, 472] on span at bounding box center [557, 472] width 9 height 9
click at [183, 452] on video at bounding box center [561, 272] width 766 height 431
click at [182, 455] on span at bounding box center [317, 455] width 279 height 3
click at [178, 455] on span at bounding box center [182, 454] width 9 height 9
click at [201, 472] on icon at bounding box center [197, 472] width 9 height 11
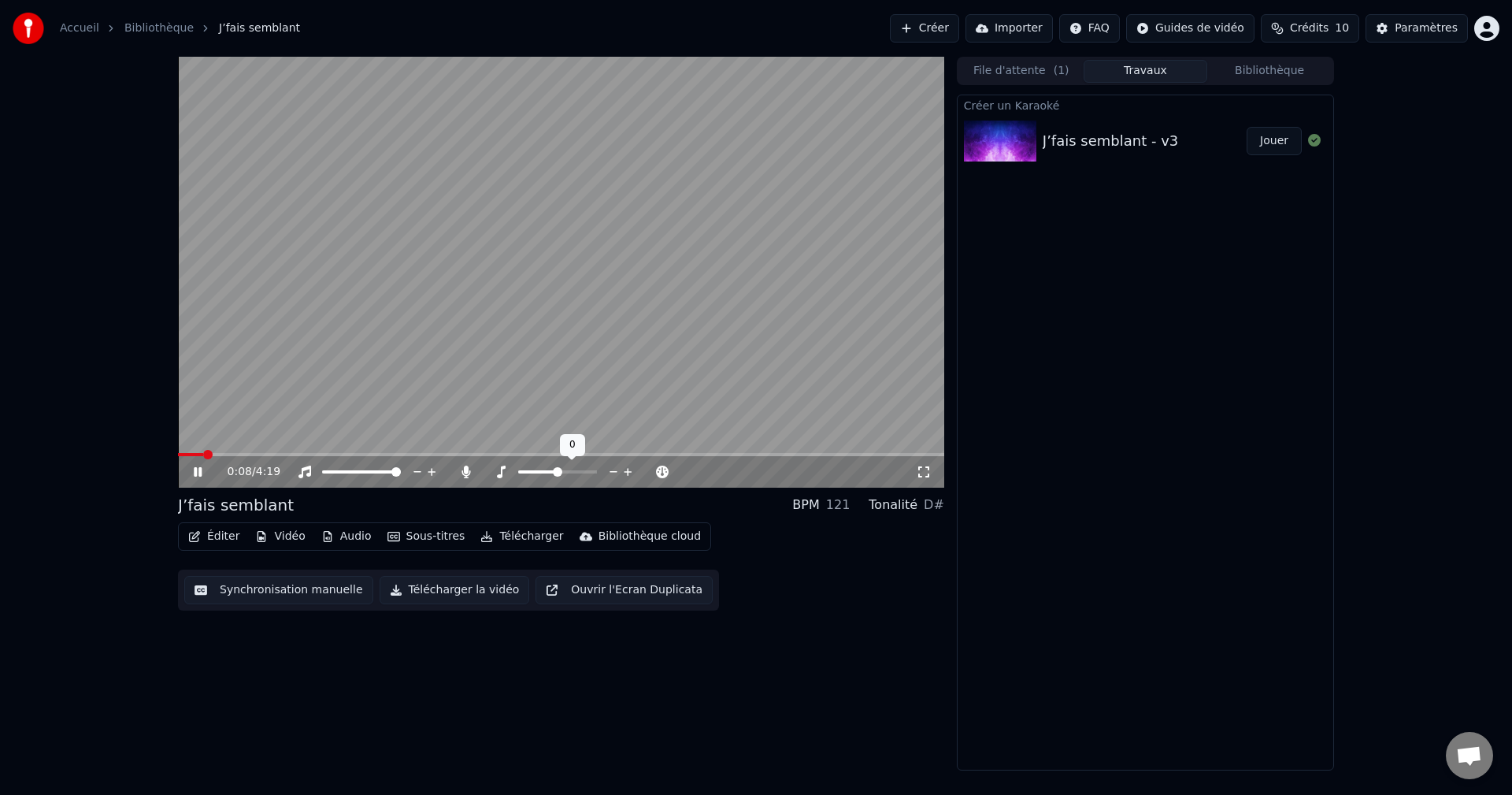
click at [557, 472] on span at bounding box center [557, 472] width 9 height 9
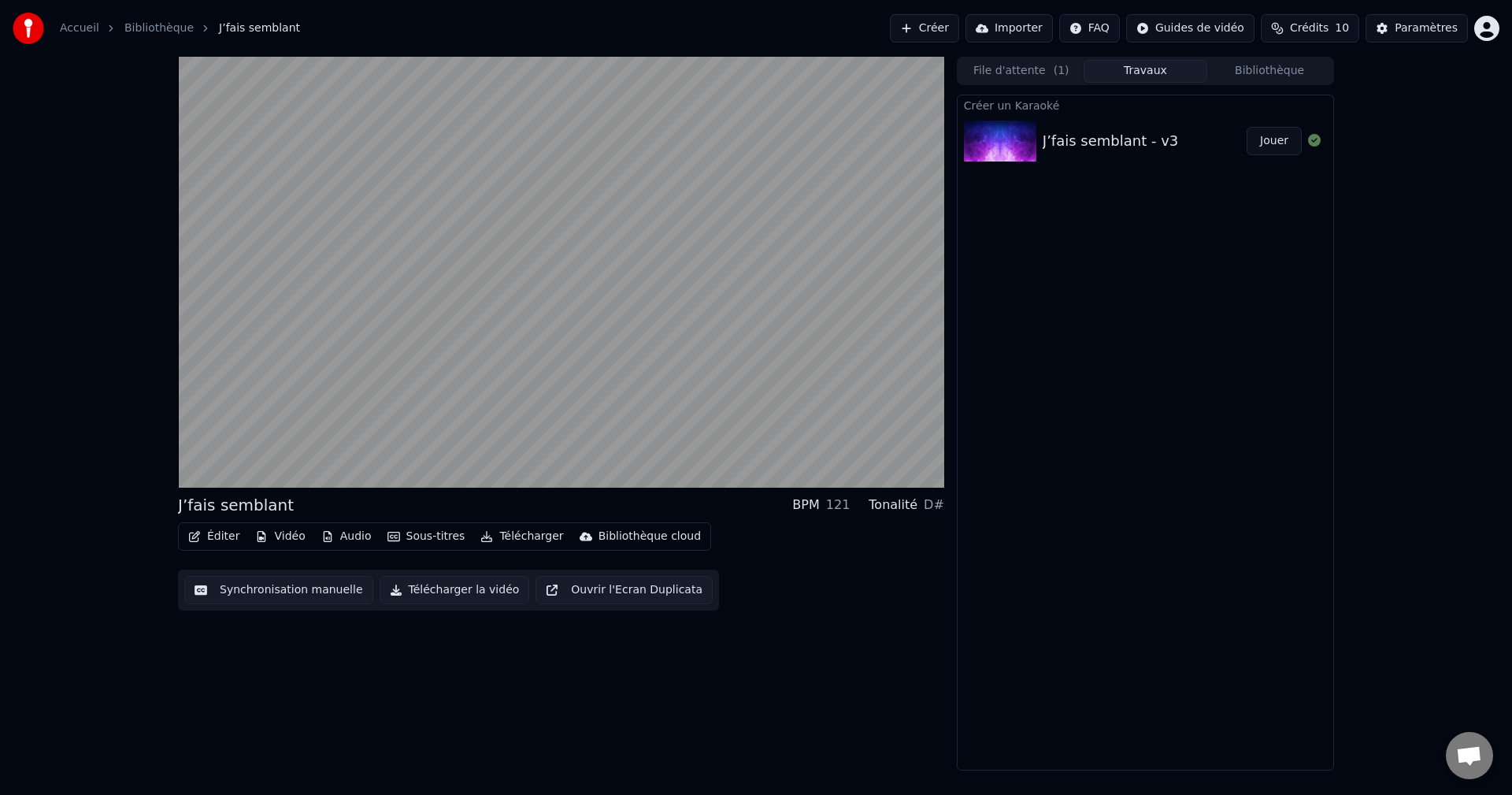
click at [428, 534] on button "Sous-titres" at bounding box center [427, 537] width 91 height 22
click at [228, 712] on div "J’fais semblant BPM 121 Tonalité D# Éditer Vidéo Audio Sous-titres Télécharger …" at bounding box center [561, 413] width 766 height 714
click at [203, 532] on button "Éditer" at bounding box center [213, 537] width 64 height 22
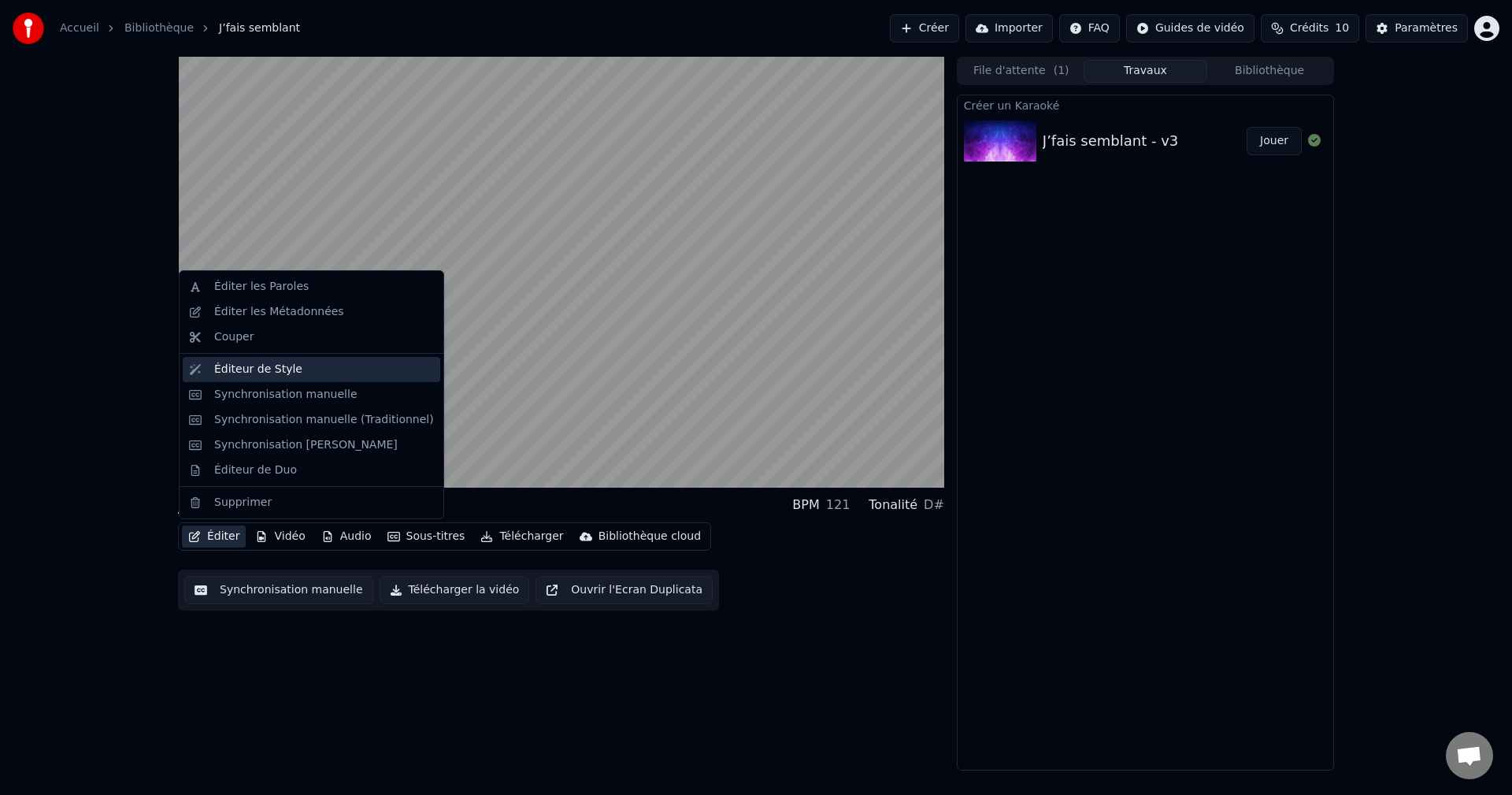
click at [277, 370] on div "Éditeur de Style" at bounding box center [258, 369] width 88 height 16
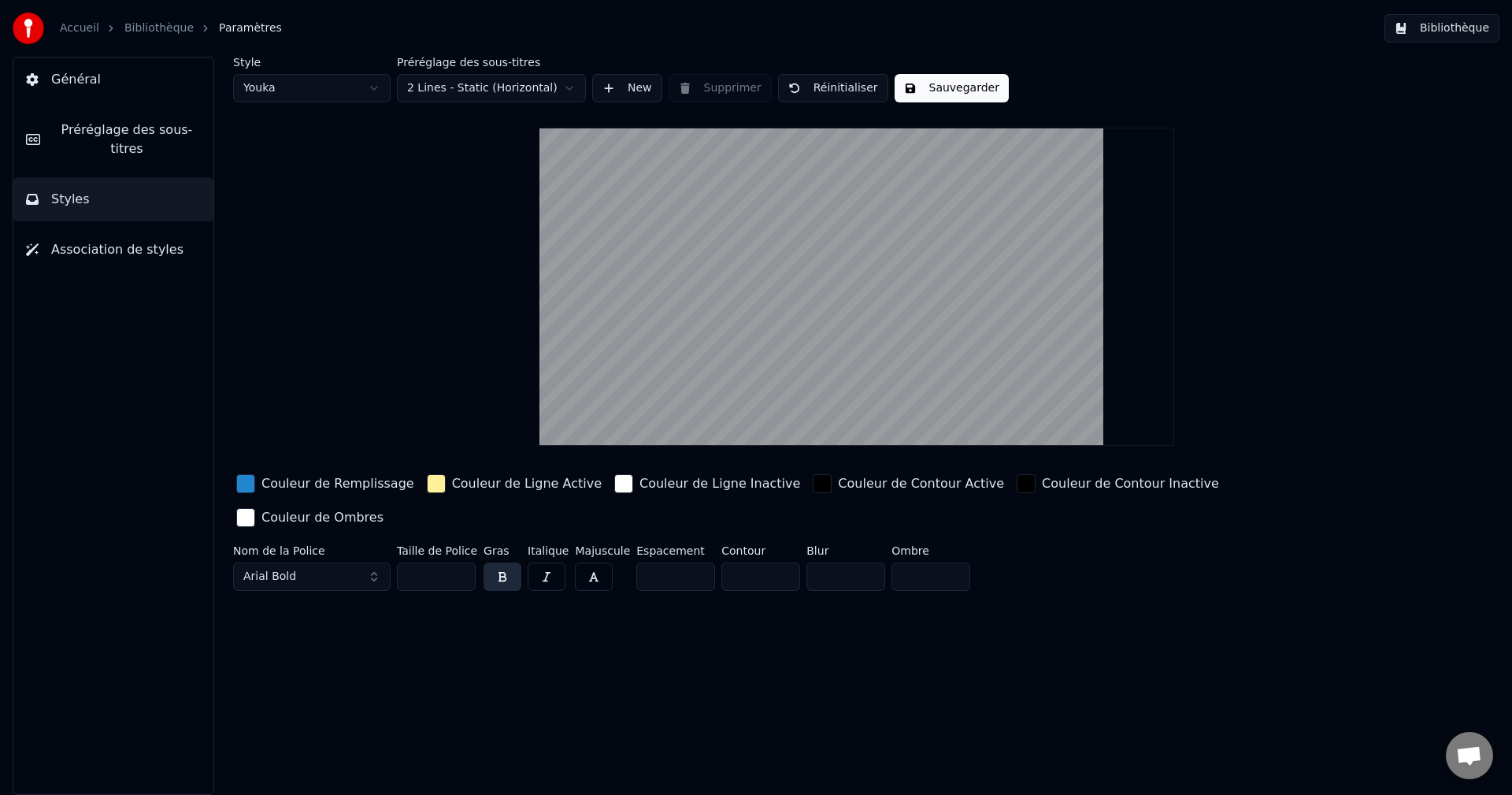
click at [551, 86] on html "Accueil Bibliothèque Paramètres Bibliothèque Général Préréglage des sous-titres…" at bounding box center [756, 398] width 1512 height 795
click at [356, 90] on html "Accueil Bibliothèque Paramètres Bibliothèque Général Préréglage des sous-titres…" at bounding box center [756, 398] width 1512 height 795
click at [316, 79] on html "Accueil Bibliothèque Paramètres Bibliothèque Général Préréglage des sous-titres…" at bounding box center [756, 398] width 1512 height 795
click at [82, 72] on span "Général" at bounding box center [76, 79] width 50 height 19
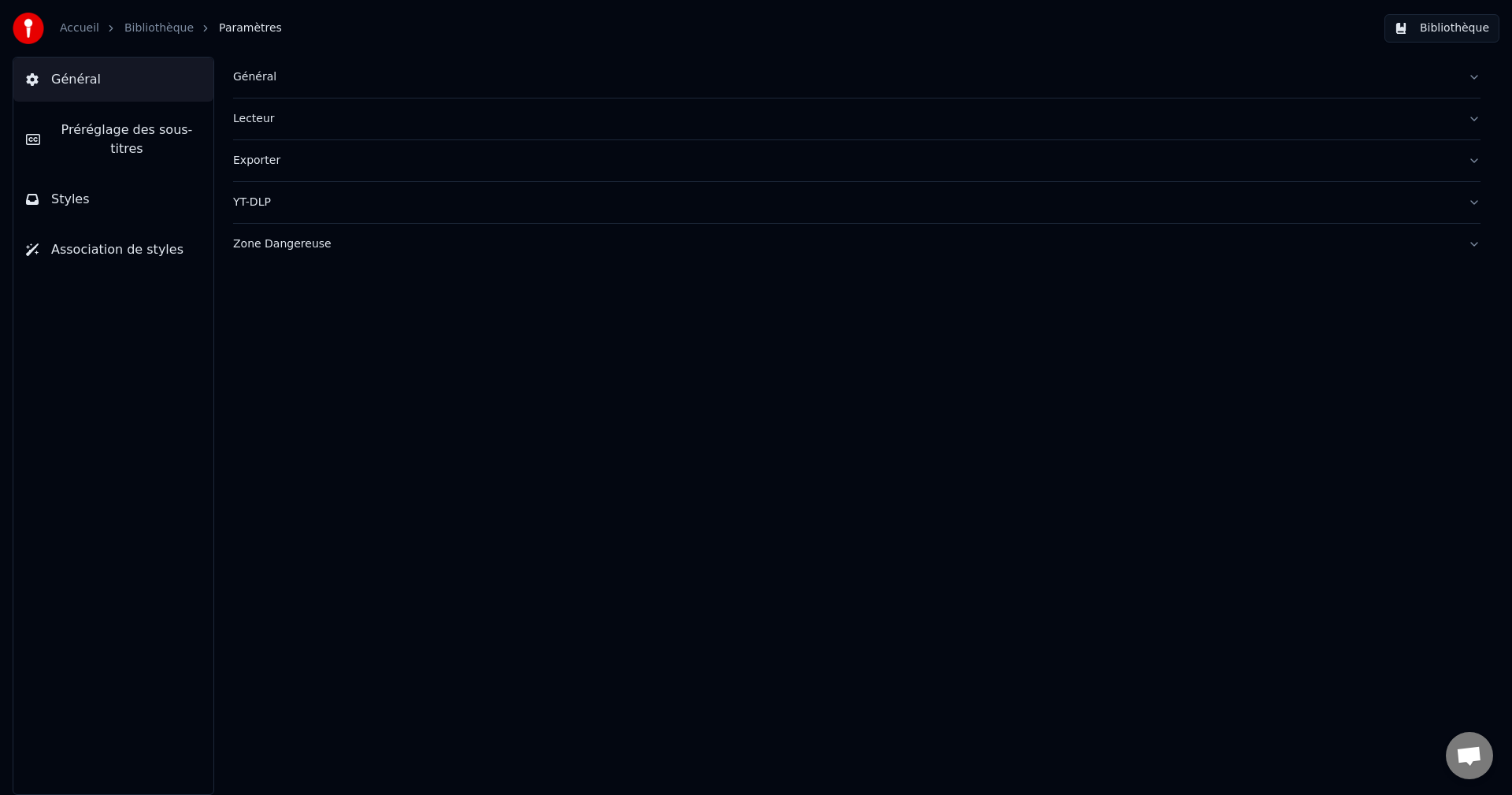
click at [89, 132] on span "Préréglage des sous-titres" at bounding box center [127, 139] width 148 height 38
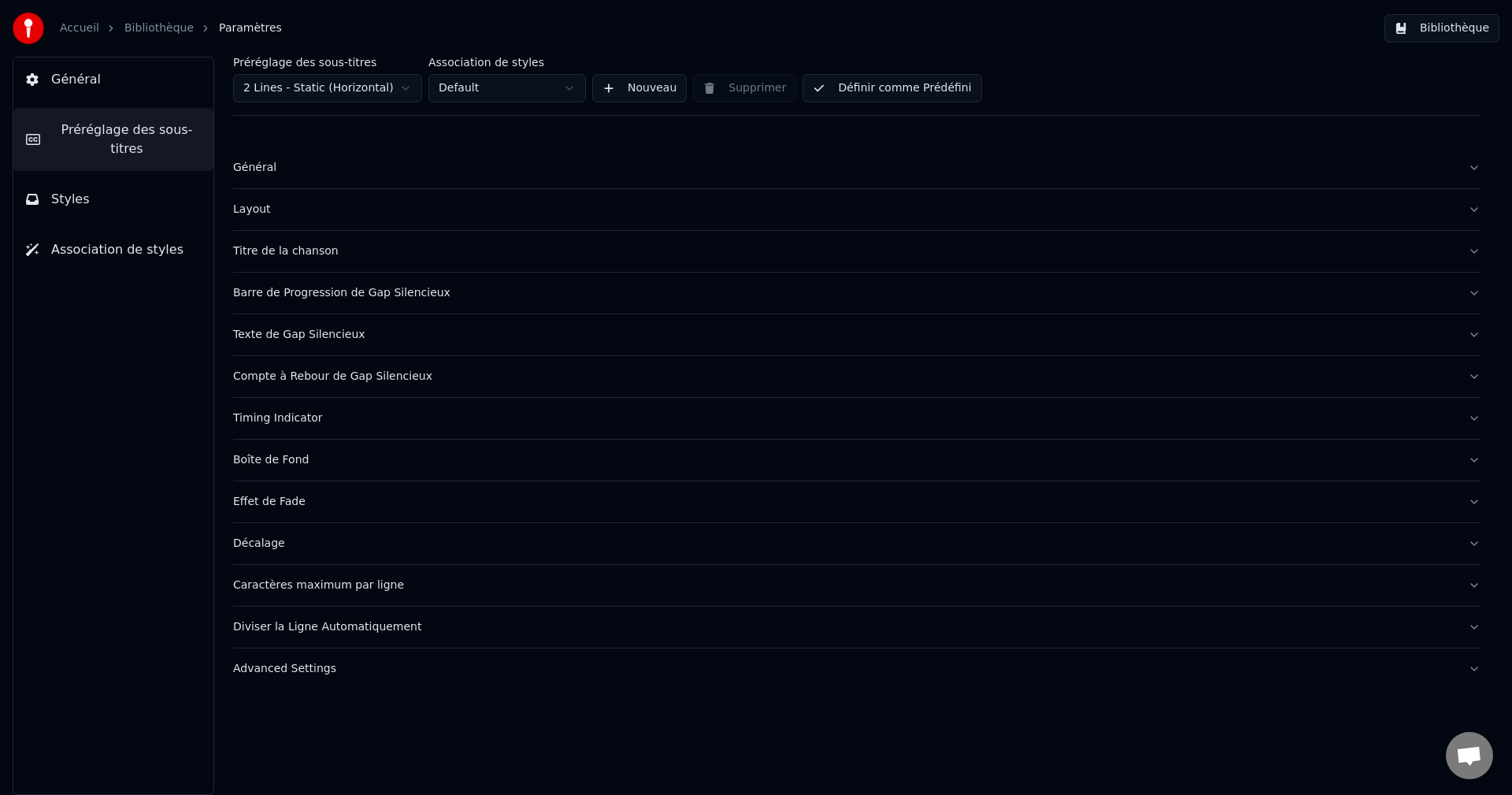
click at [99, 240] on span "Association de styles" at bounding box center [117, 249] width 132 height 19
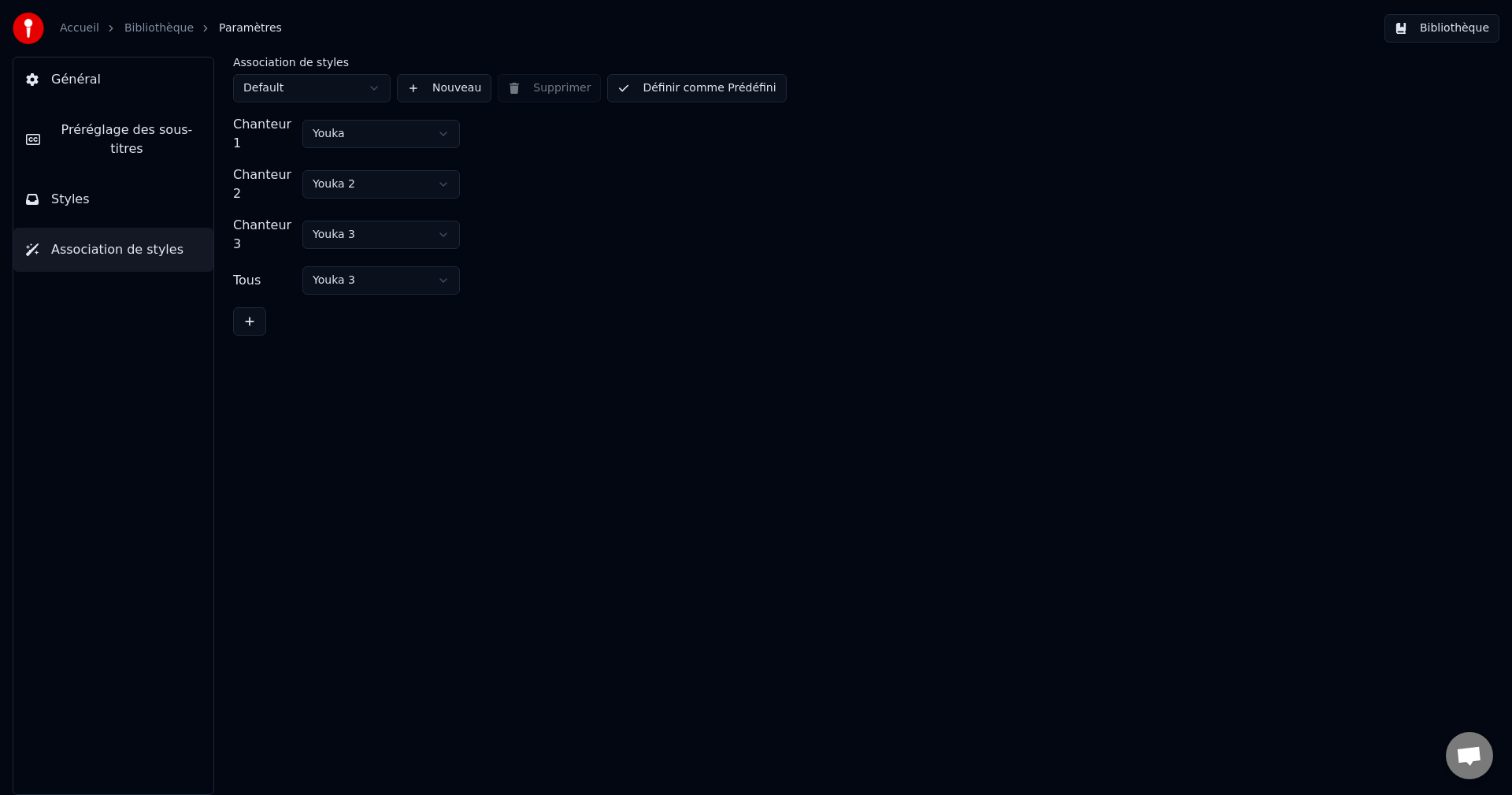
click at [78, 34] on link "Accueil" at bounding box center [79, 28] width 39 height 16
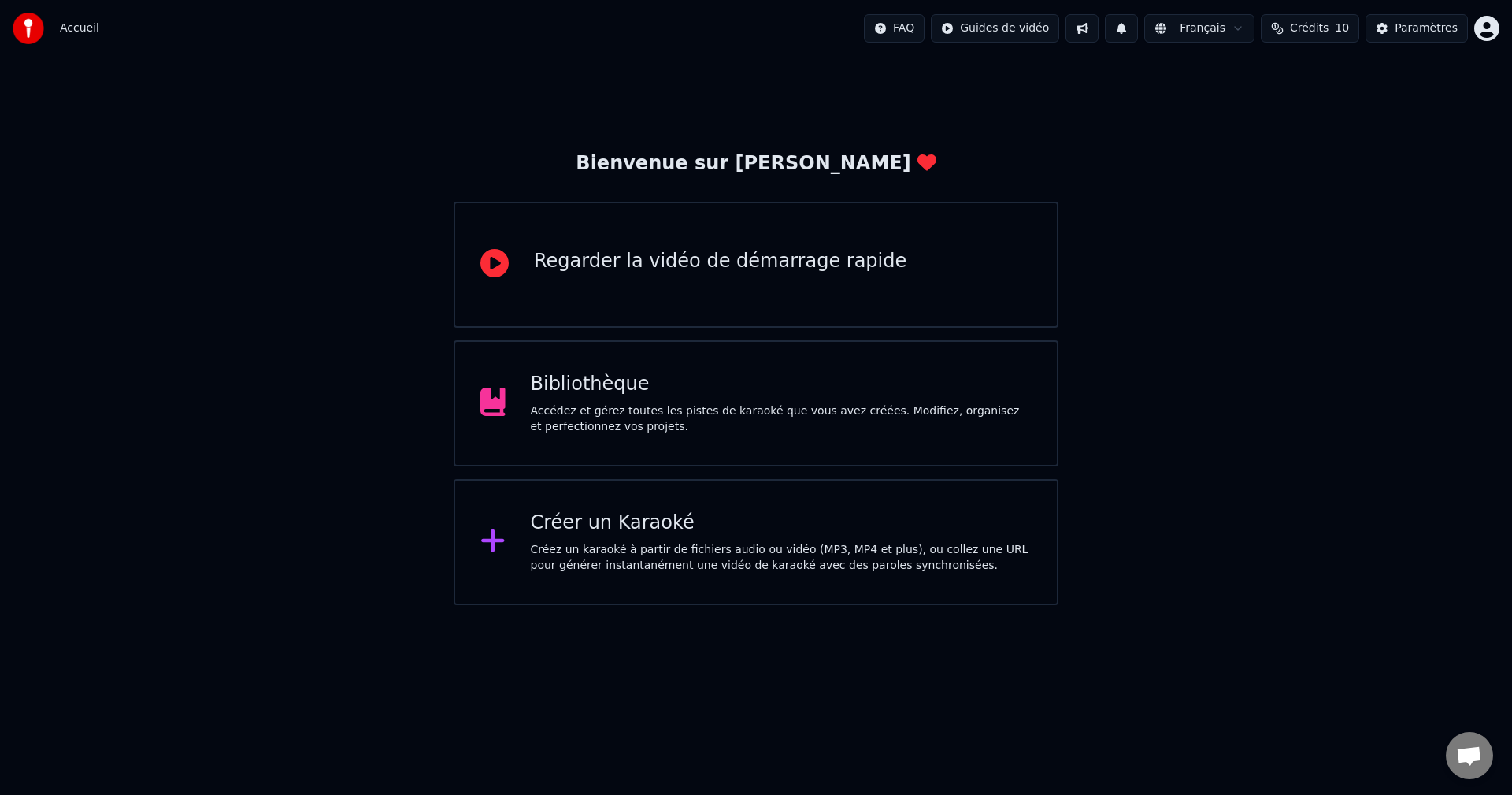
click at [627, 392] on div "Bibliothèque" at bounding box center [781, 384] width 502 height 25
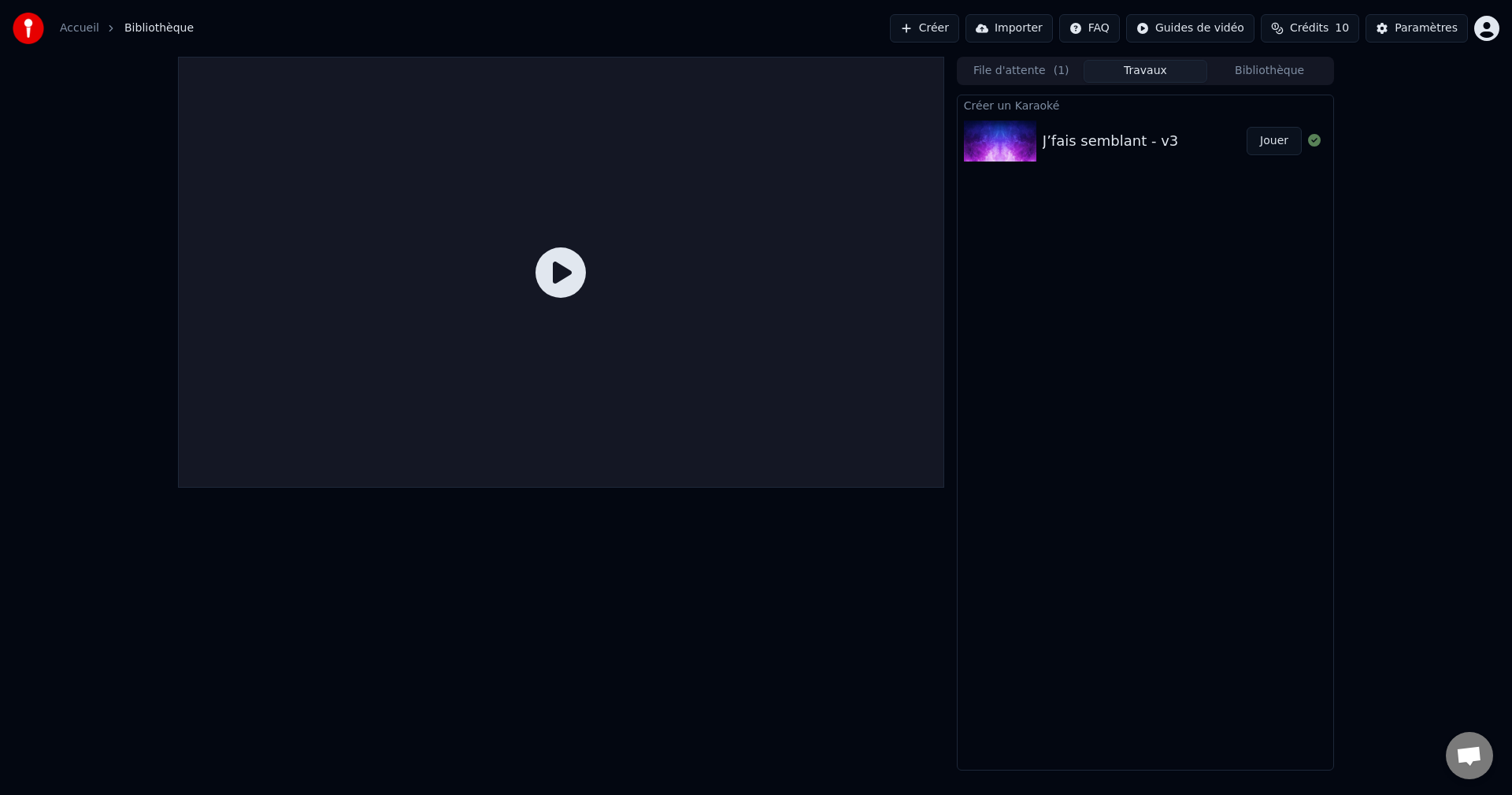
click at [1087, 140] on div "J’fais semblant - v3" at bounding box center [1110, 141] width 136 height 22
click at [1001, 138] on img at bounding box center [1000, 141] width 72 height 41
click at [1099, 138] on div "J’fais semblant - v3" at bounding box center [1110, 141] width 136 height 22
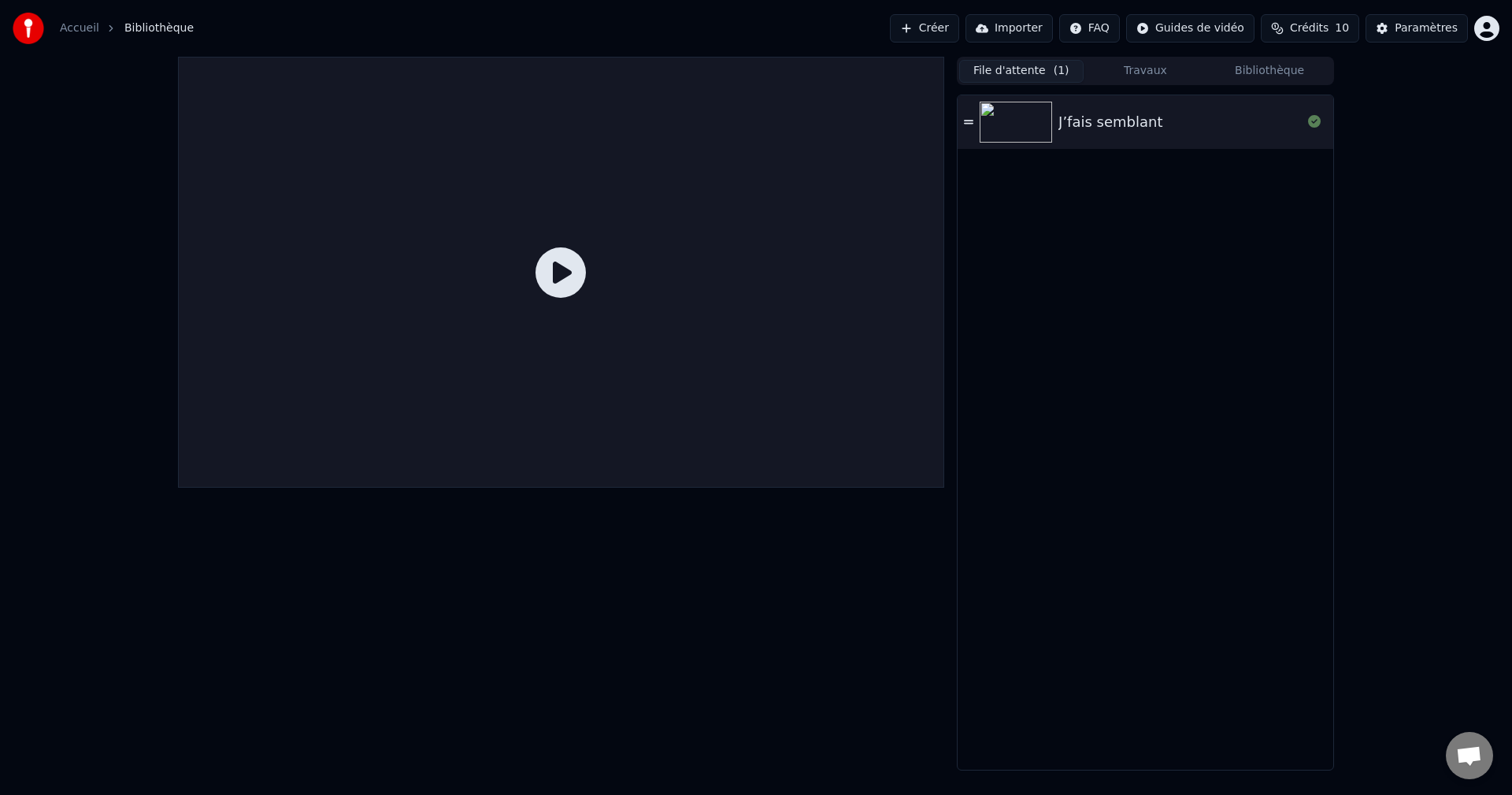
click at [1011, 65] on button "File d'attente ( 1 )" at bounding box center [1021, 71] width 124 height 22
click at [1098, 122] on div "J’fais semblant" at bounding box center [1110, 122] width 104 height 22
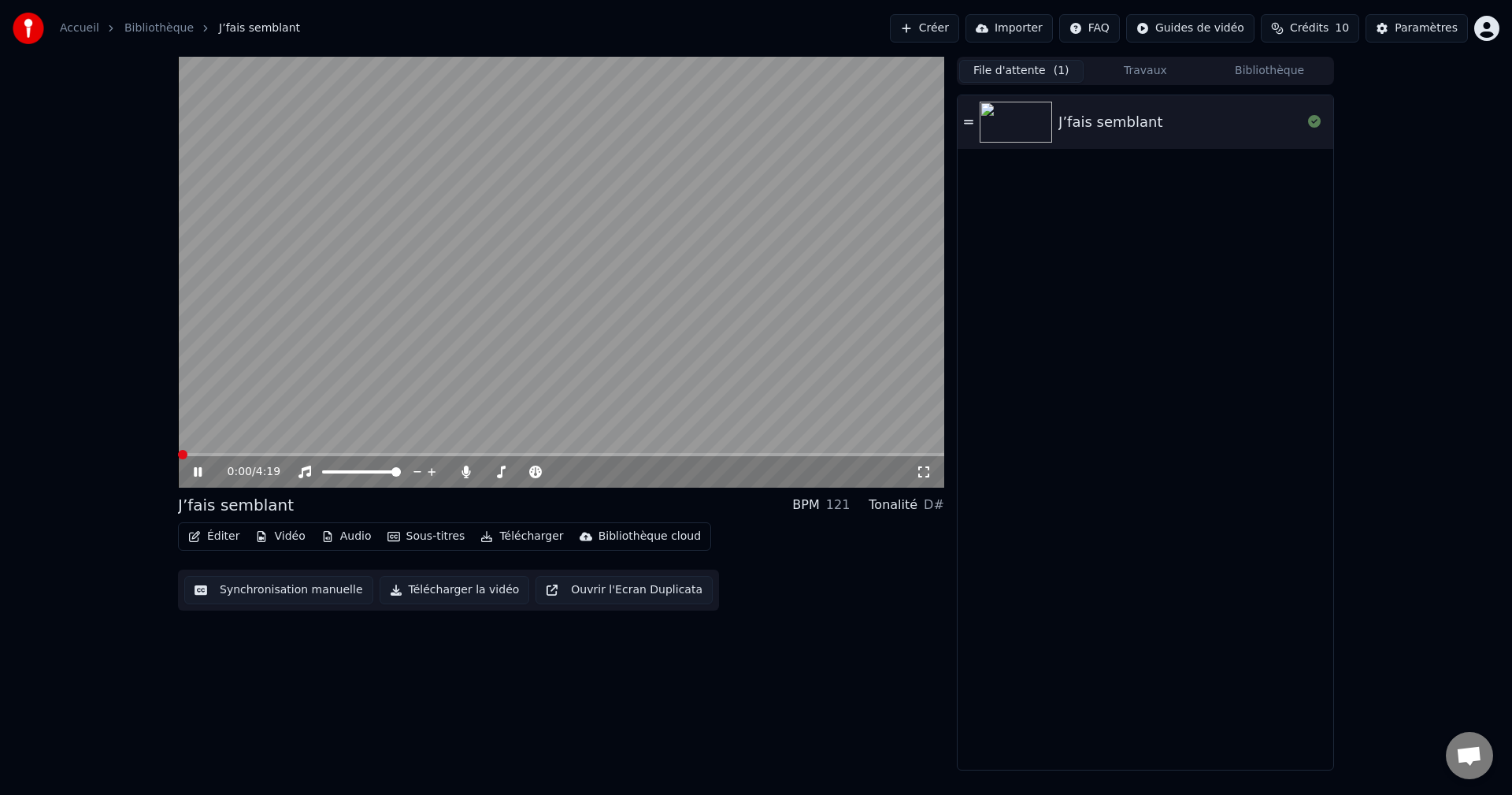
click at [178, 455] on span at bounding box center [182, 454] width 9 height 9
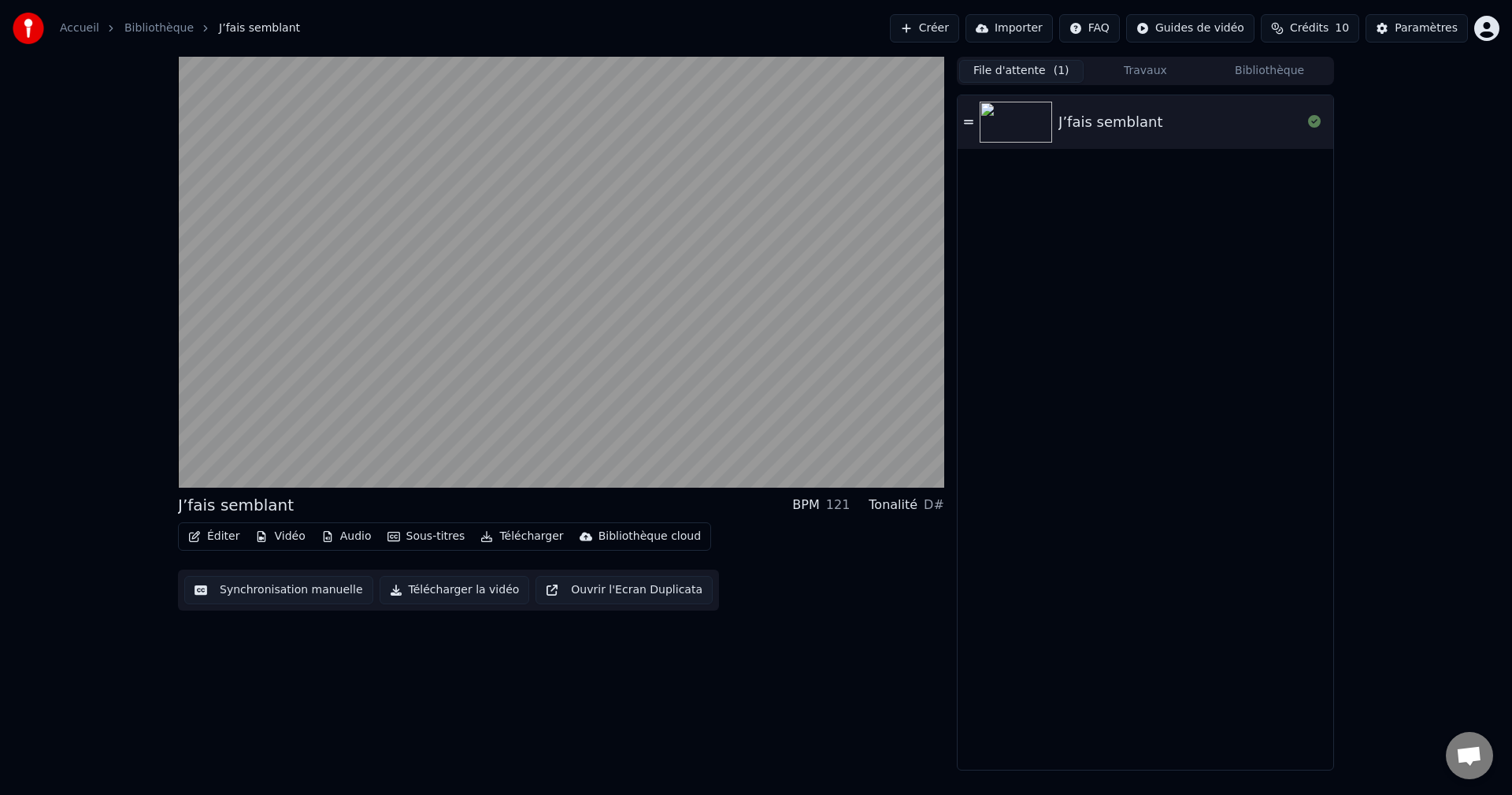
click at [484, 540] on button "Télécharger" at bounding box center [521, 537] width 95 height 22
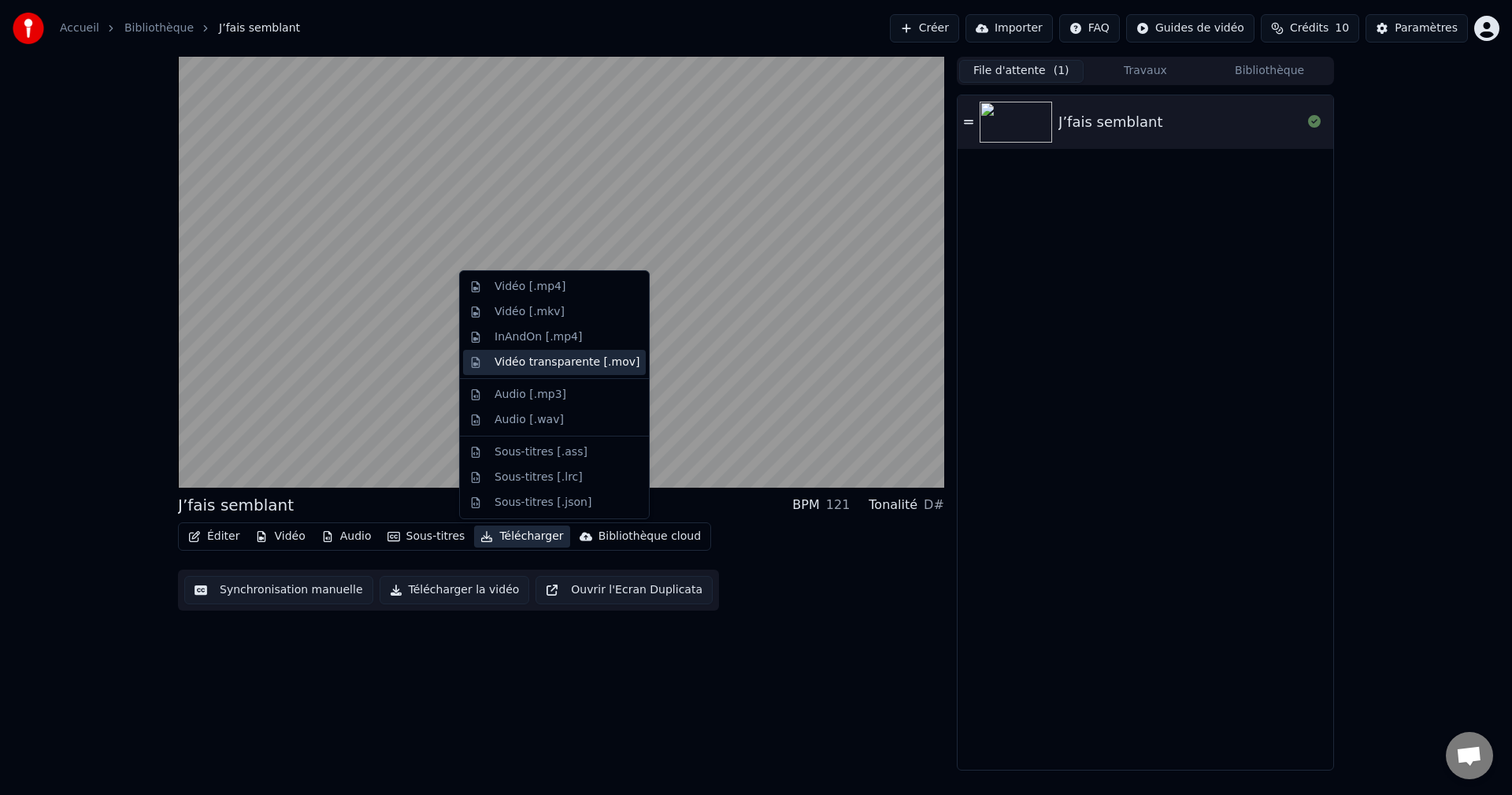
click at [531, 362] on div "Vidéo transparente [.mov]" at bounding box center [567, 362] width 145 height 16
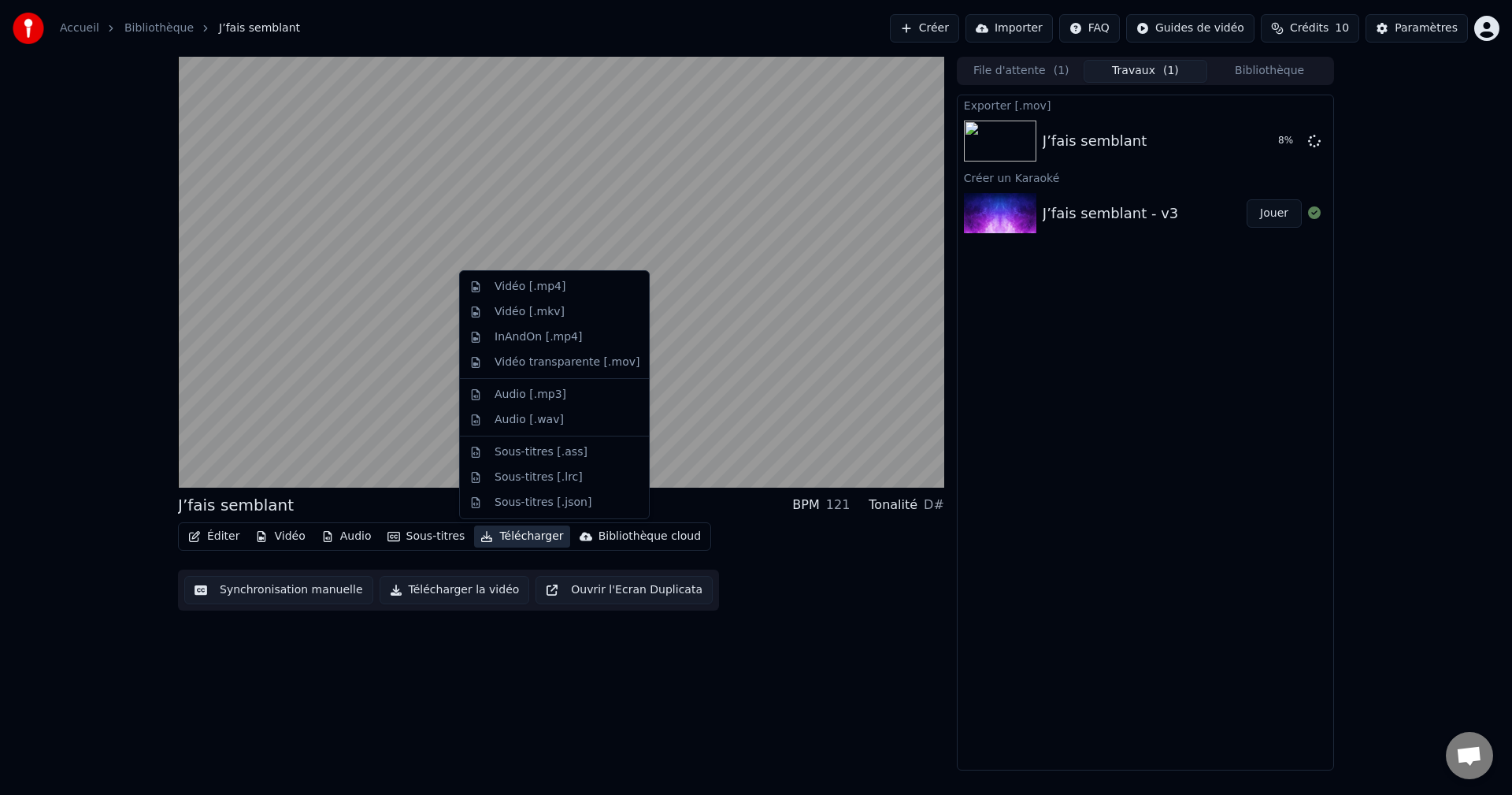
click at [492, 535] on button "Télécharger" at bounding box center [521, 537] width 95 height 22
click at [513, 451] on div "Sous-titres [.ass]" at bounding box center [541, 452] width 93 height 16
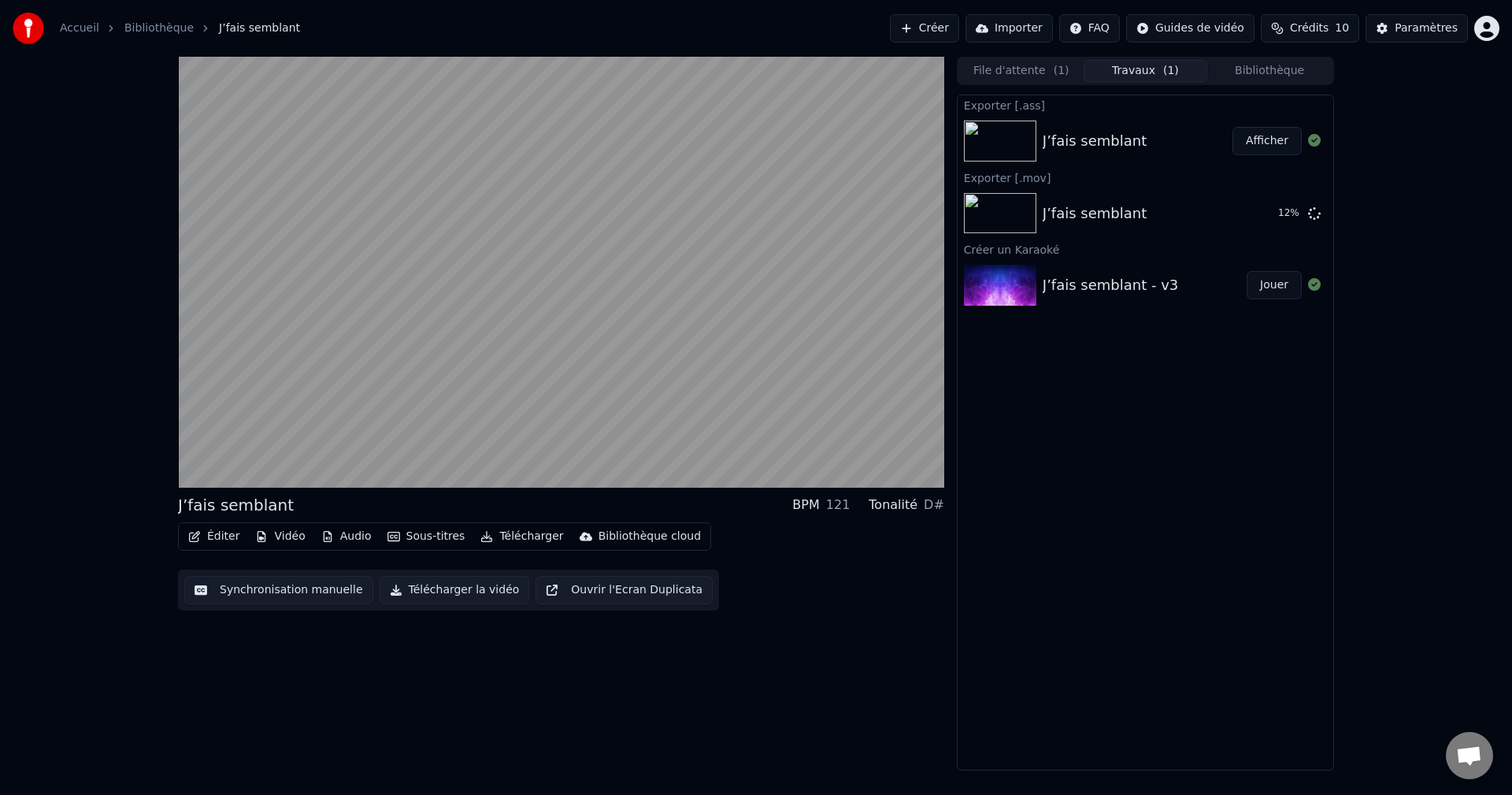
click at [1265, 138] on button "Afficher" at bounding box center [1267, 141] width 69 height 28
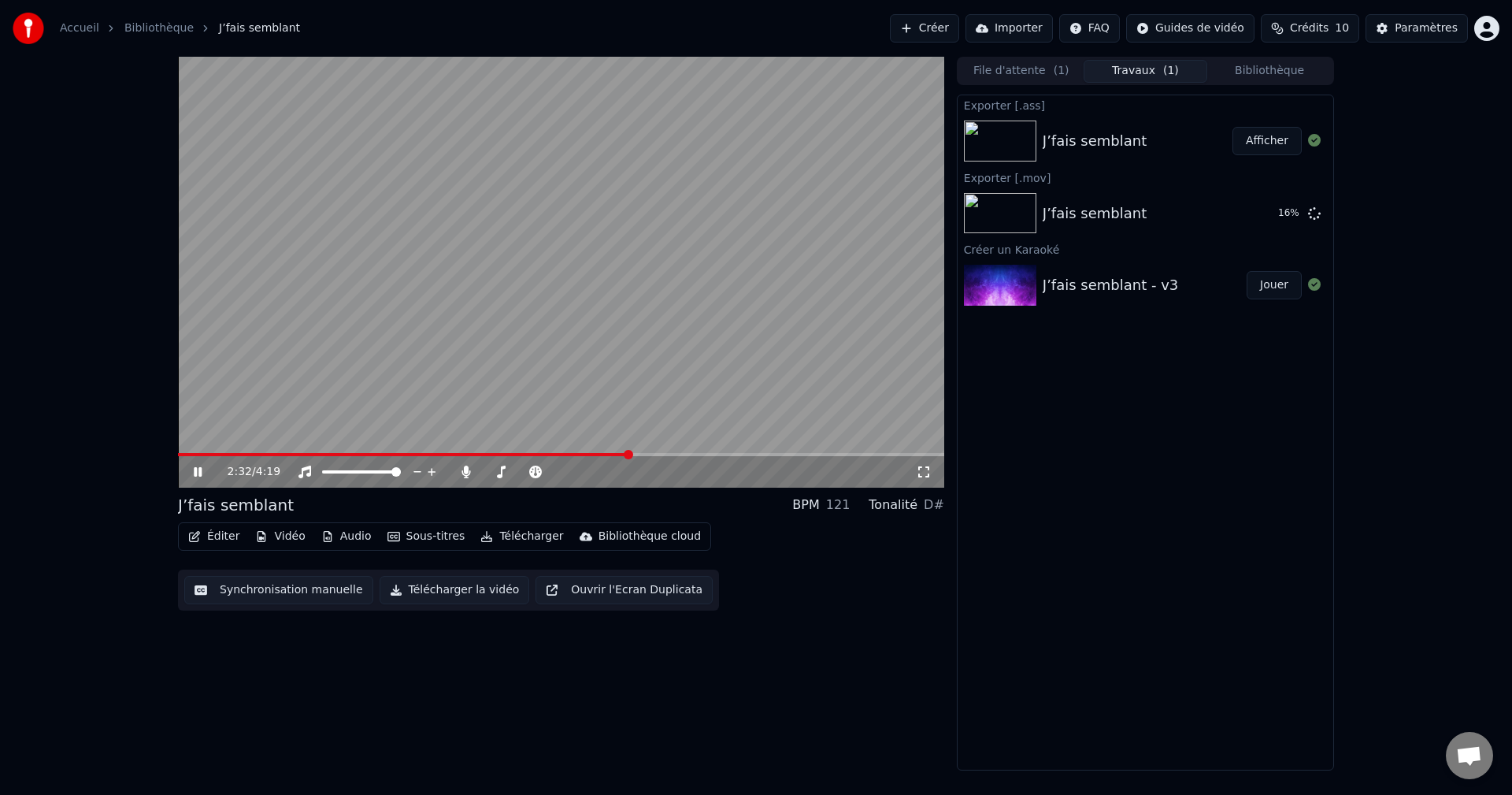
click at [198, 472] on icon at bounding box center [209, 472] width 37 height 12
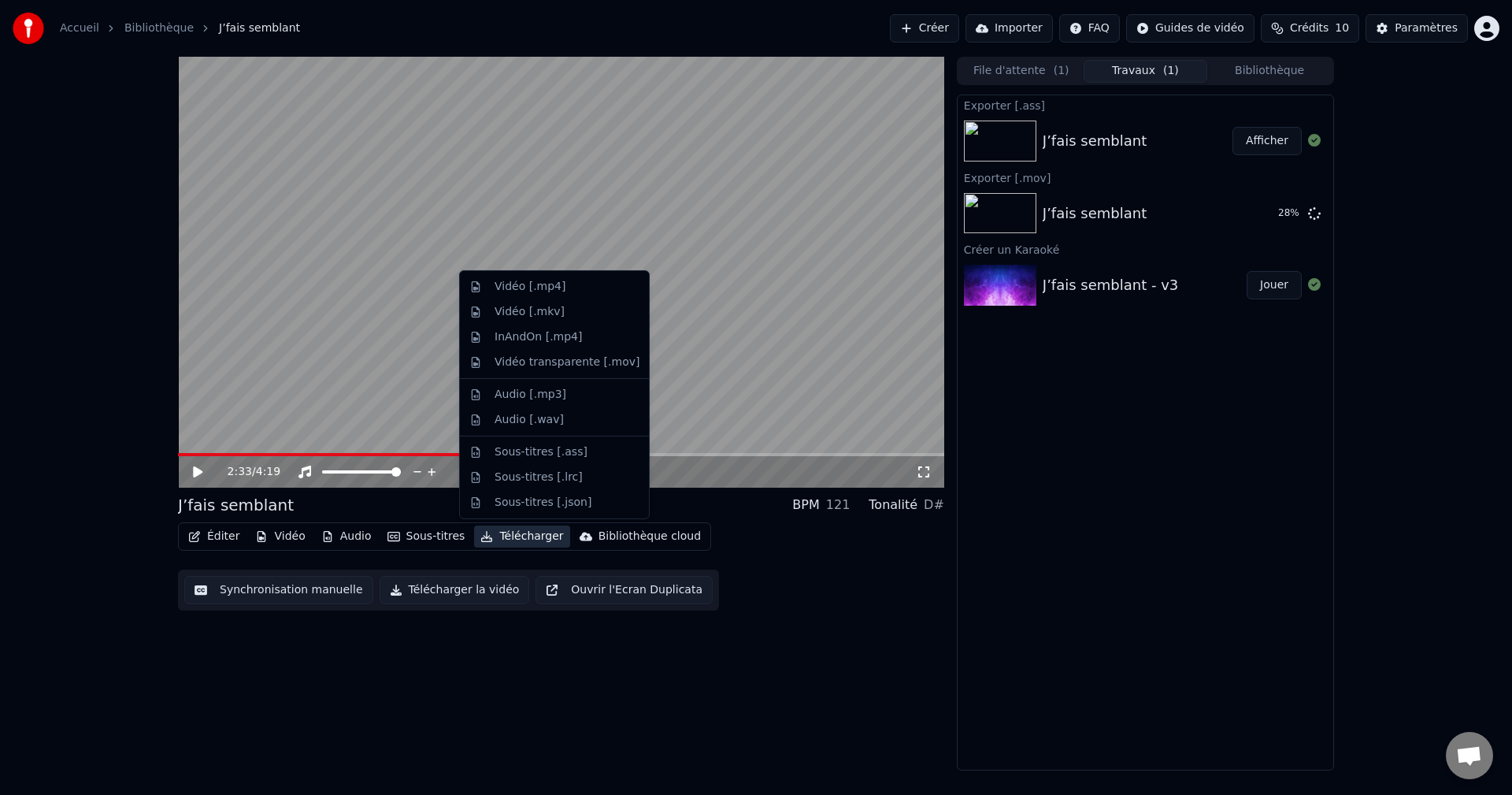
click at [500, 535] on button "Télécharger" at bounding box center [521, 537] width 95 height 22
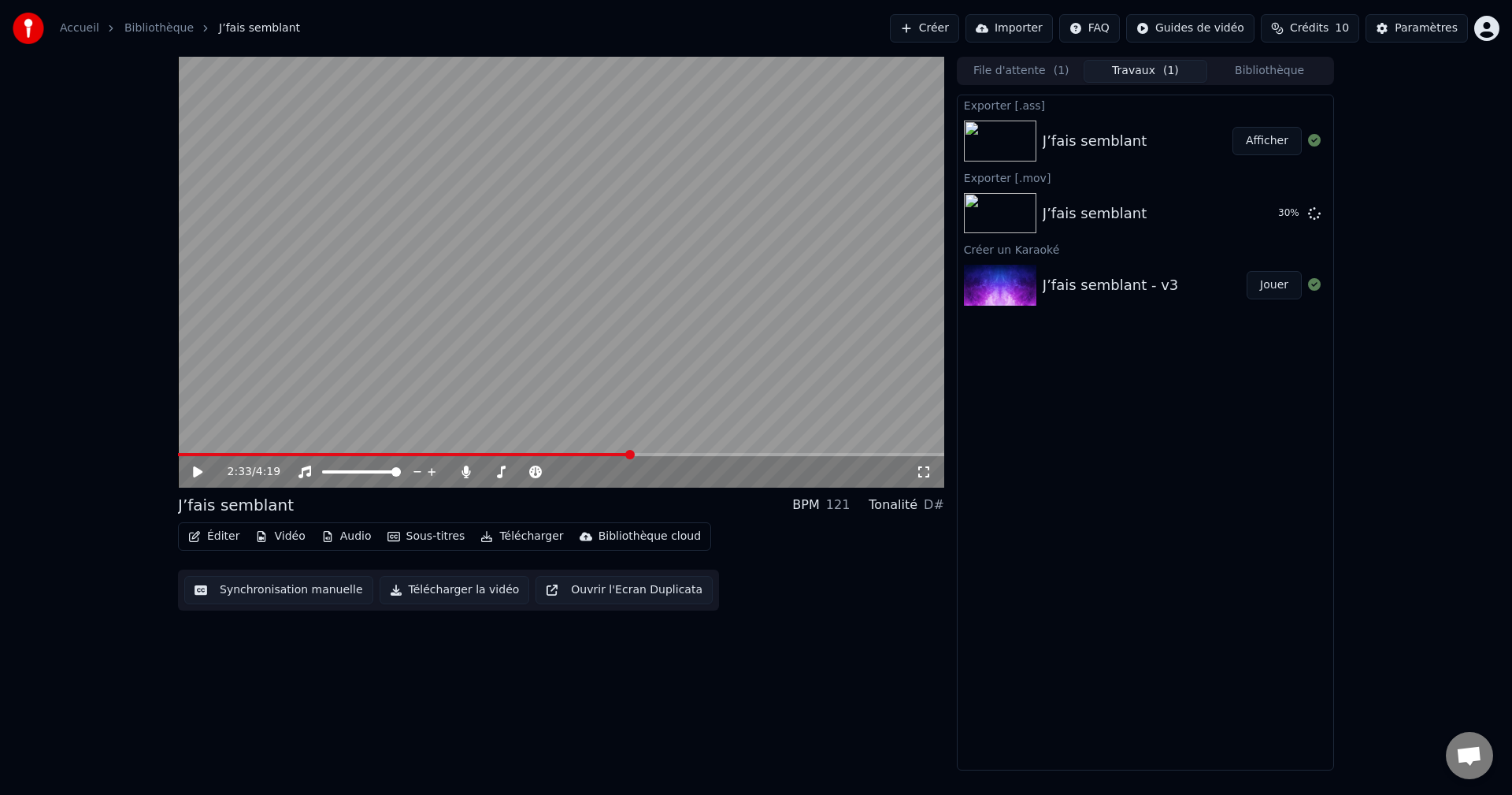
click at [430, 653] on div "2:33 / 4:19 J’fais semblant BPM 121 Tonalité D# Éditer Vidéo Audio Sous-titres …" at bounding box center [561, 413] width 766 height 714
click at [425, 590] on button "Télécharger la vidéo" at bounding box center [455, 590] width 151 height 28
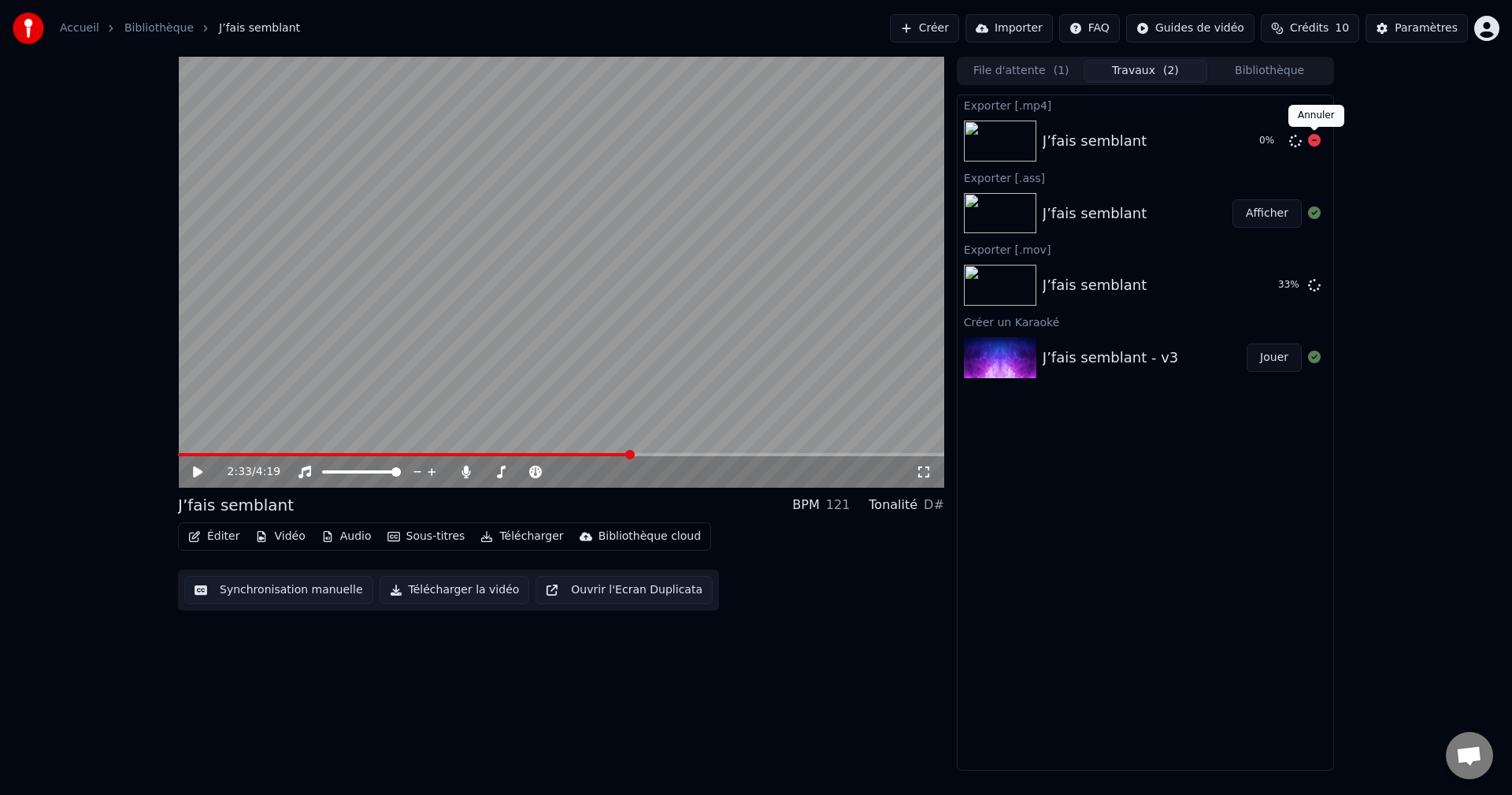
click at [1312, 142] on icon at bounding box center [1314, 140] width 12 height 12
click at [656, 454] on span at bounding box center [561, 455] width 766 height 3
click at [756, 455] on span at bounding box center [561, 455] width 766 height 3
click at [791, 455] on span at bounding box center [561, 455] width 766 height 3
click at [827, 453] on span at bounding box center [561, 455] width 766 height 3
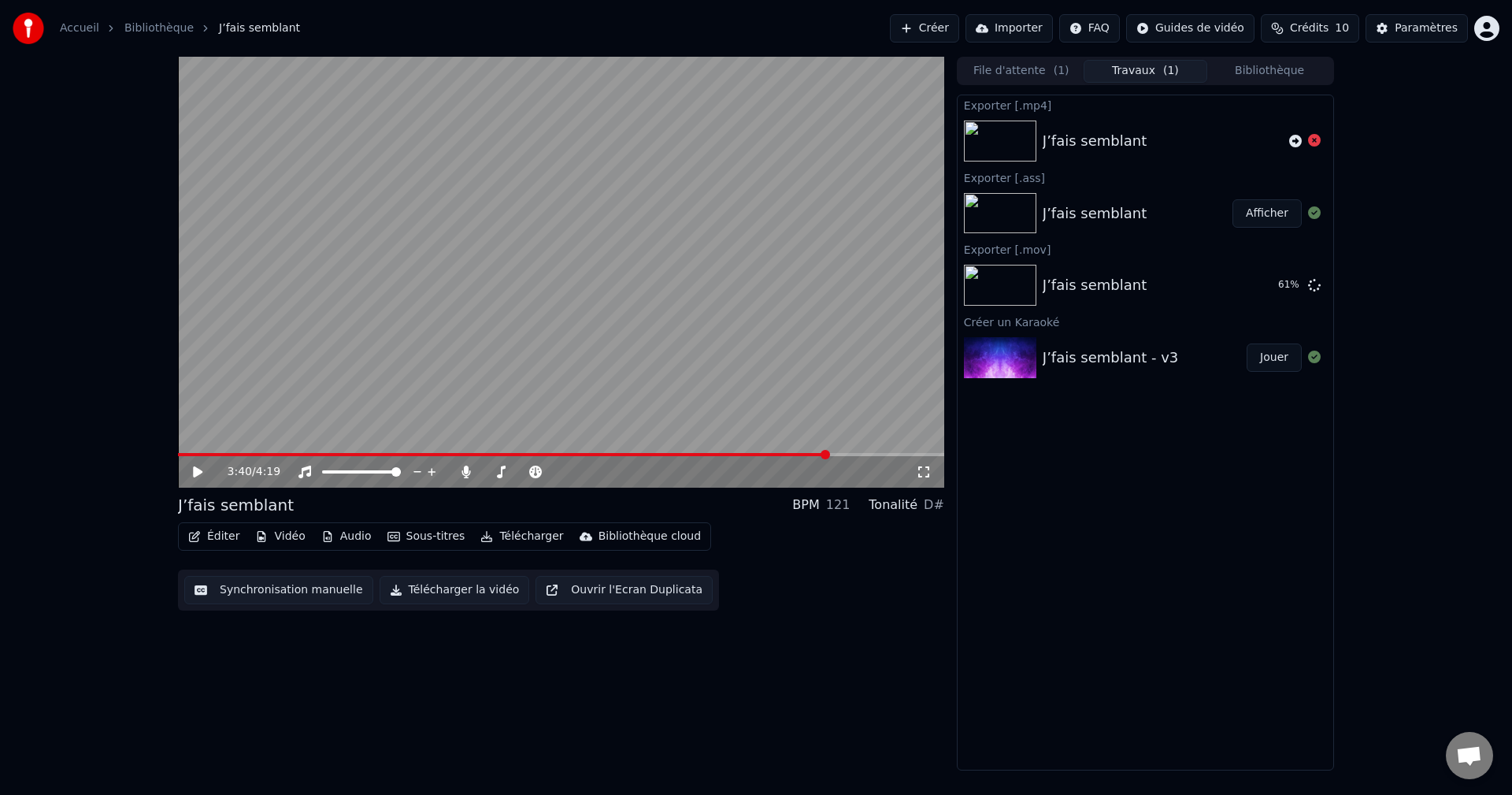
click at [876, 454] on span at bounding box center [561, 455] width 766 height 3
click at [189, 453] on span at bounding box center [184, 455] width 12 height 3
click at [1274, 287] on button "Afficher" at bounding box center [1267, 285] width 69 height 28
click at [200, 534] on icon "button" at bounding box center [194, 536] width 12 height 11
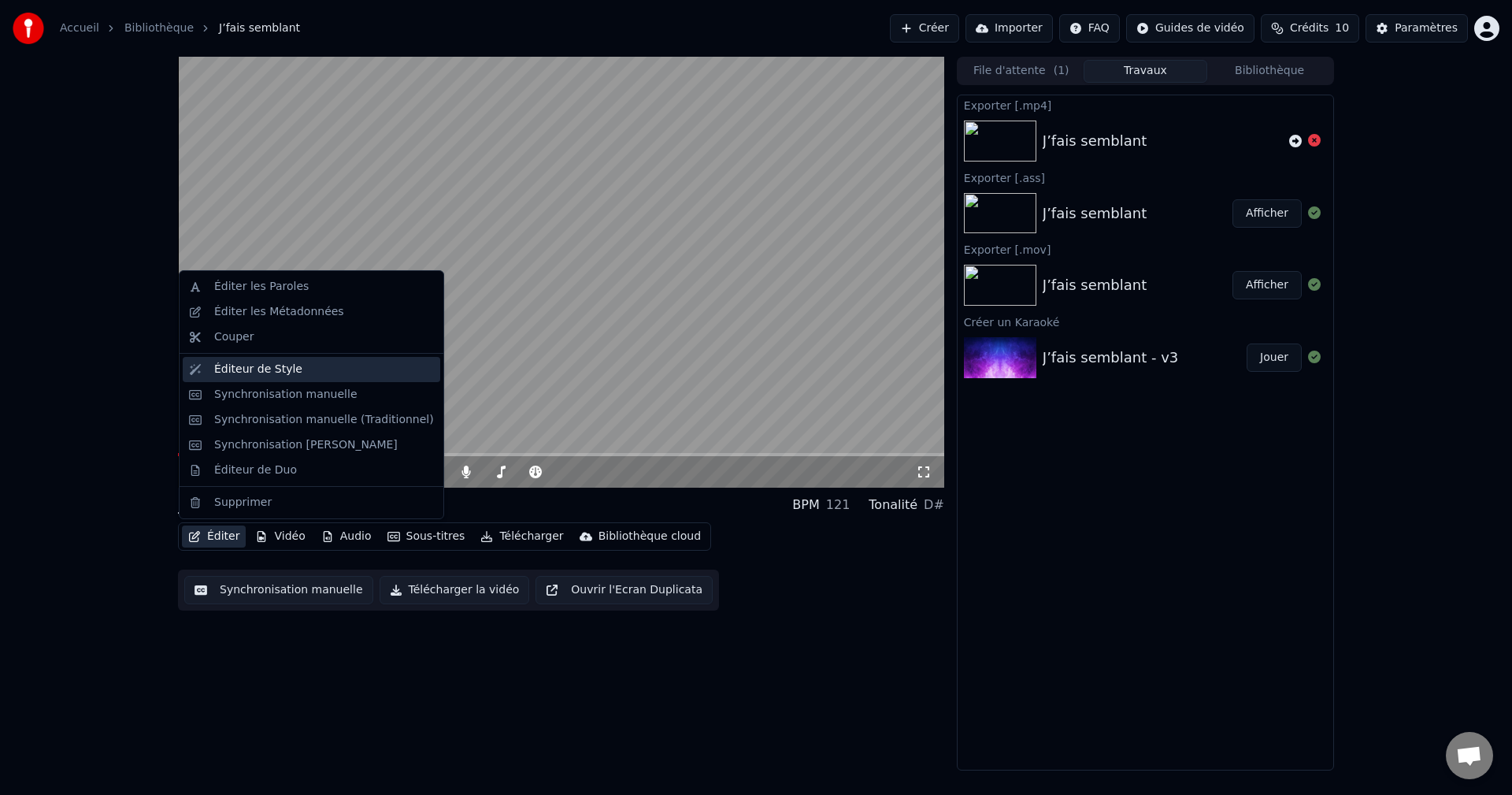
click at [283, 368] on div "Éditeur de Style" at bounding box center [258, 369] width 88 height 16
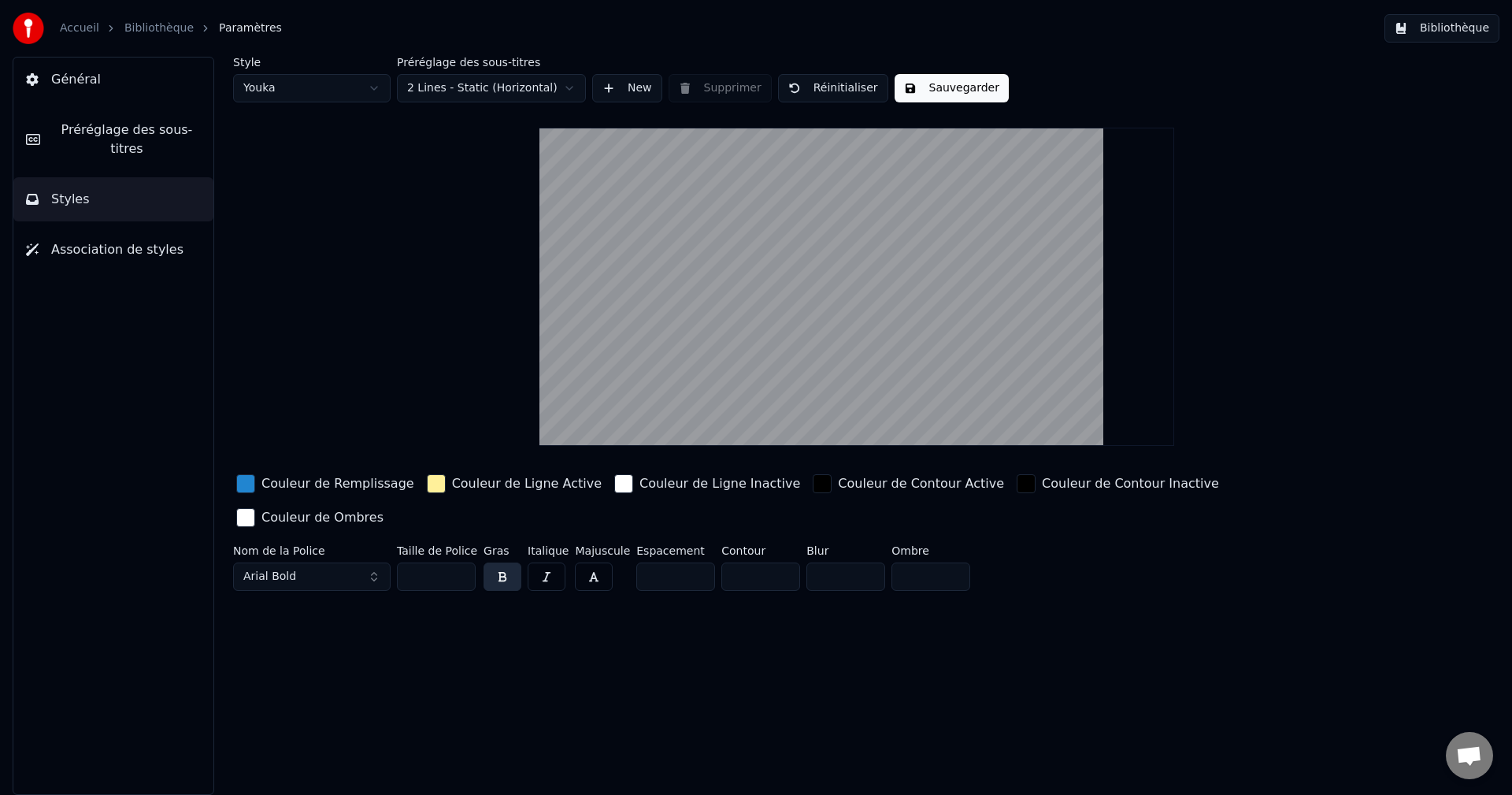
click at [362, 94] on html "Accueil Bibliothèque Paramètres Bibliothèque Général Préréglage des sous-titres…" at bounding box center [756, 398] width 1512 height 795
click at [319, 89] on html "Accueil Bibliothèque Paramètres Bibliothèque Général Préréglage des sous-titres…" at bounding box center [756, 398] width 1512 height 795
click at [472, 82] on html "Accueil Bibliothèque Paramètres Bibliothèque Général Préréglage des sous-titres…" at bounding box center [756, 398] width 1512 height 795
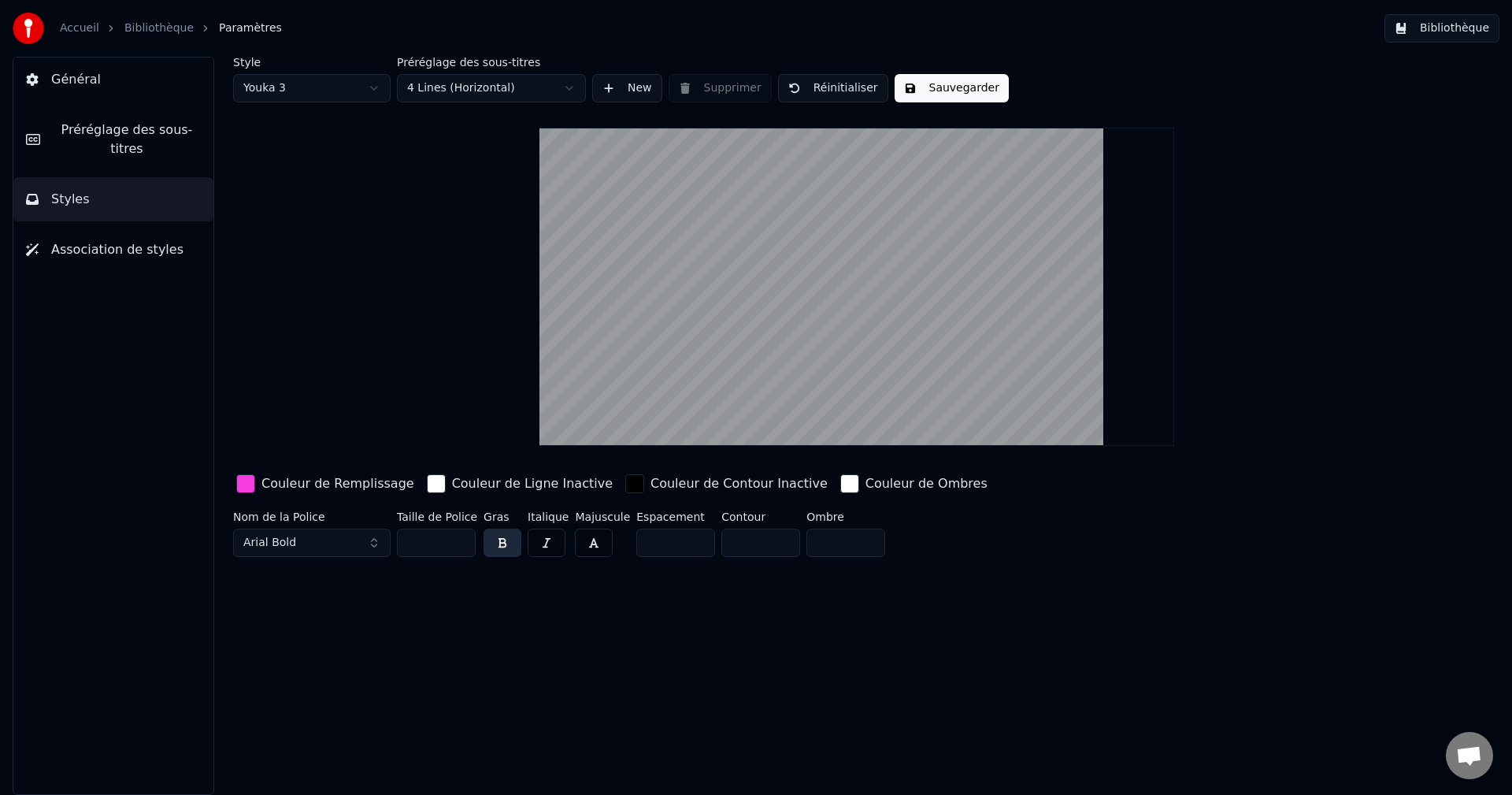
click at [460, 84] on html "Accueil Bibliothèque Paramètres Bibliothèque Général Préréglage des sous-titres…" at bounding box center [756, 398] width 1512 height 795
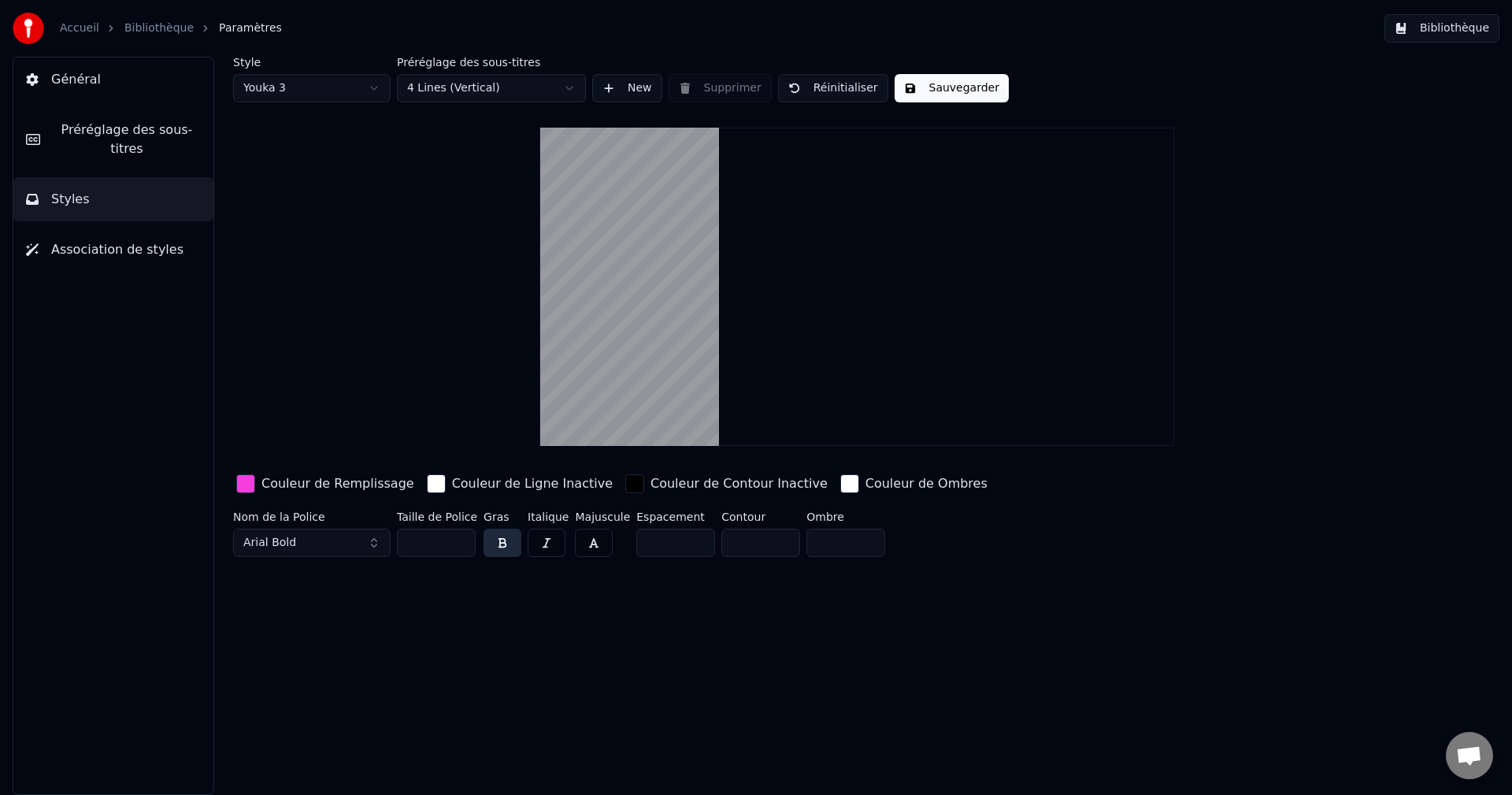
click at [450, 82] on html "Accueil Bibliothèque Paramètres Bibliothèque Général Préréglage des sous-titres…" at bounding box center [756, 398] width 1512 height 795
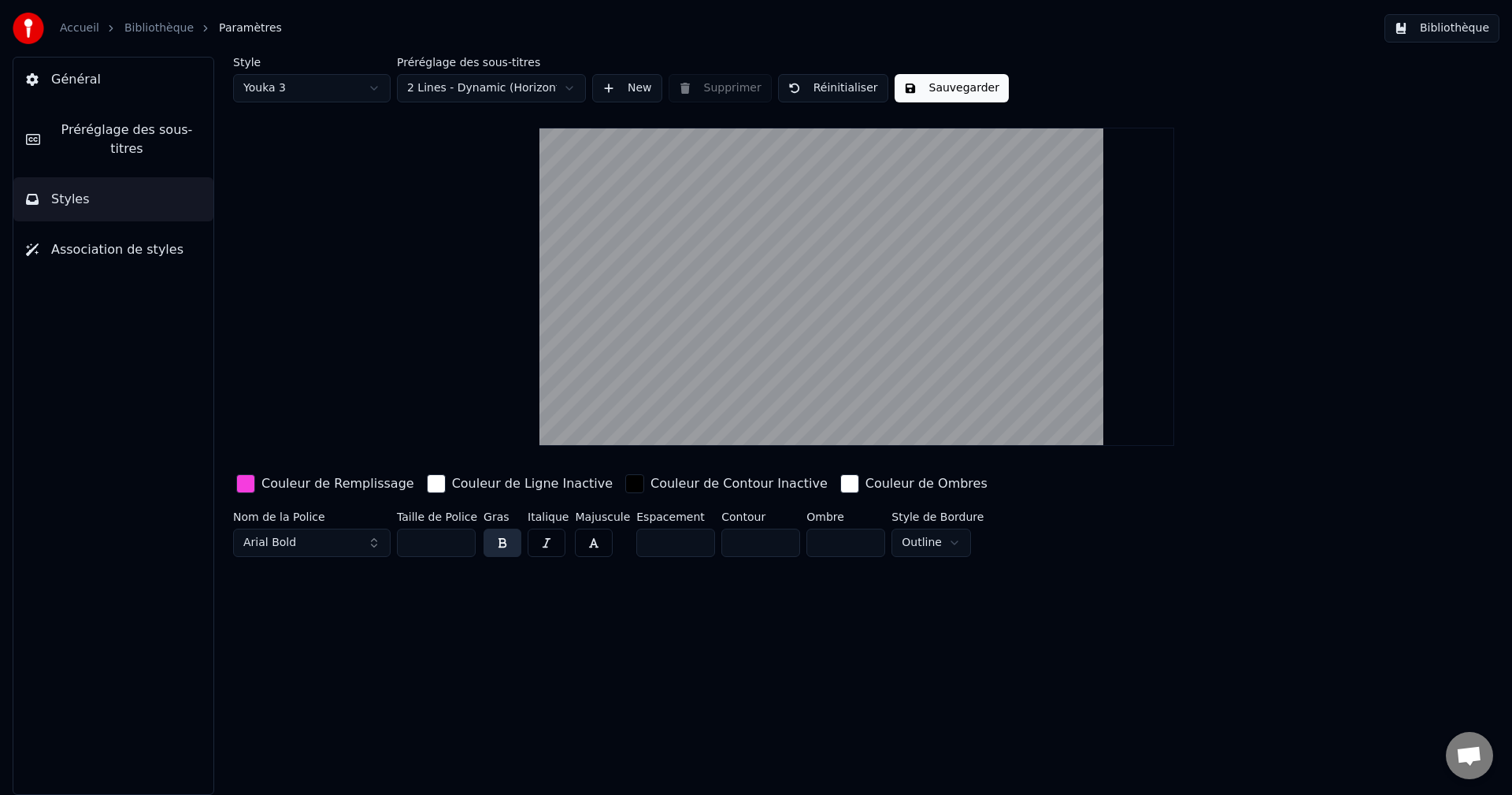
click at [941, 542] on html "Accueil Bibliothèque Paramètres Bibliothèque Général Préréglage des sous-titres…" at bounding box center [756, 398] width 1512 height 795
type input "*"
click at [861, 538] on input "*" at bounding box center [846, 542] width 79 height 28
click at [627, 84] on button "New" at bounding box center [627, 88] width 70 height 28
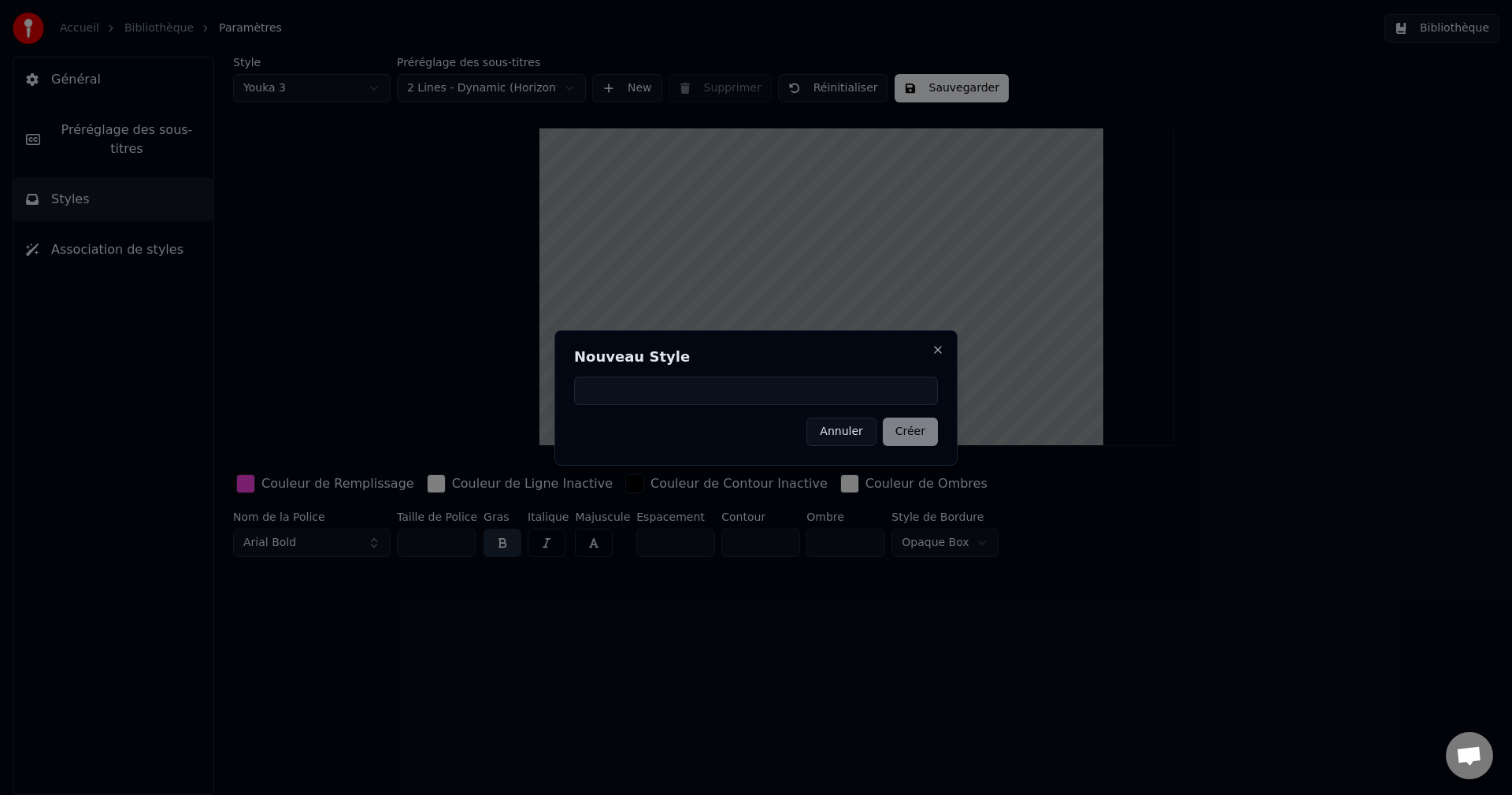
click at [844, 429] on button "Annuler" at bounding box center [841, 432] width 69 height 28
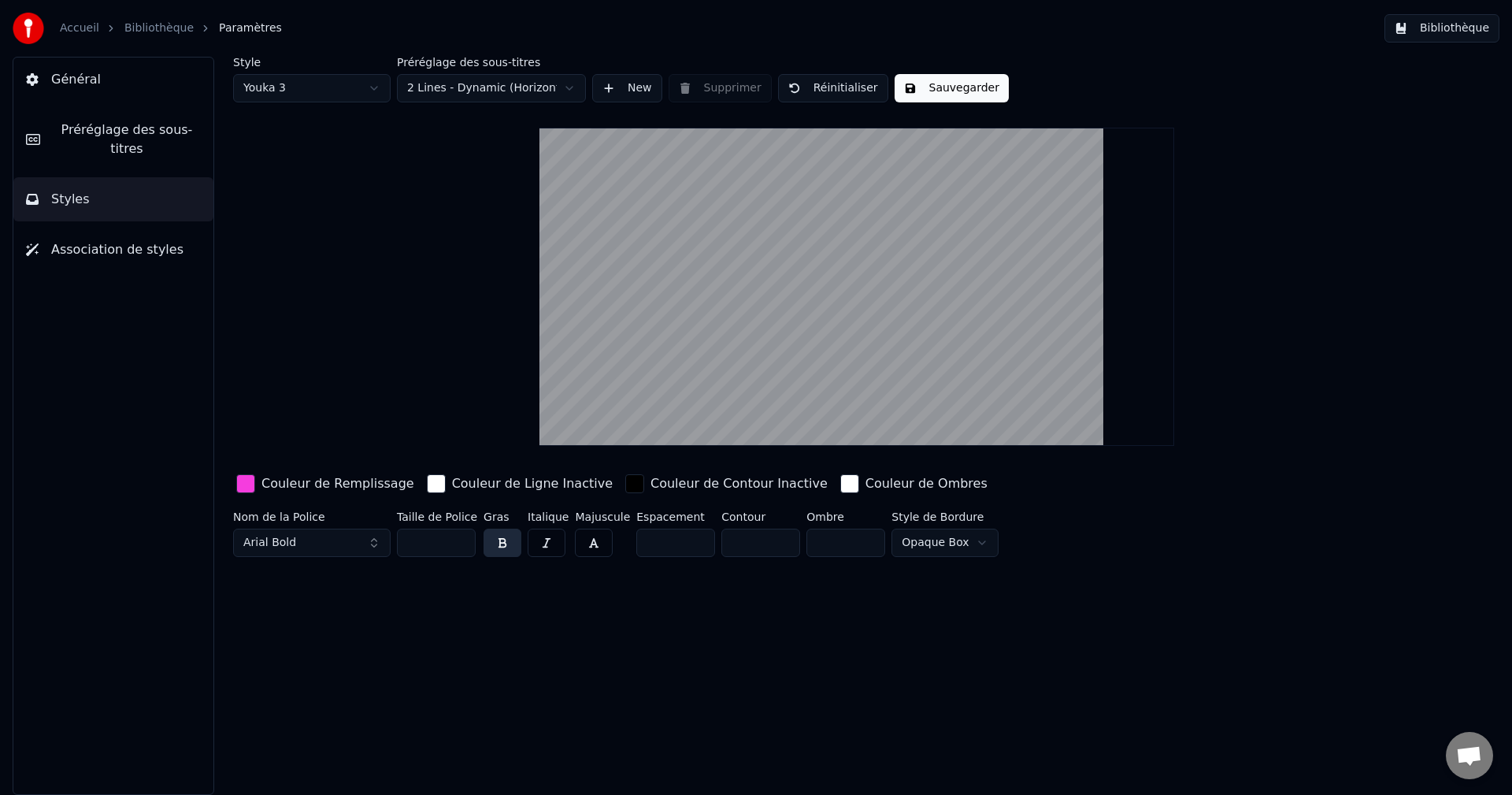
click at [91, 123] on span "Préréglage des sous-titres" at bounding box center [127, 139] width 148 height 38
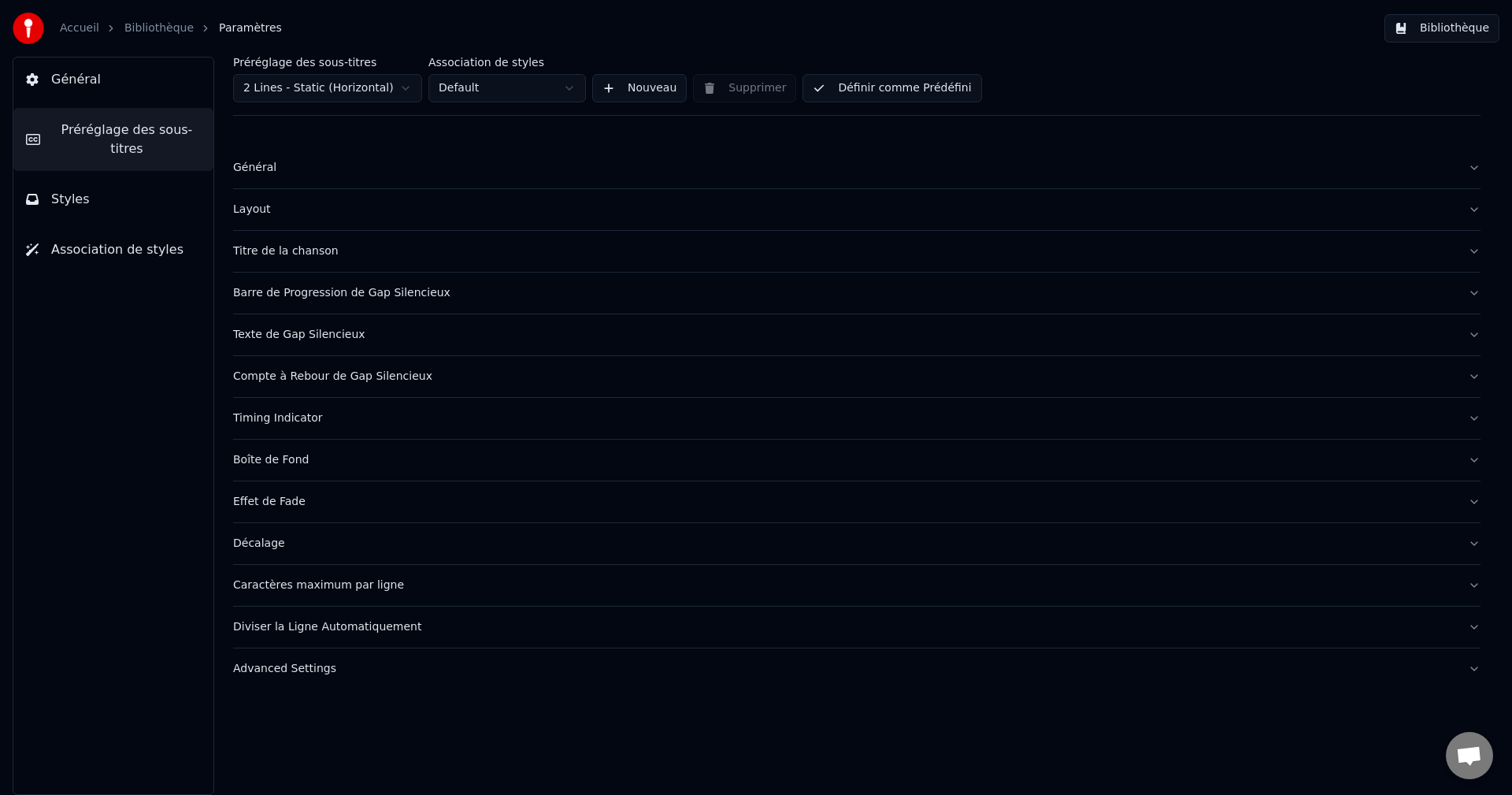
click at [65, 78] on span "Général" at bounding box center [76, 79] width 50 height 19
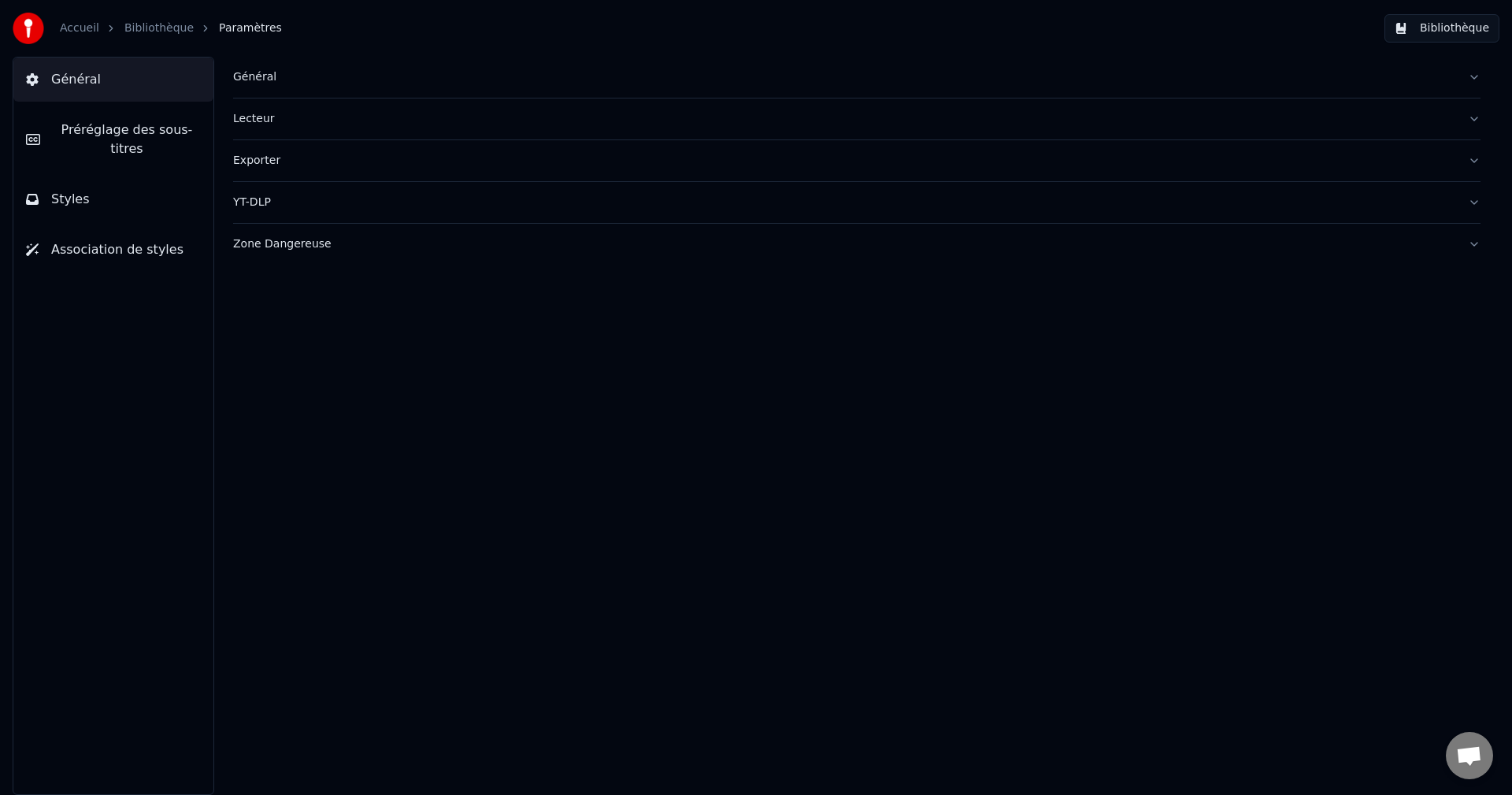
click at [92, 242] on button "Association de styles" at bounding box center [113, 249] width 200 height 44
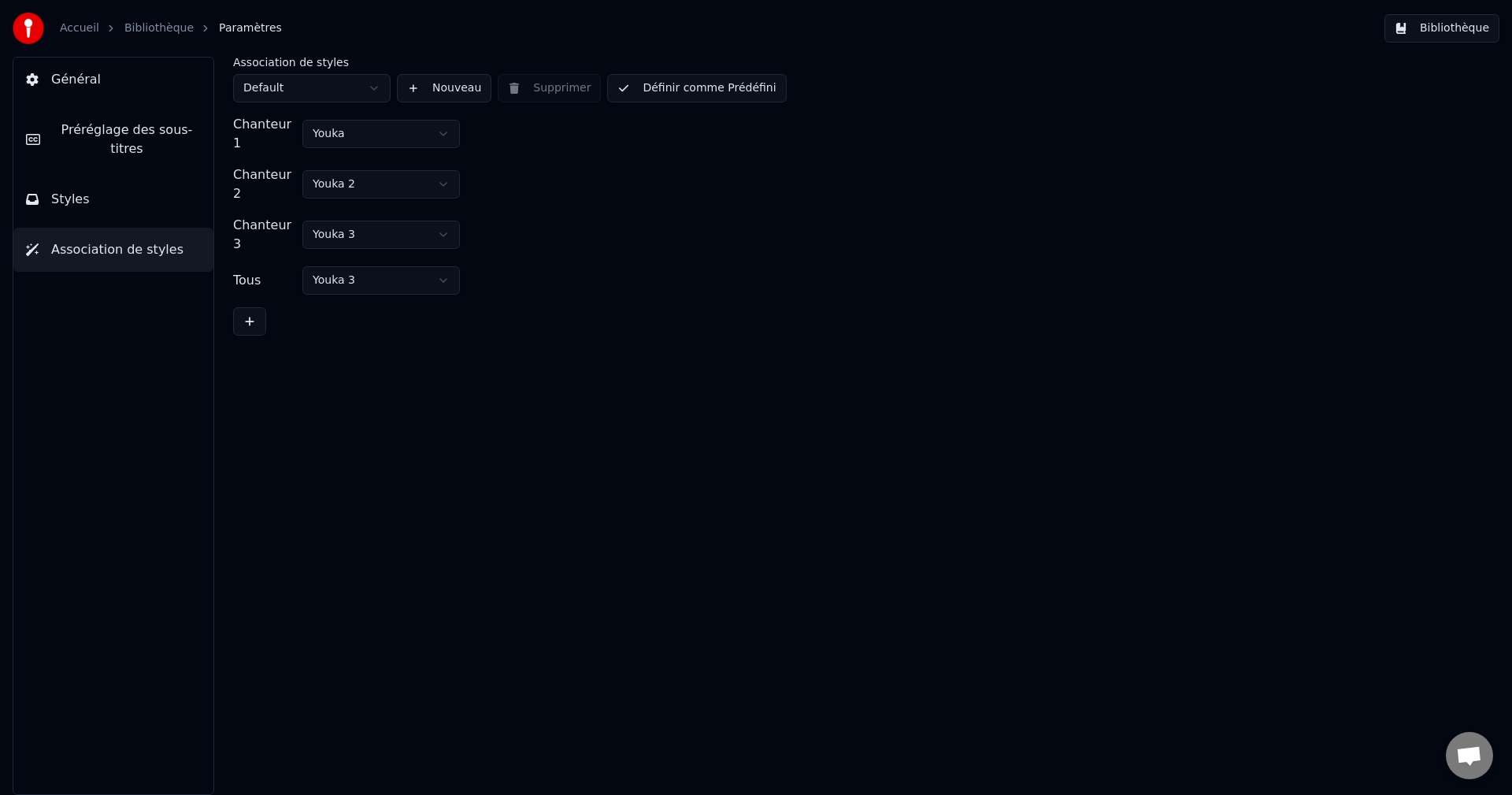
click at [121, 127] on span "Préréglage des sous-titres" at bounding box center [127, 139] width 148 height 38
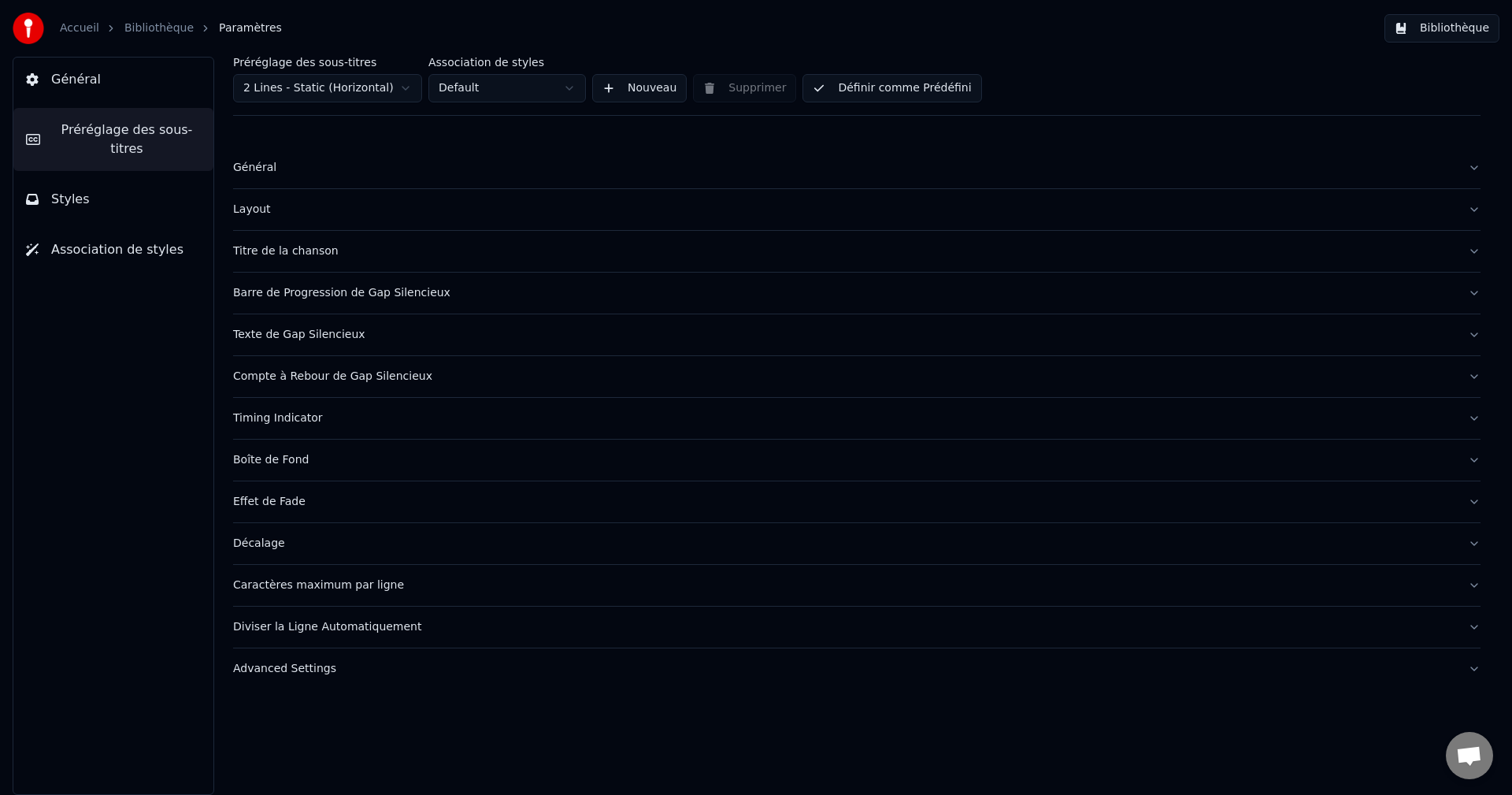
click at [276, 417] on div "Timing Indicator" at bounding box center [844, 418] width 1222 height 16
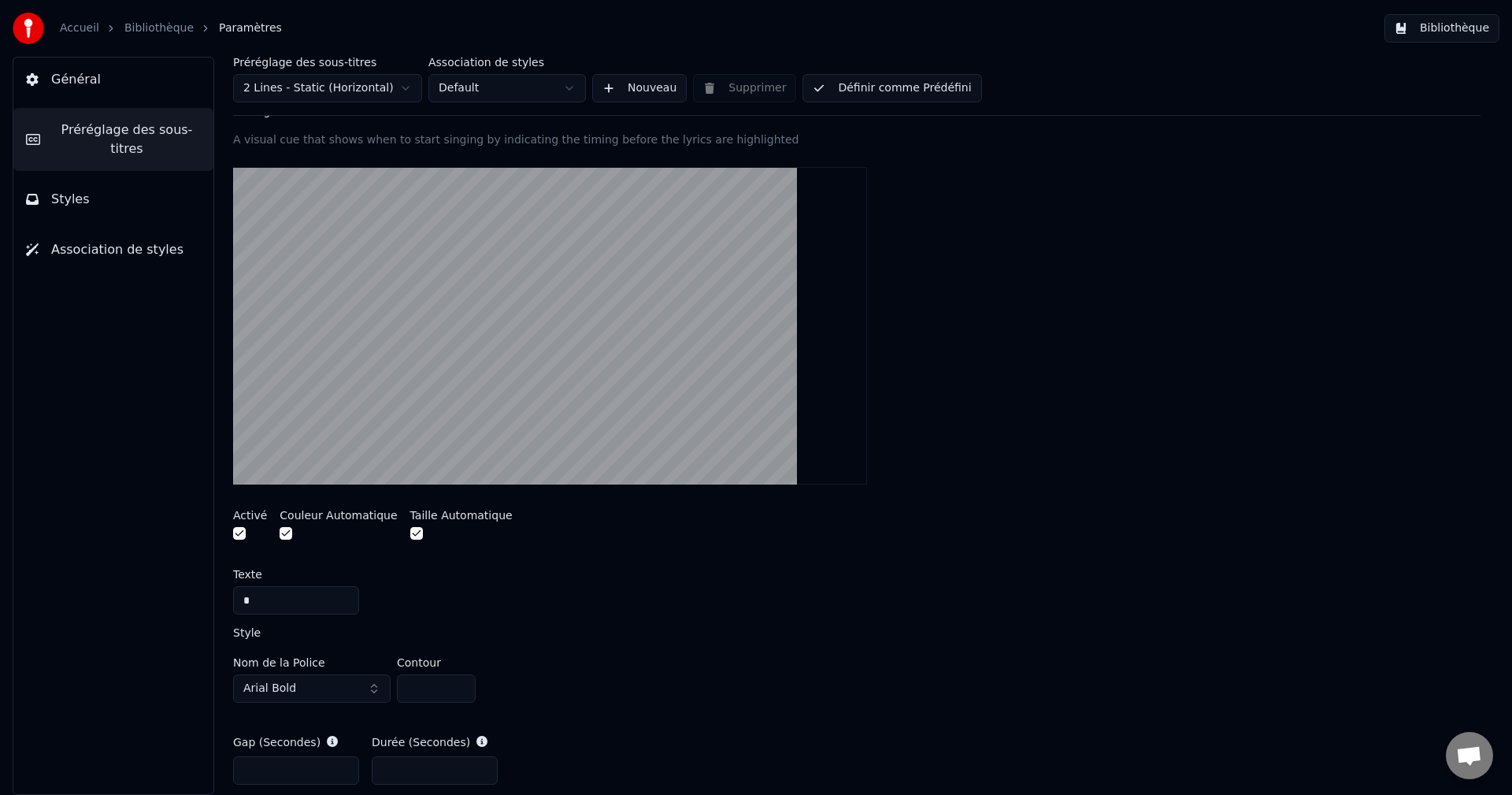
scroll to position [394, 0]
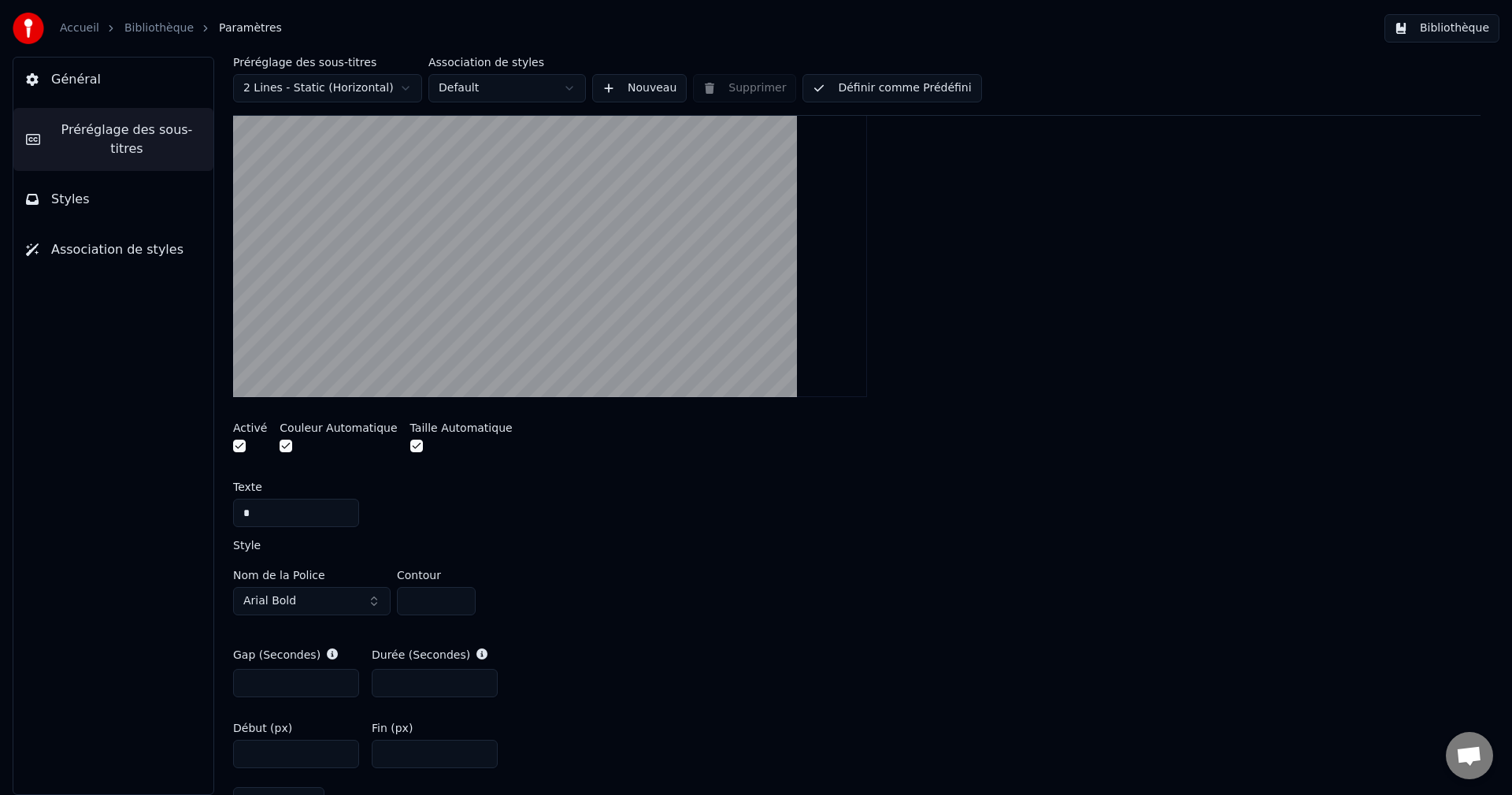
click at [258, 513] on input "*" at bounding box center [296, 512] width 126 height 28
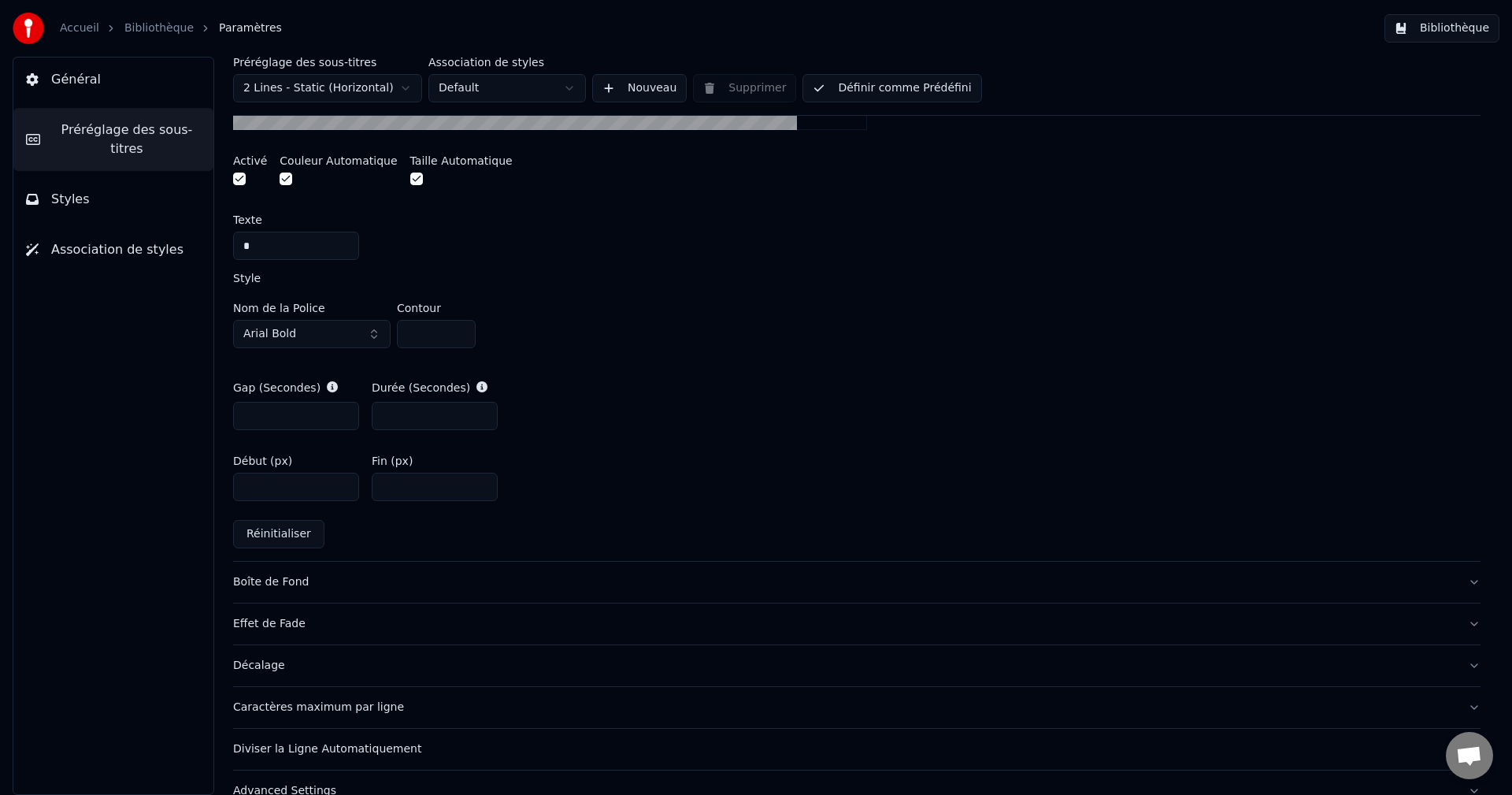
scroll to position [689, 0]
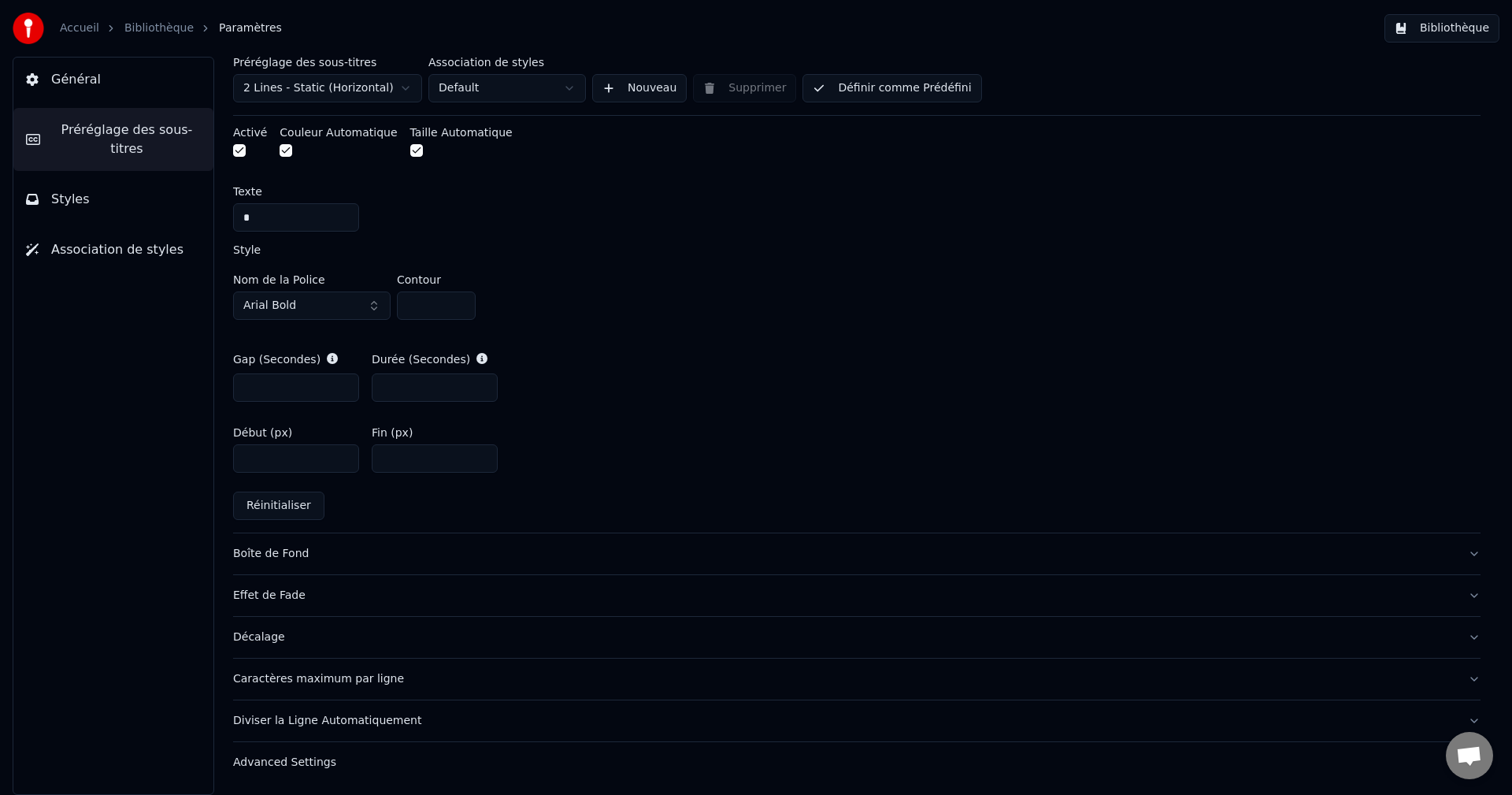
click at [472, 62] on label "Association de styles" at bounding box center [506, 62] width 157 height 11
click at [292, 55] on div "Accueil Bibliothèque Paramètres Bibliothèque" at bounding box center [756, 28] width 1512 height 57
click at [1452, 28] on button "Bibliothèque" at bounding box center [1442, 28] width 115 height 28
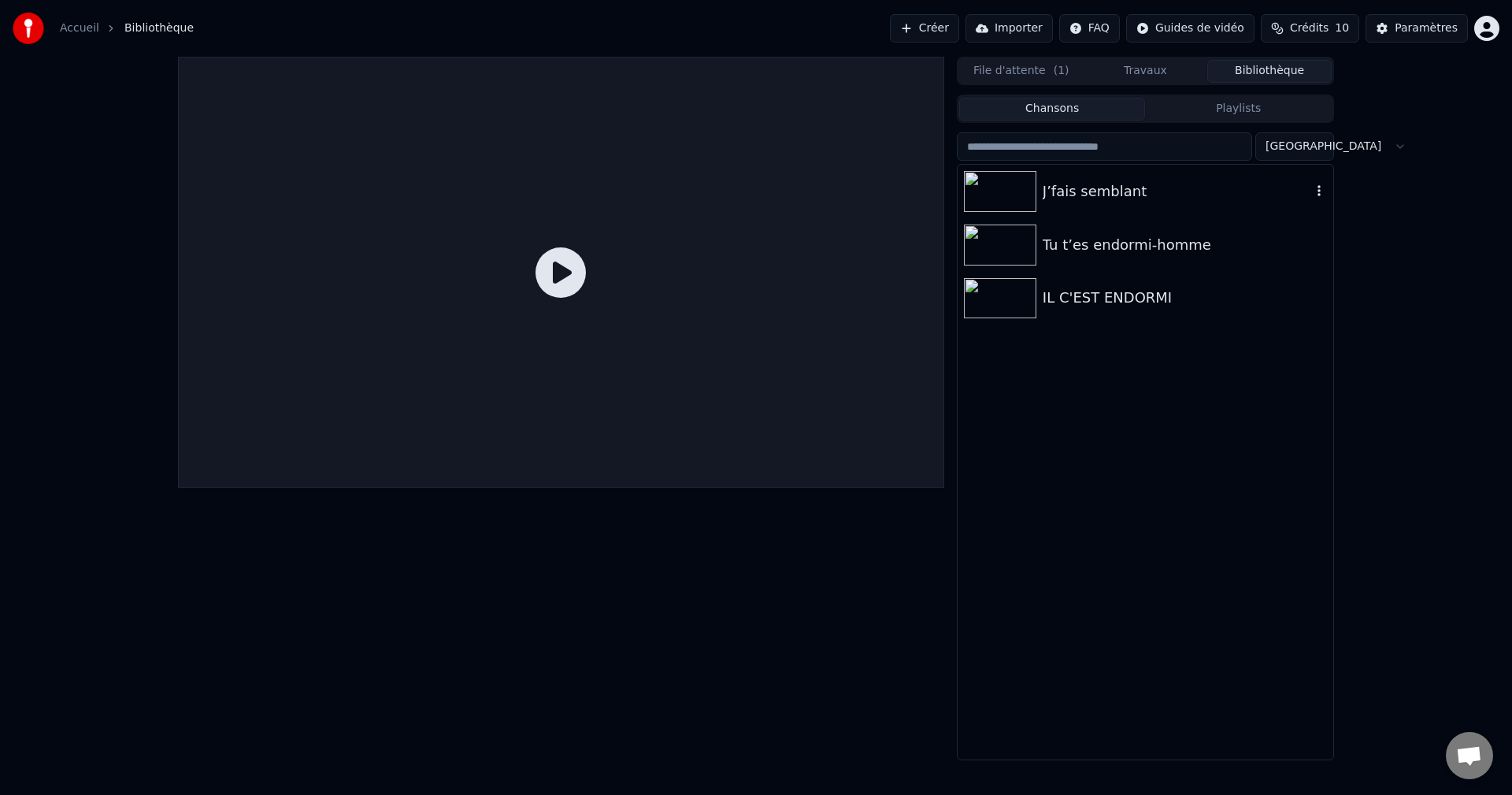
click at [990, 193] on img at bounding box center [1000, 191] width 72 height 41
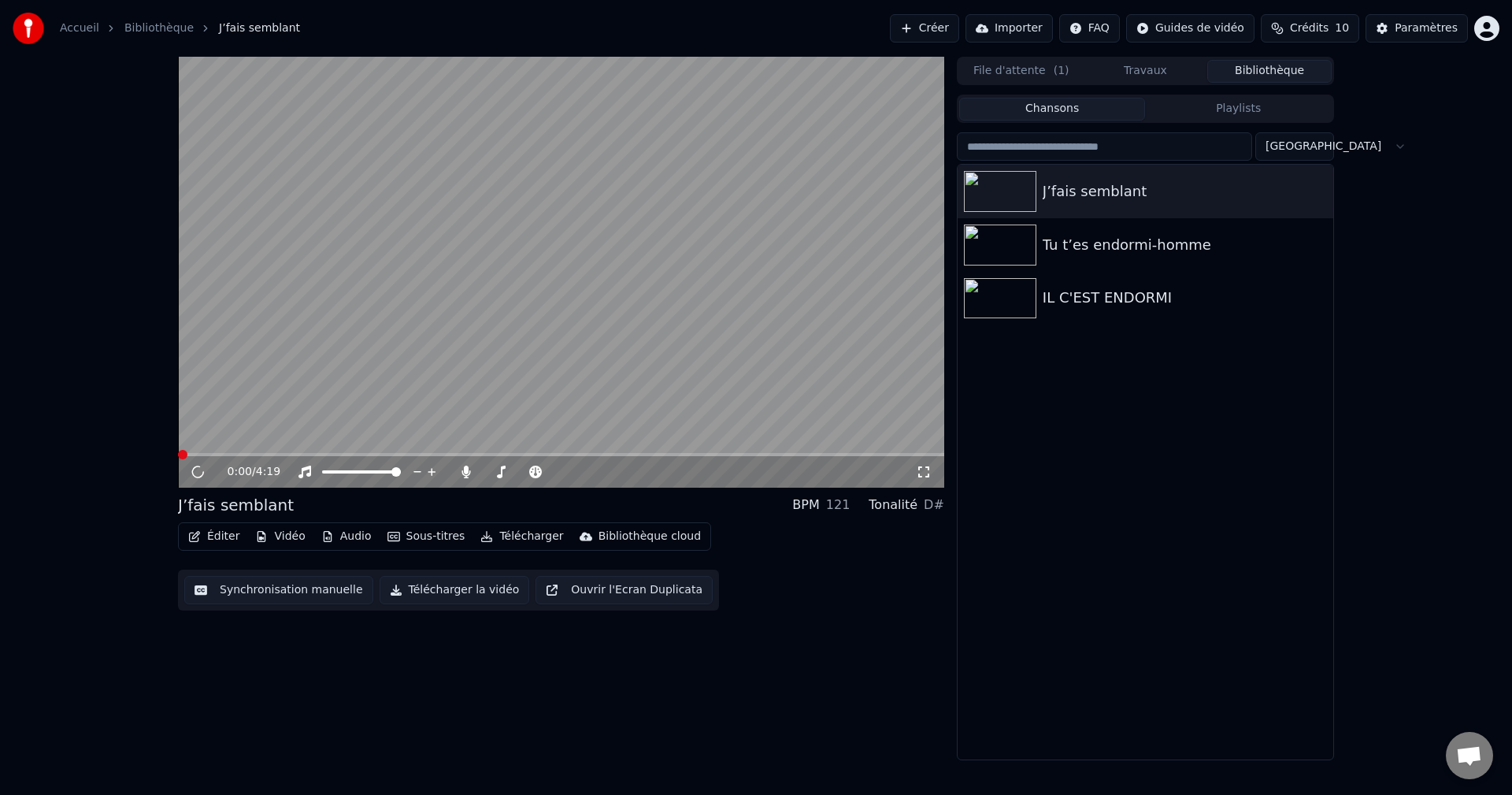
click at [237, 454] on span at bounding box center [561, 455] width 766 height 3
click at [304, 453] on span at bounding box center [561, 455] width 766 height 3
click at [212, 538] on button "Éditer" at bounding box center [213, 537] width 64 height 22
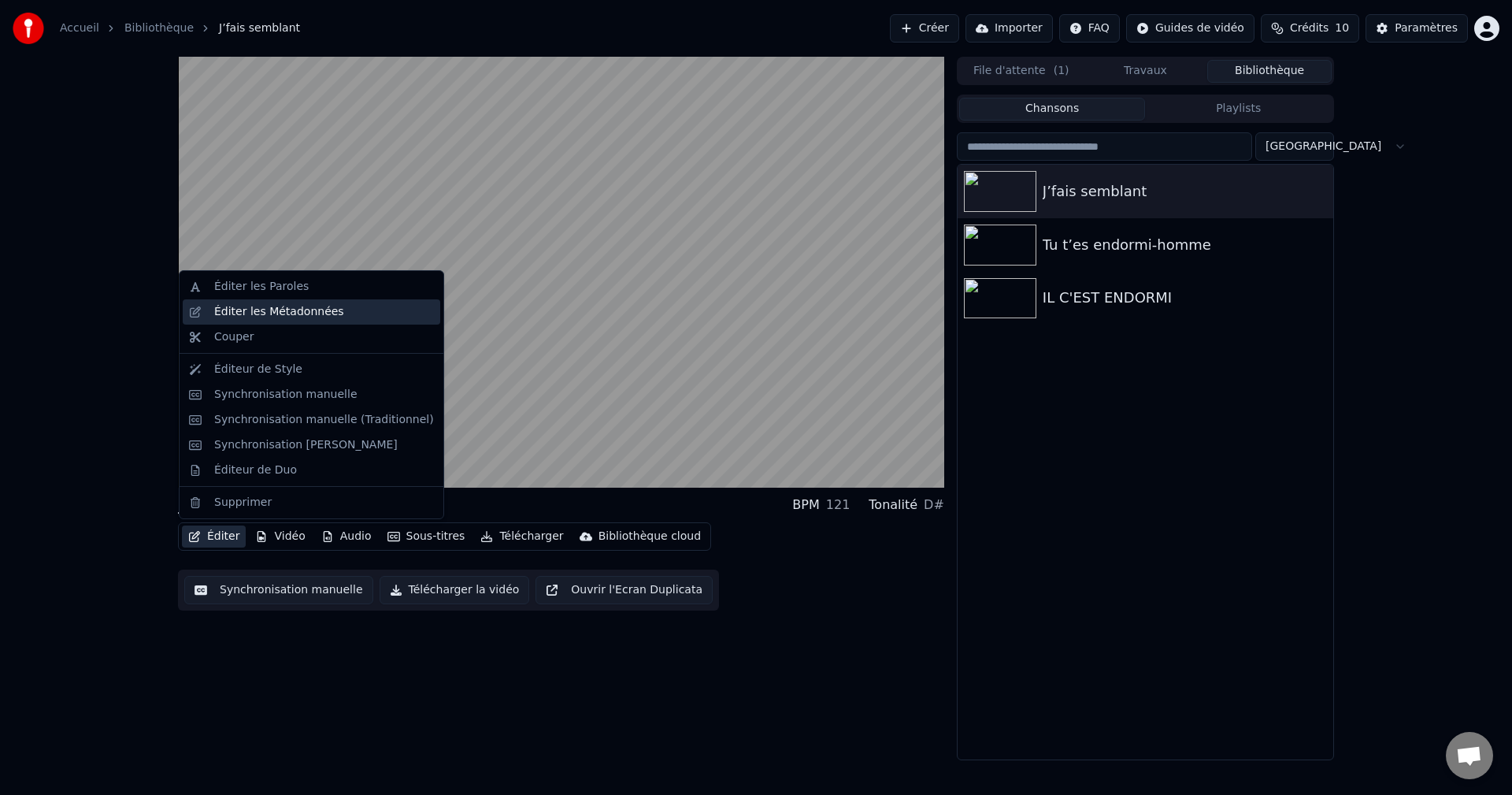
click at [239, 315] on div "Éditer les Métadonnées" at bounding box center [279, 312] width 130 height 16
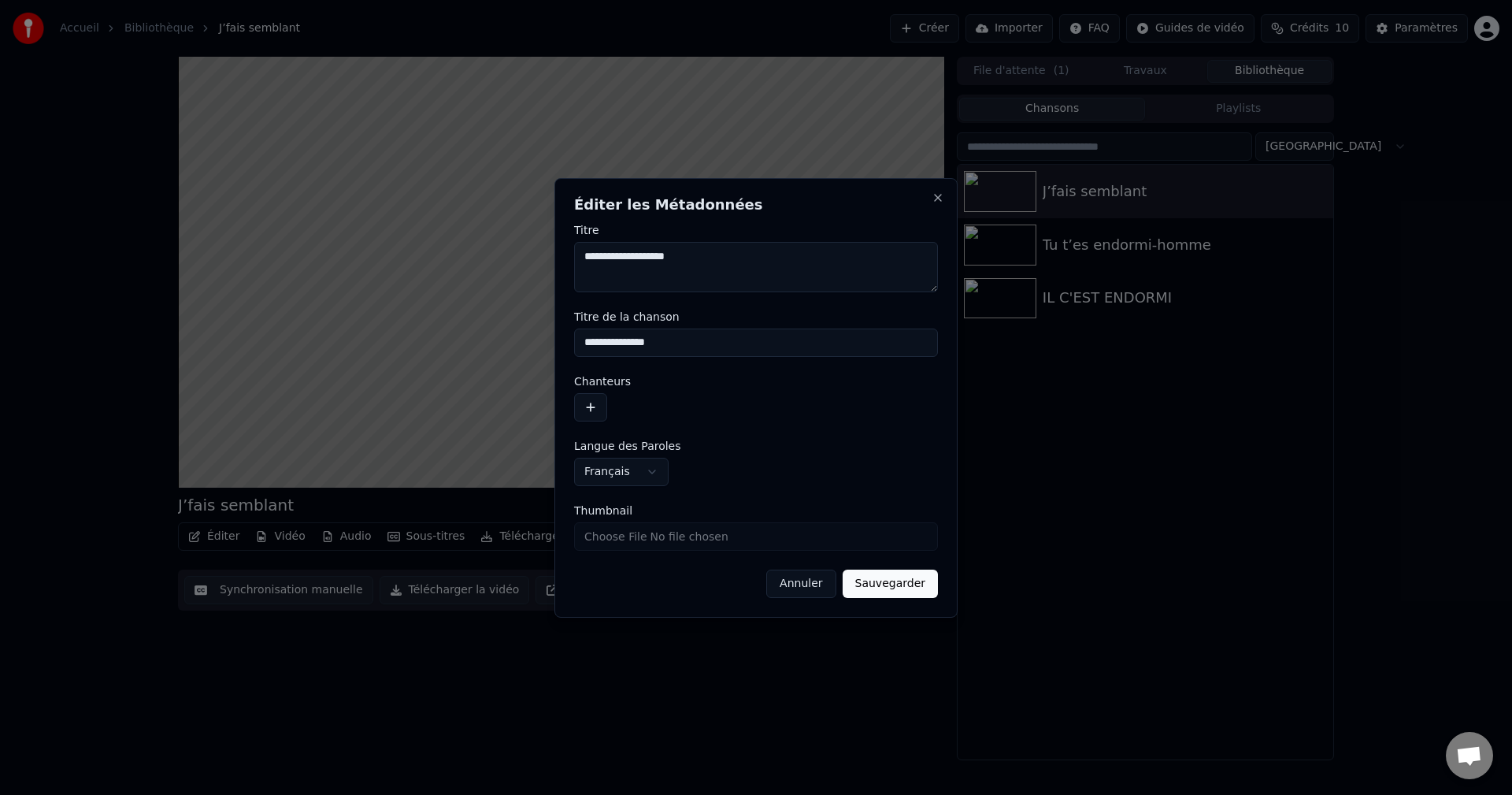
click at [639, 542] on input "Thumbnail" at bounding box center [756, 537] width 364 height 28
click at [811, 585] on button "Annuler" at bounding box center [801, 584] width 69 height 28
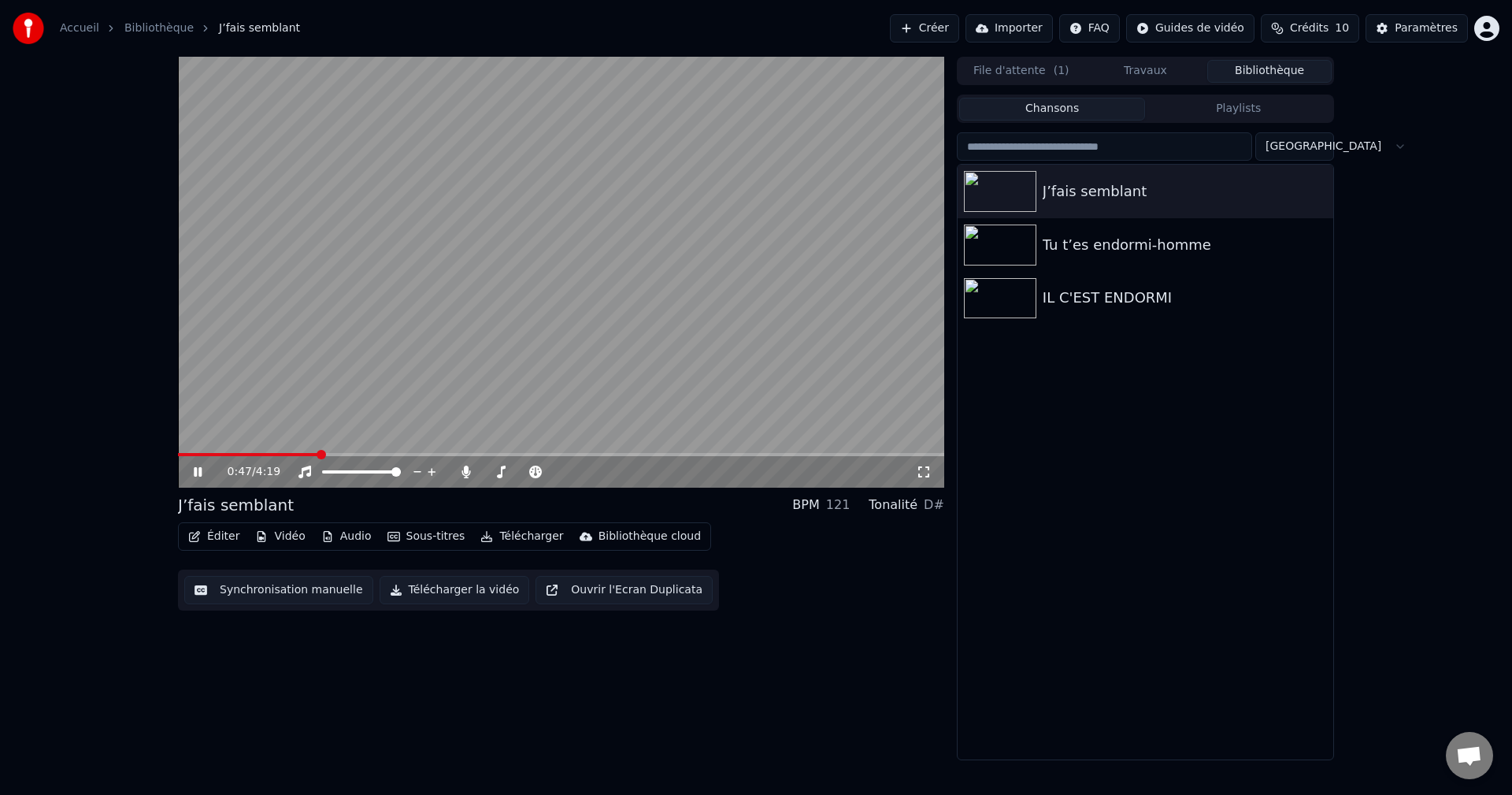
click at [200, 472] on icon at bounding box center [197, 472] width 7 height 9
click at [1018, 65] on button "File d'attente ( 1 )" at bounding box center [1021, 71] width 124 height 22
